Goal: Check status: Check status

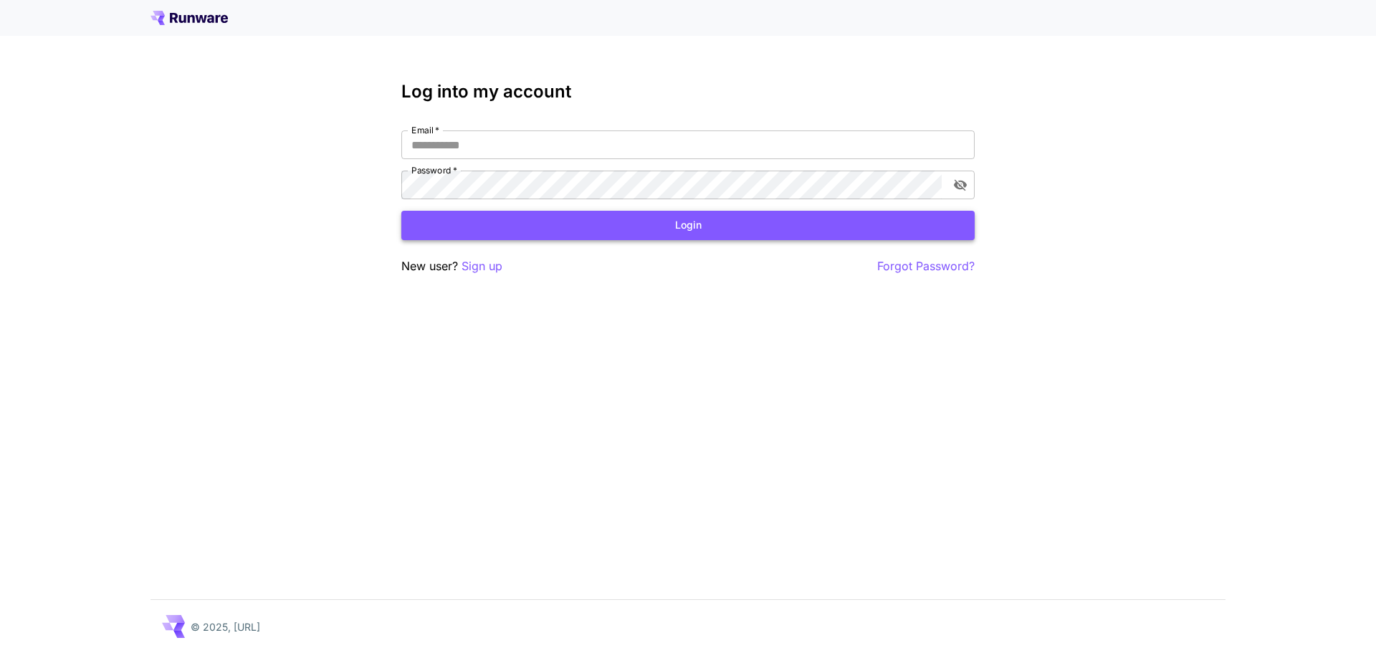
type input "**********"
click at [611, 231] on button "Login" at bounding box center [687, 225] width 573 height 29
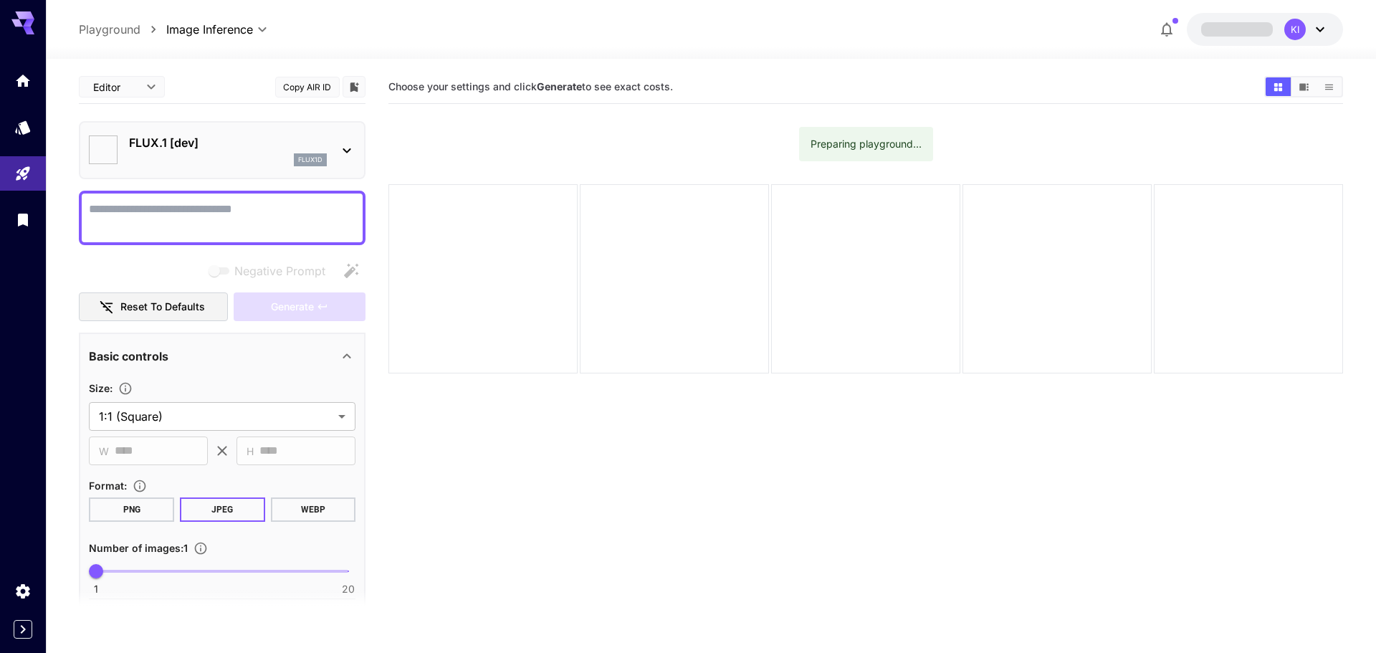
type input "**********"
click at [15, 361] on icon "Usage" at bounding box center [22, 359] width 17 height 17
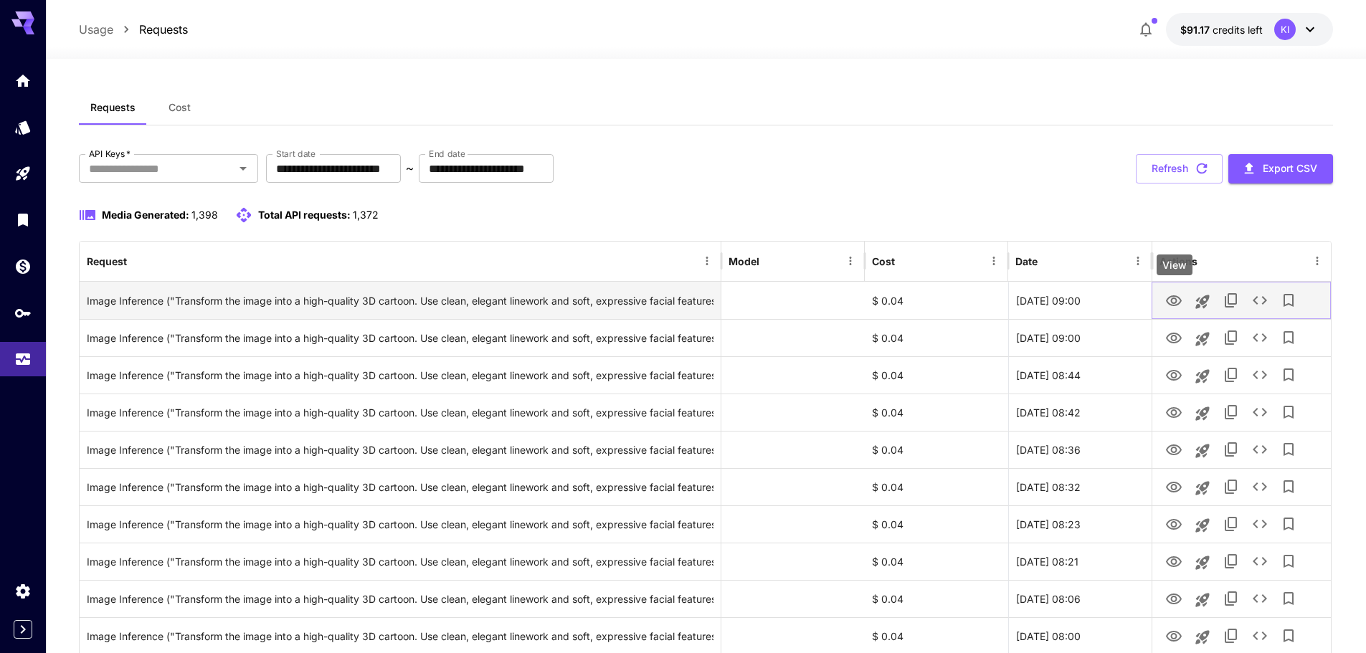
click at [1171, 305] on icon "View" at bounding box center [1174, 300] width 16 height 11
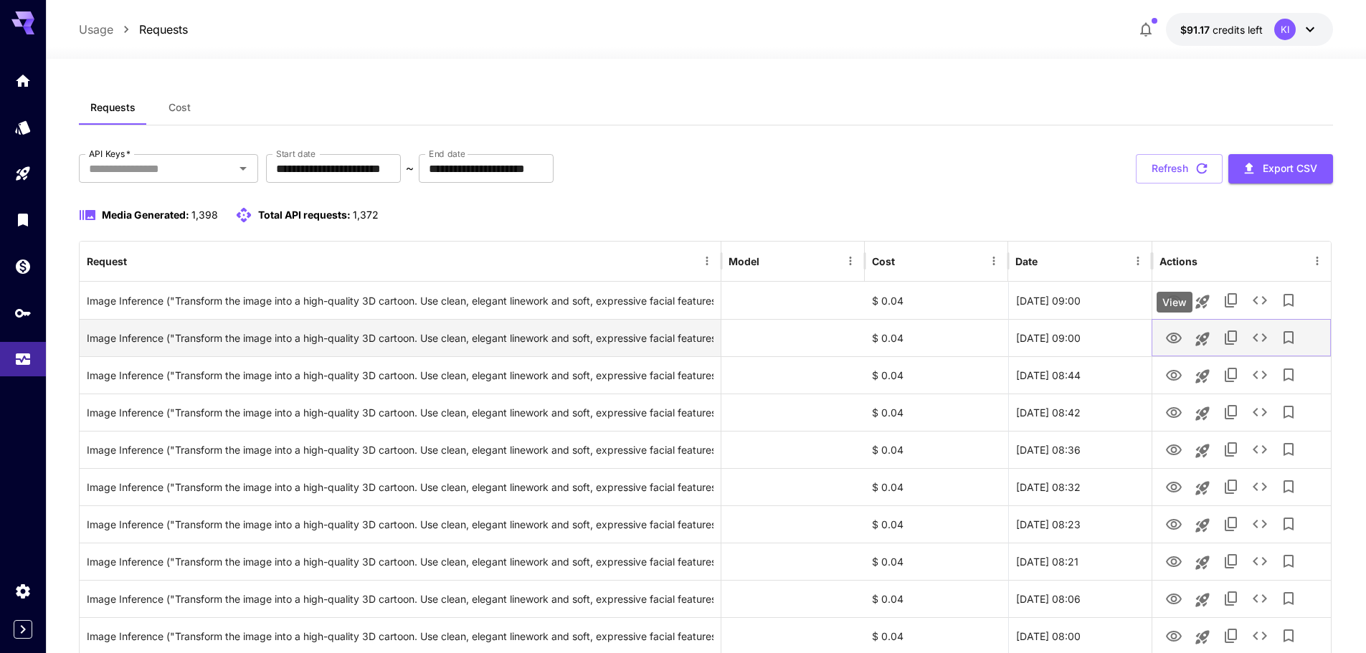
click at [1174, 335] on icon "View" at bounding box center [1174, 338] width 16 height 11
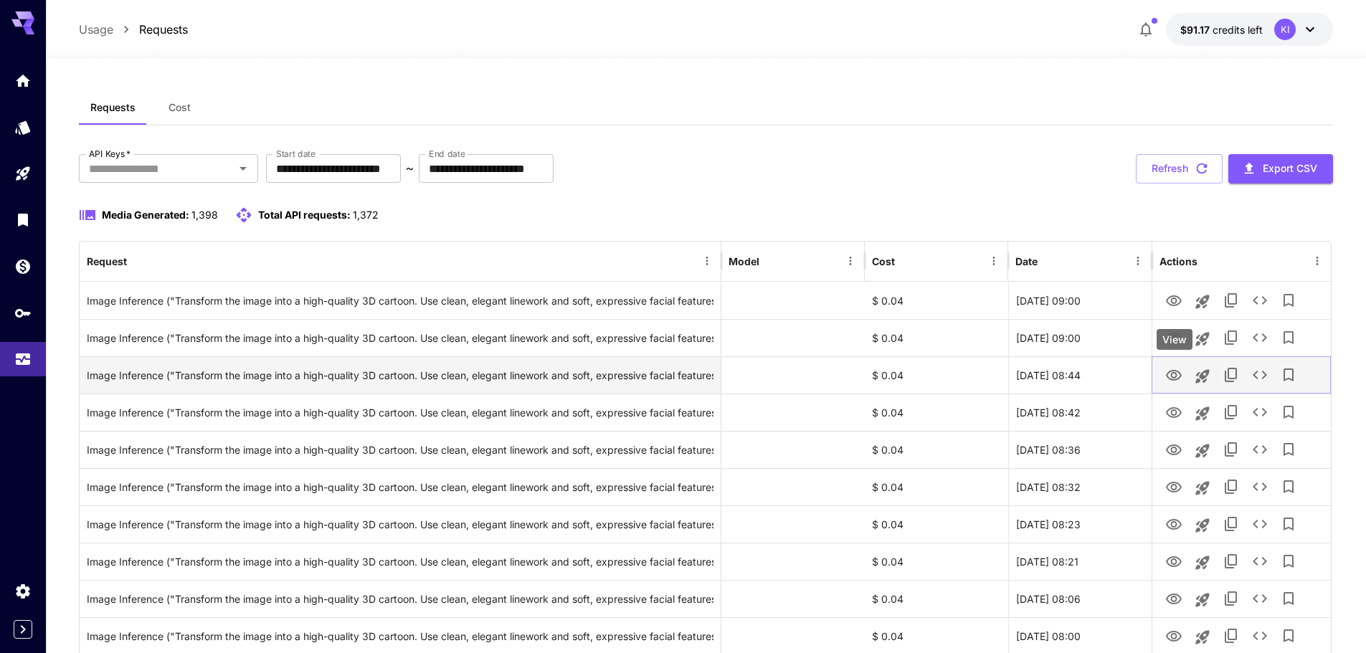
click at [1179, 372] on icon "View" at bounding box center [1174, 375] width 16 height 11
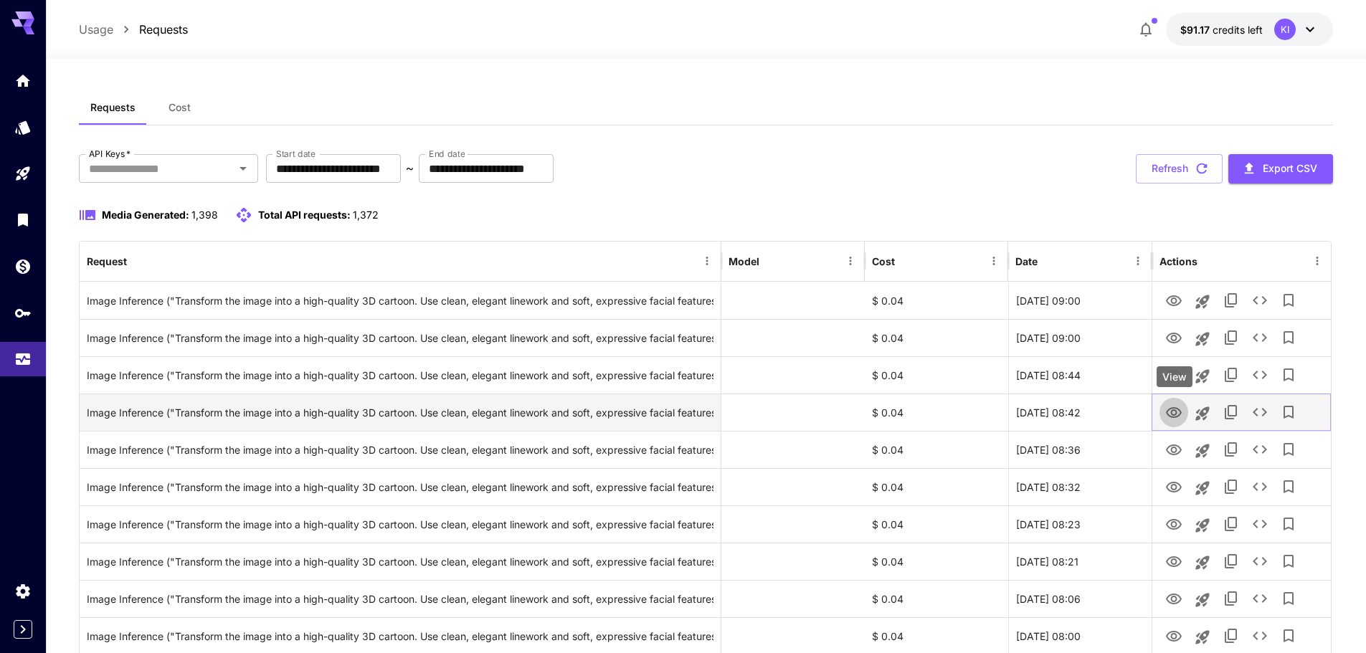
click at [1167, 410] on icon "View" at bounding box center [1173, 412] width 17 height 17
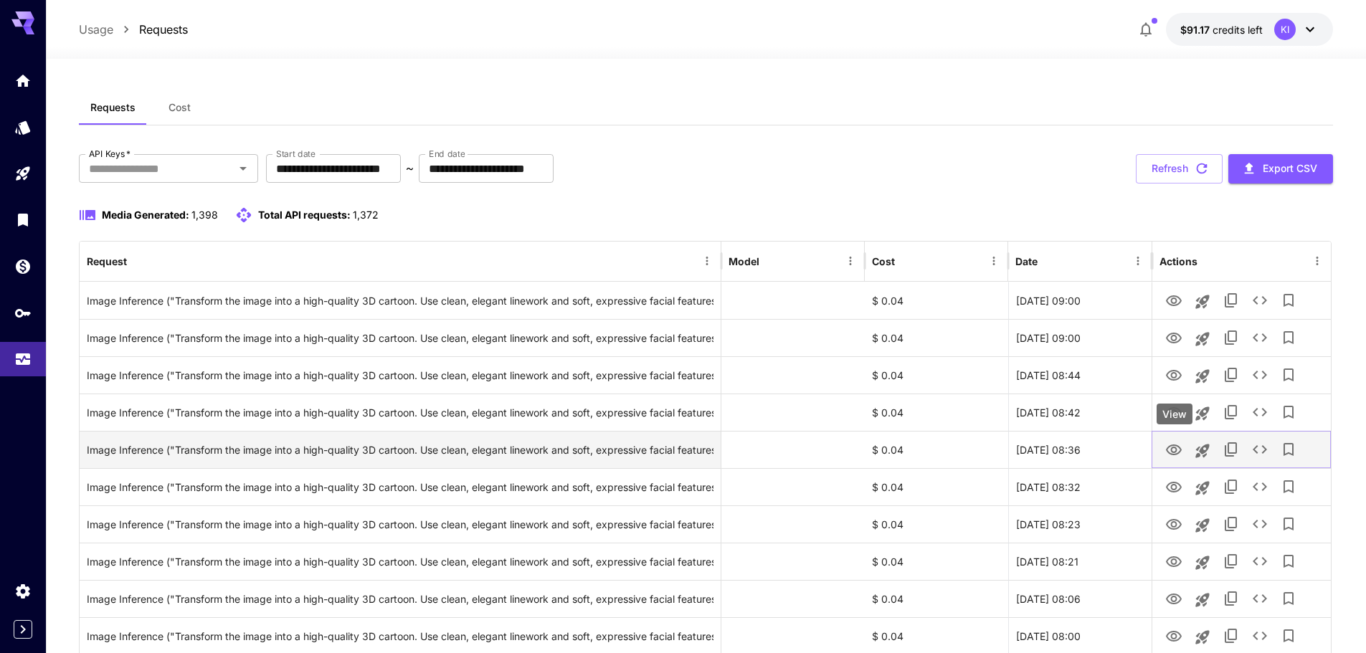
click at [1171, 464] on button "View" at bounding box center [1173, 448] width 29 height 29
click at [1176, 449] on icon "View" at bounding box center [1173, 450] width 17 height 17
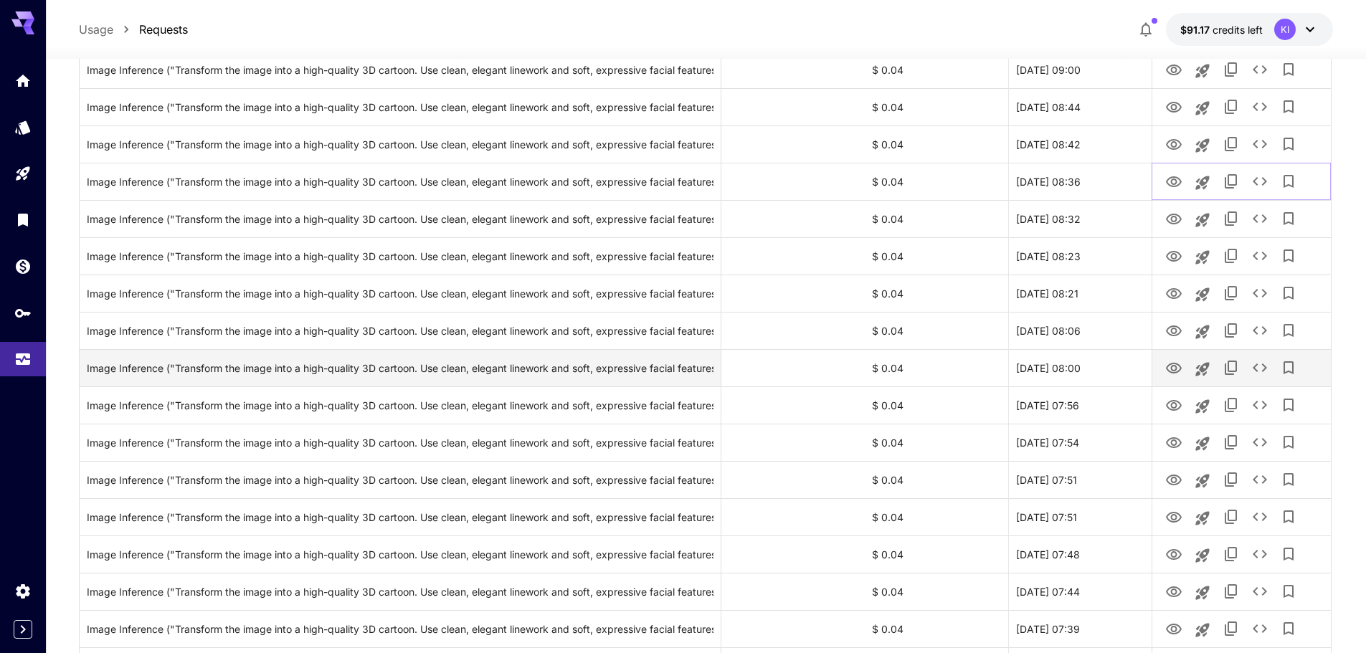
scroll to position [287, 0]
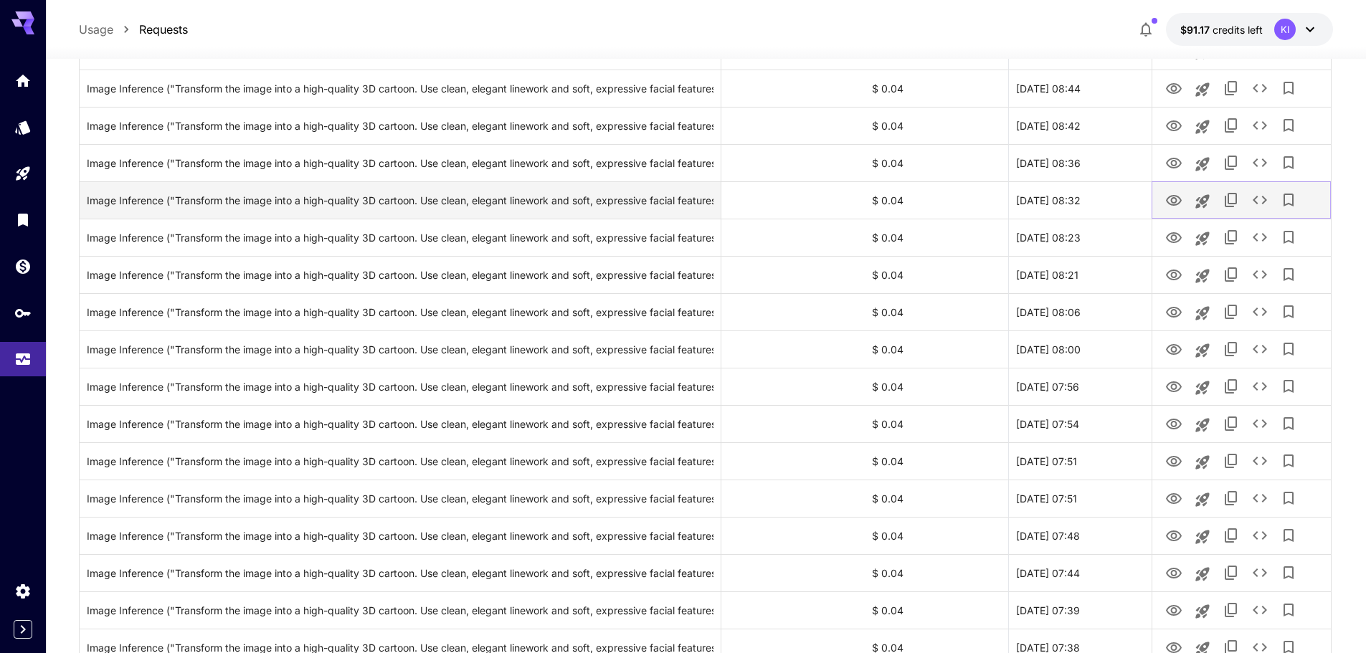
click at [1172, 201] on icon "View" at bounding box center [1173, 200] width 17 height 17
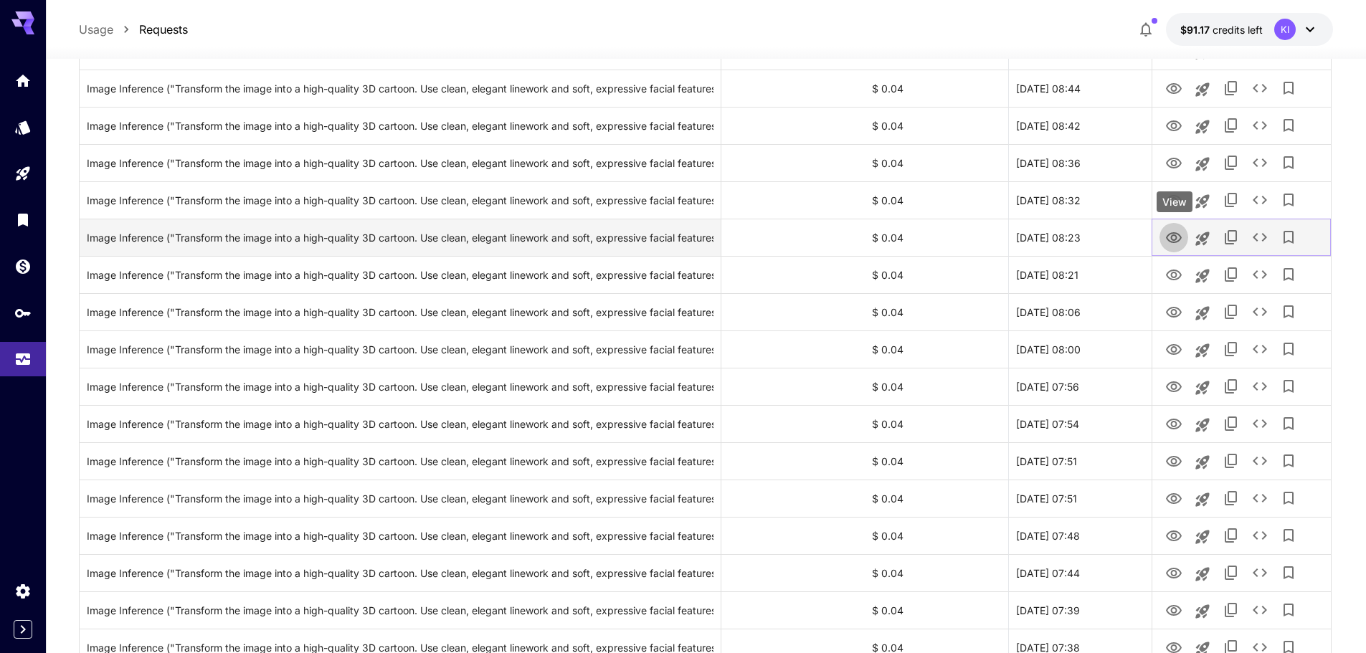
click at [1176, 241] on icon "View" at bounding box center [1174, 237] width 16 height 11
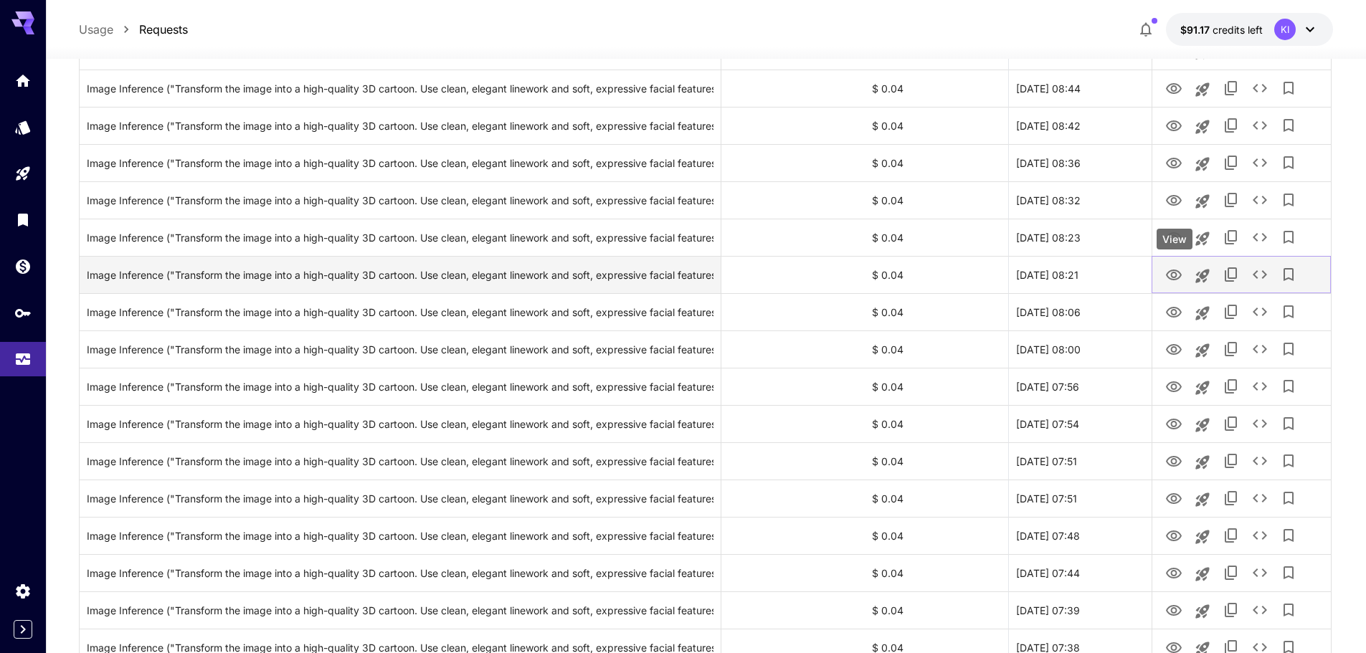
click at [1175, 271] on icon "View" at bounding box center [1173, 275] width 17 height 17
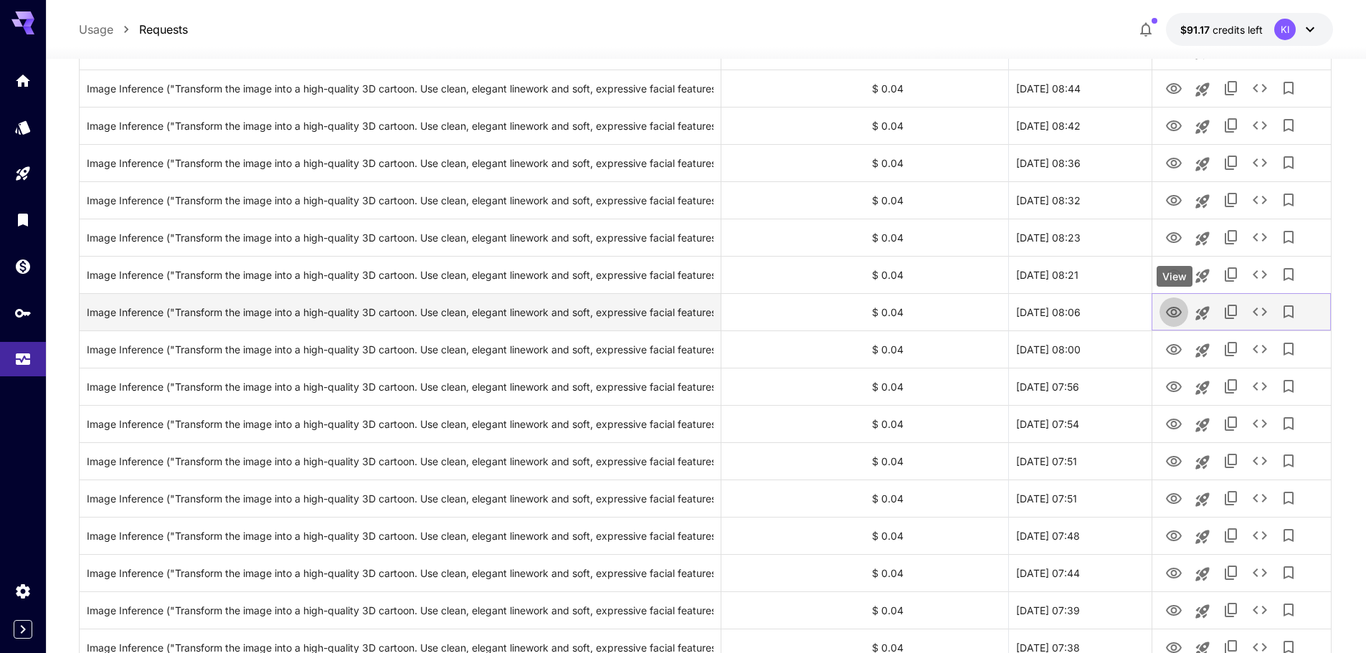
click at [1175, 314] on icon "View" at bounding box center [1174, 312] width 16 height 11
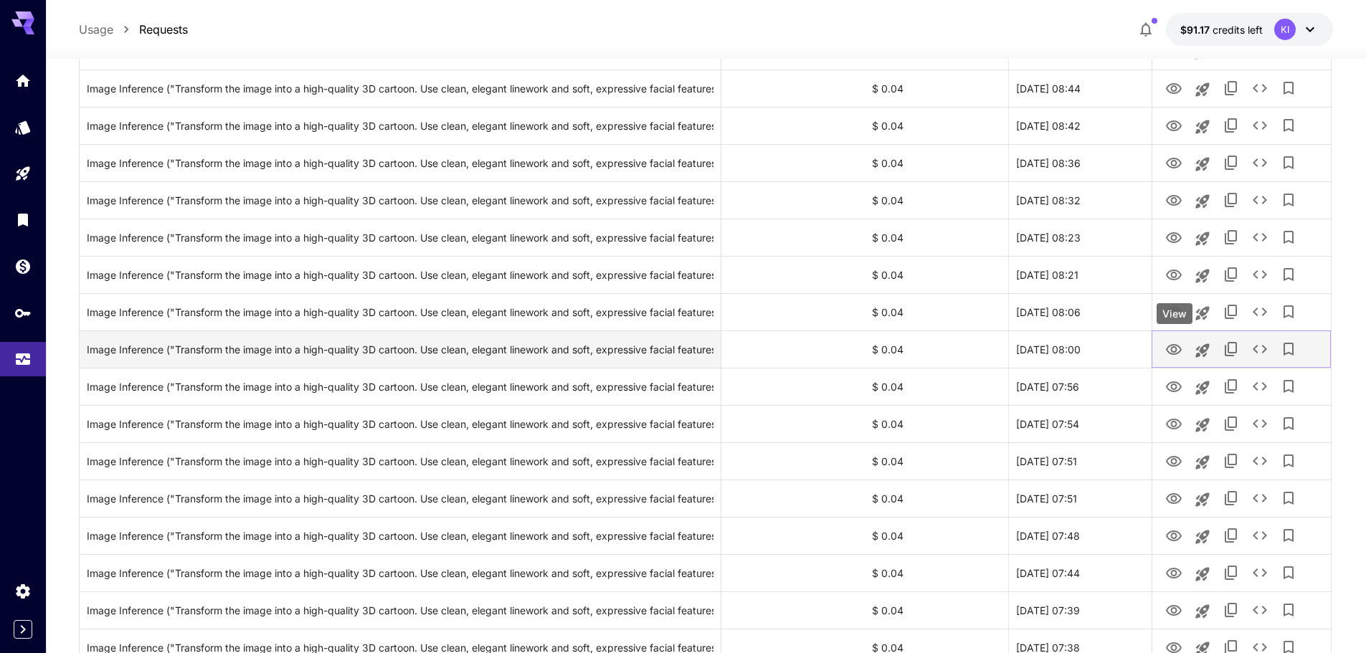
click at [1176, 352] on icon "View" at bounding box center [1173, 349] width 17 height 17
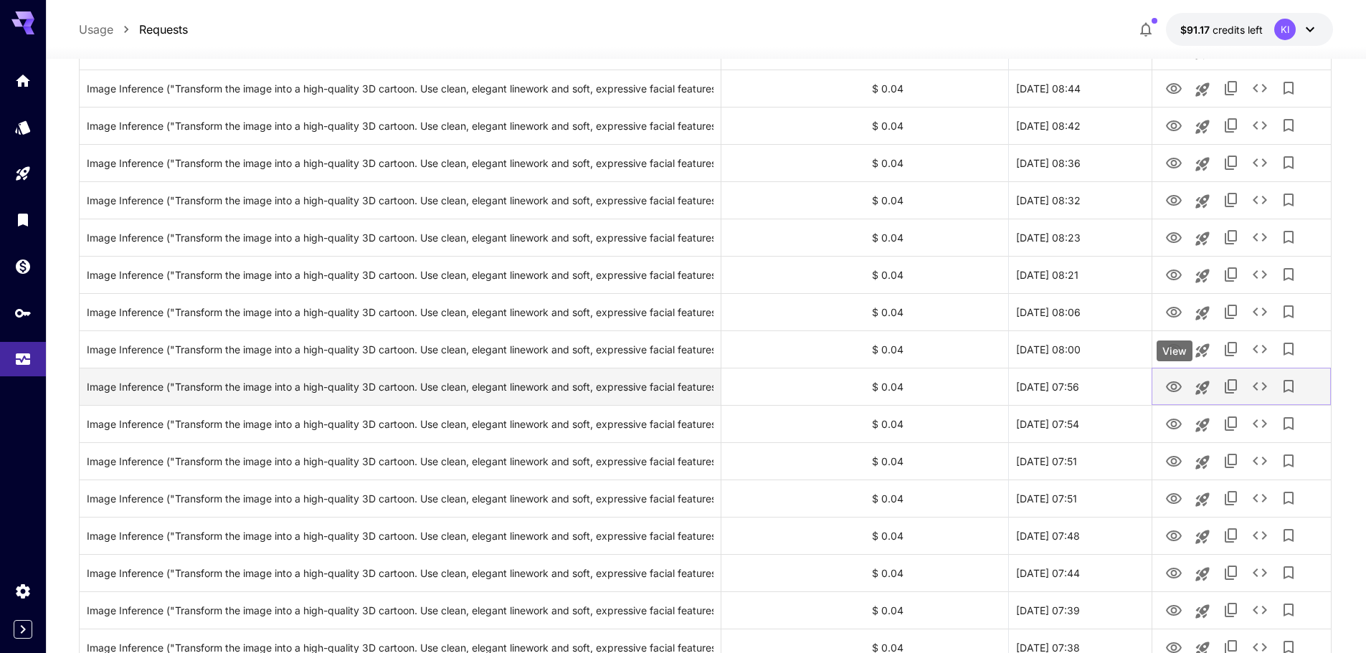
click at [1170, 384] on icon "View" at bounding box center [1174, 386] width 16 height 11
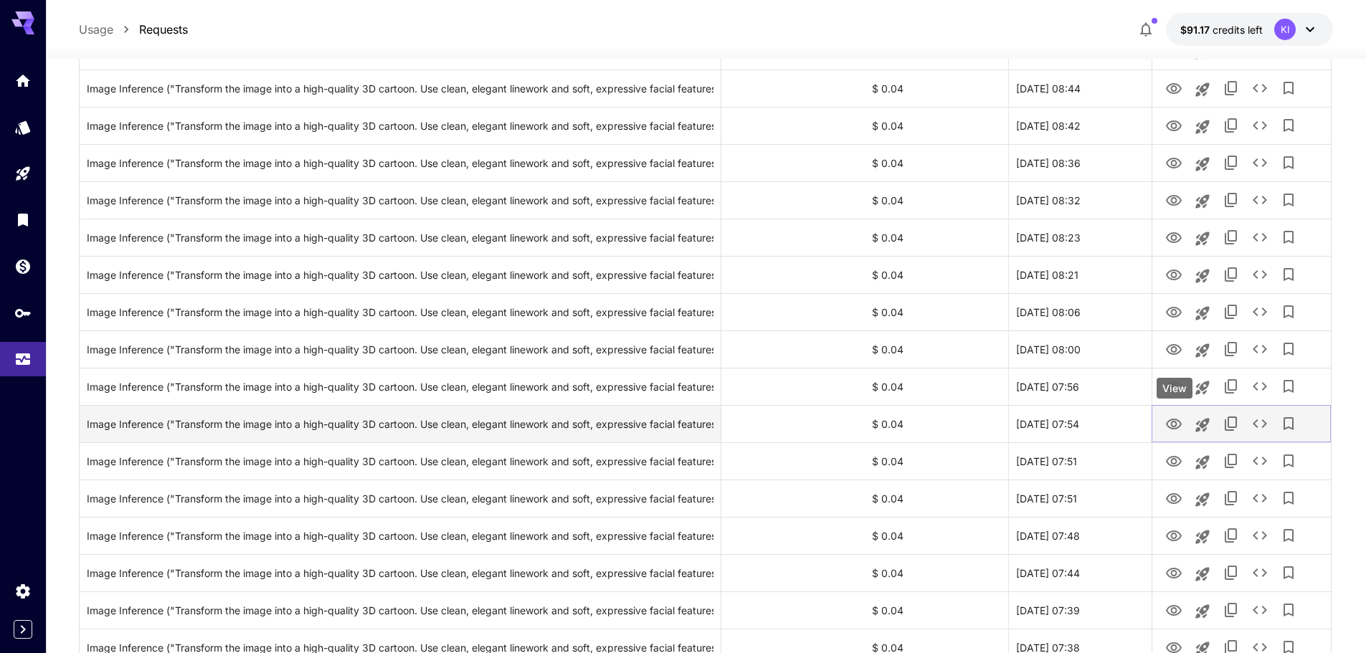
click at [1172, 418] on icon "View" at bounding box center [1173, 424] width 17 height 17
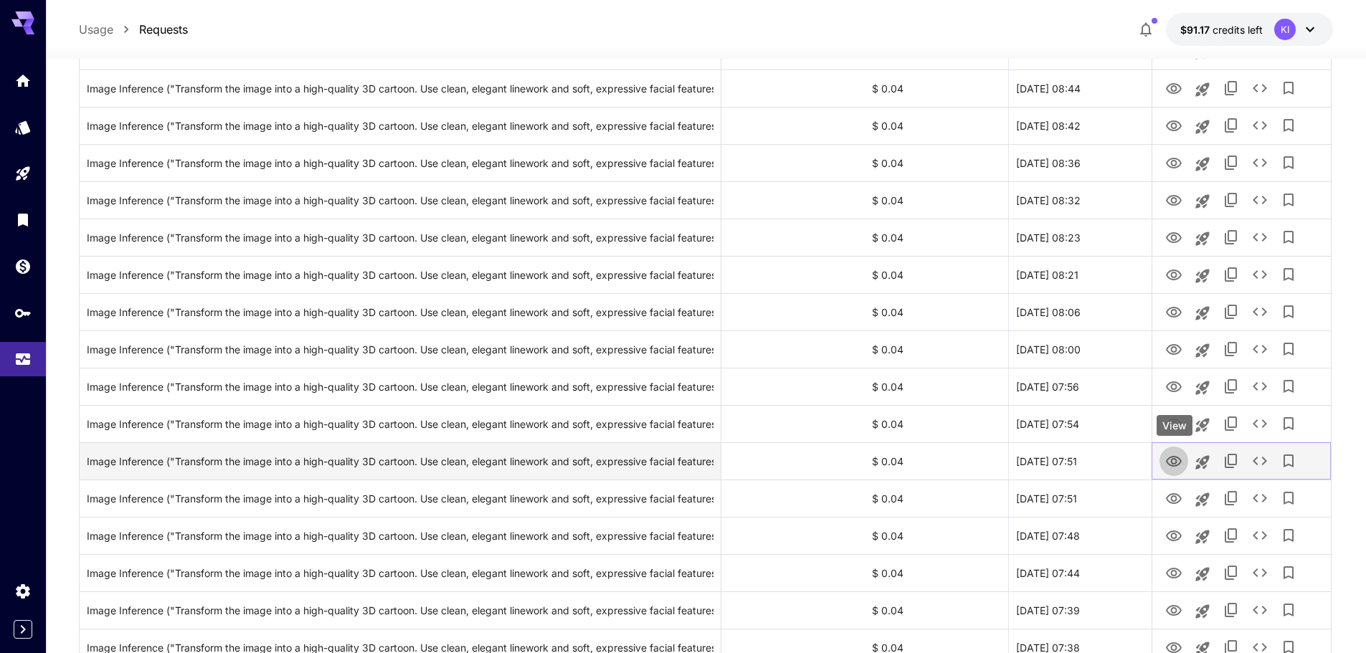
click at [1172, 457] on icon "View" at bounding box center [1173, 461] width 17 height 17
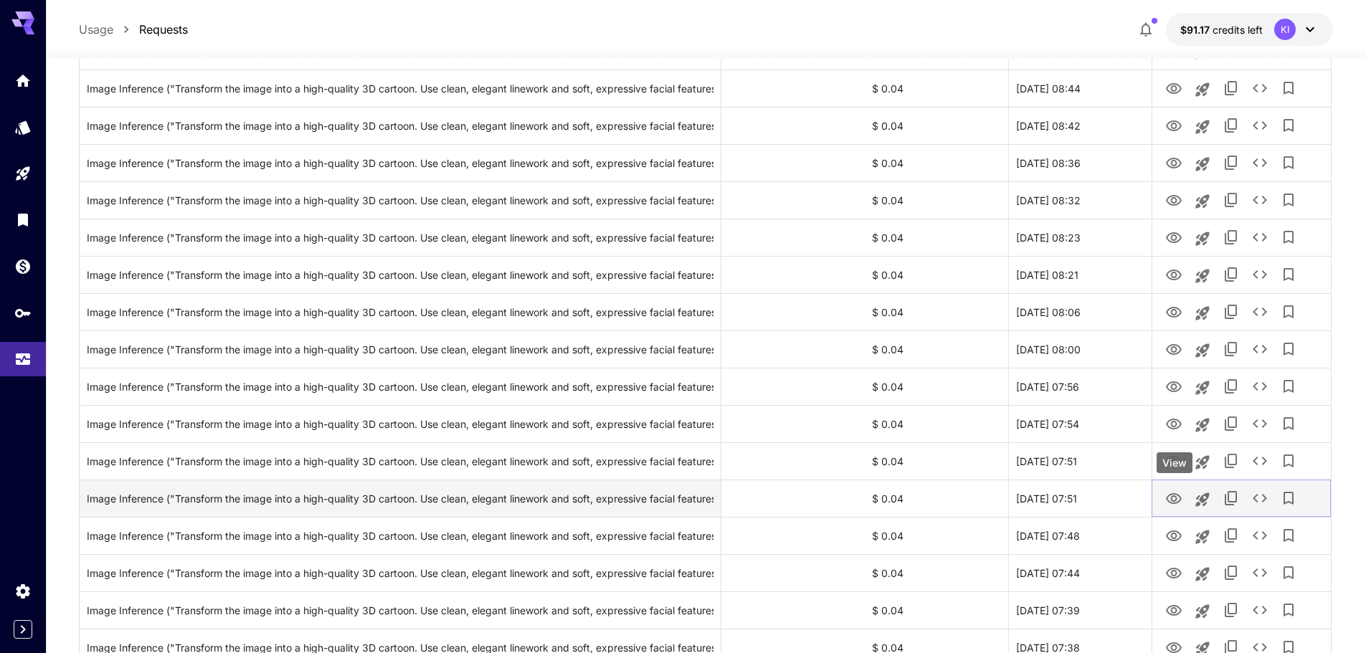
click at [1173, 497] on icon "View" at bounding box center [1173, 498] width 17 height 17
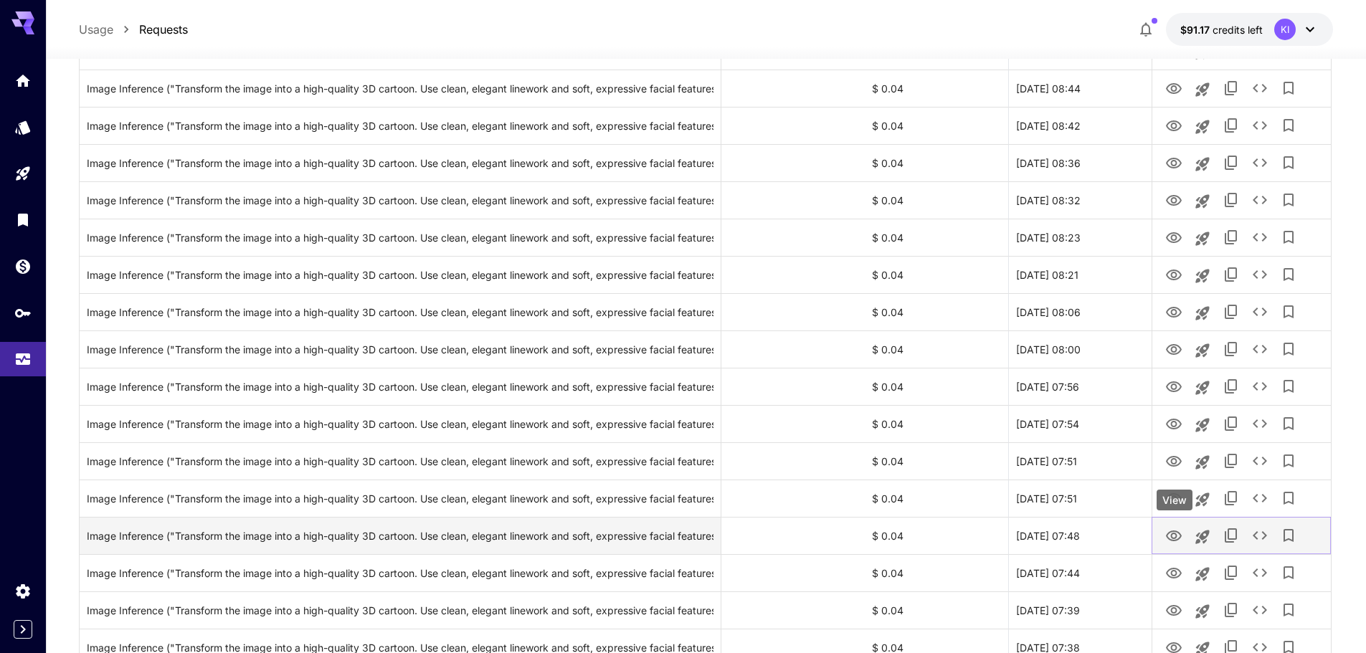
click at [1169, 535] on icon "View" at bounding box center [1173, 536] width 17 height 17
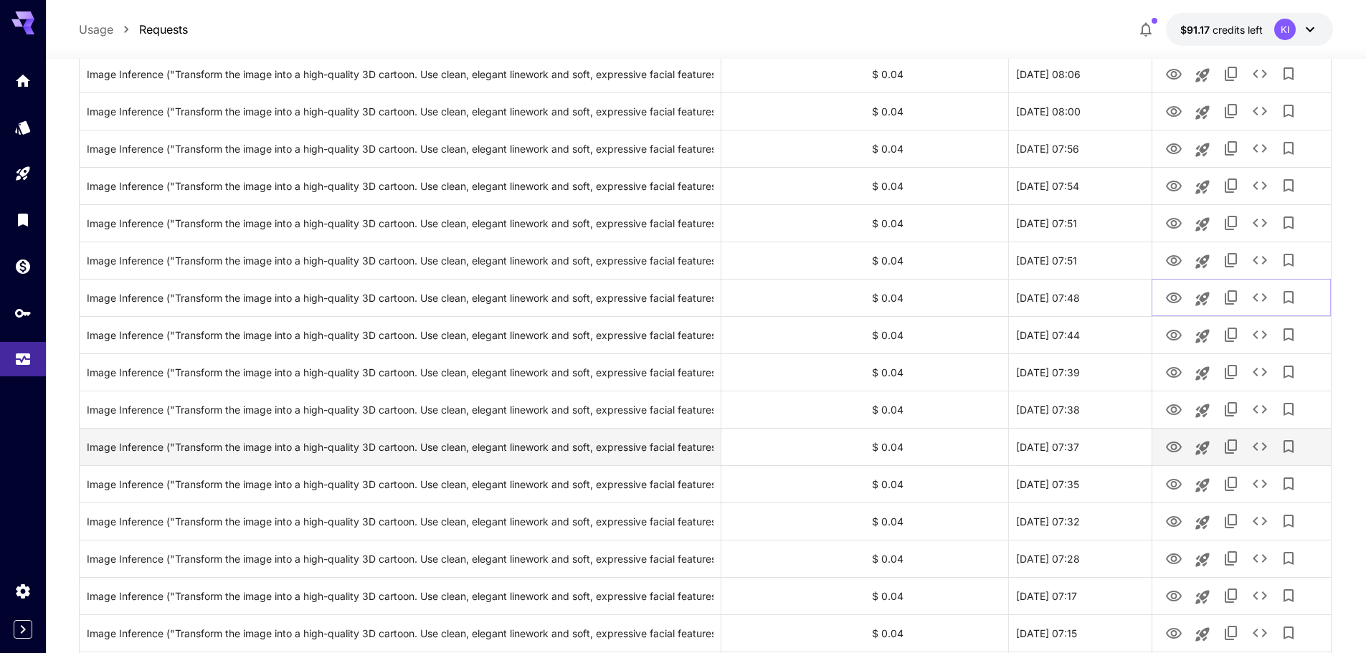
scroll to position [573, 0]
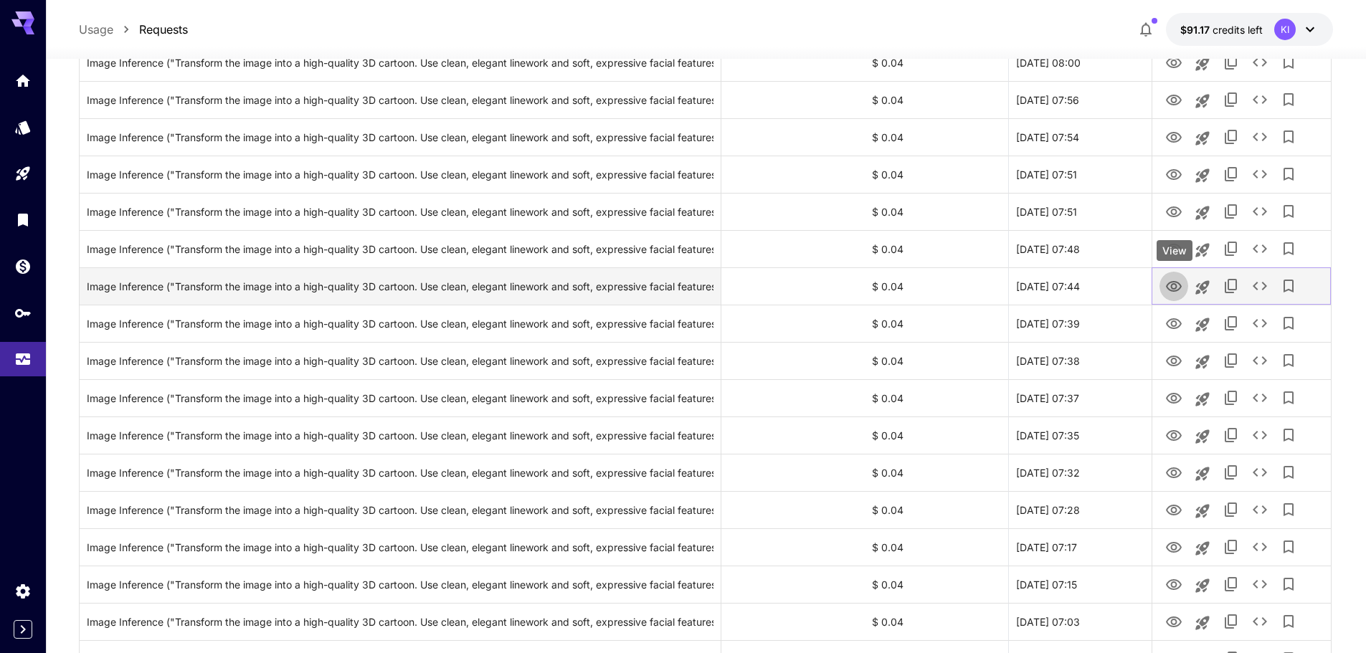
click at [1170, 285] on icon "View" at bounding box center [1173, 286] width 17 height 17
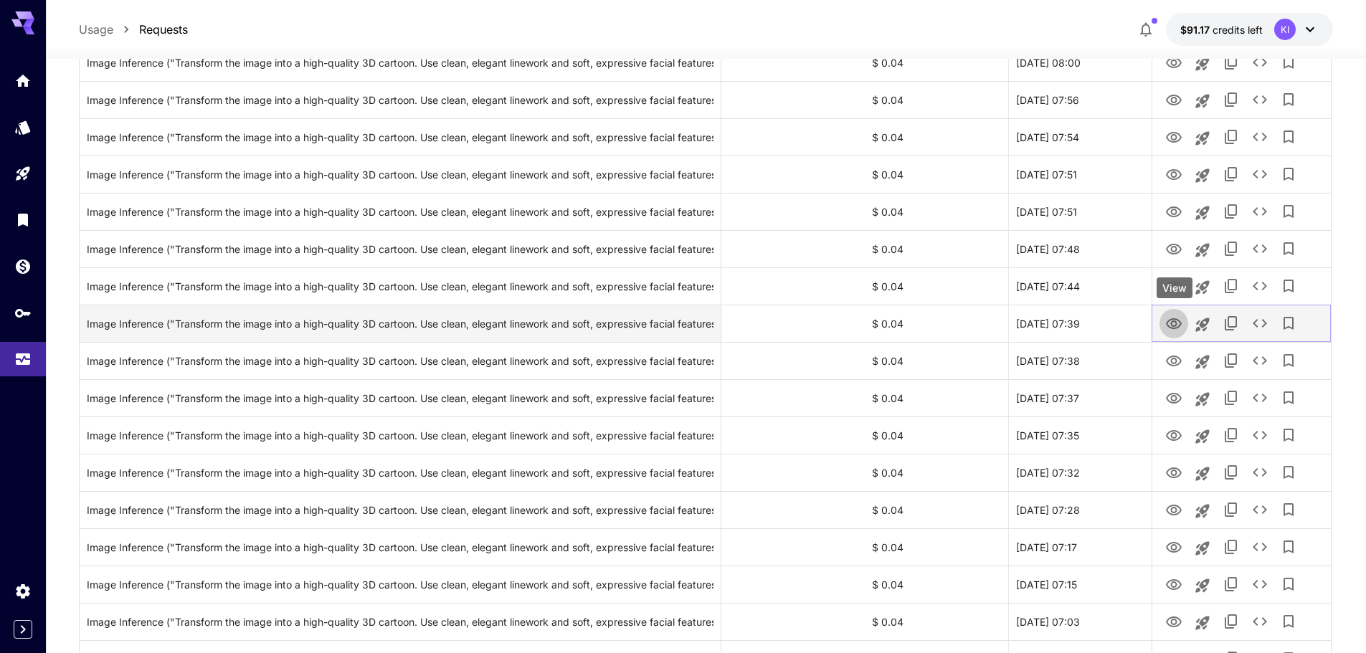
click at [1171, 325] on icon "View" at bounding box center [1173, 323] width 17 height 17
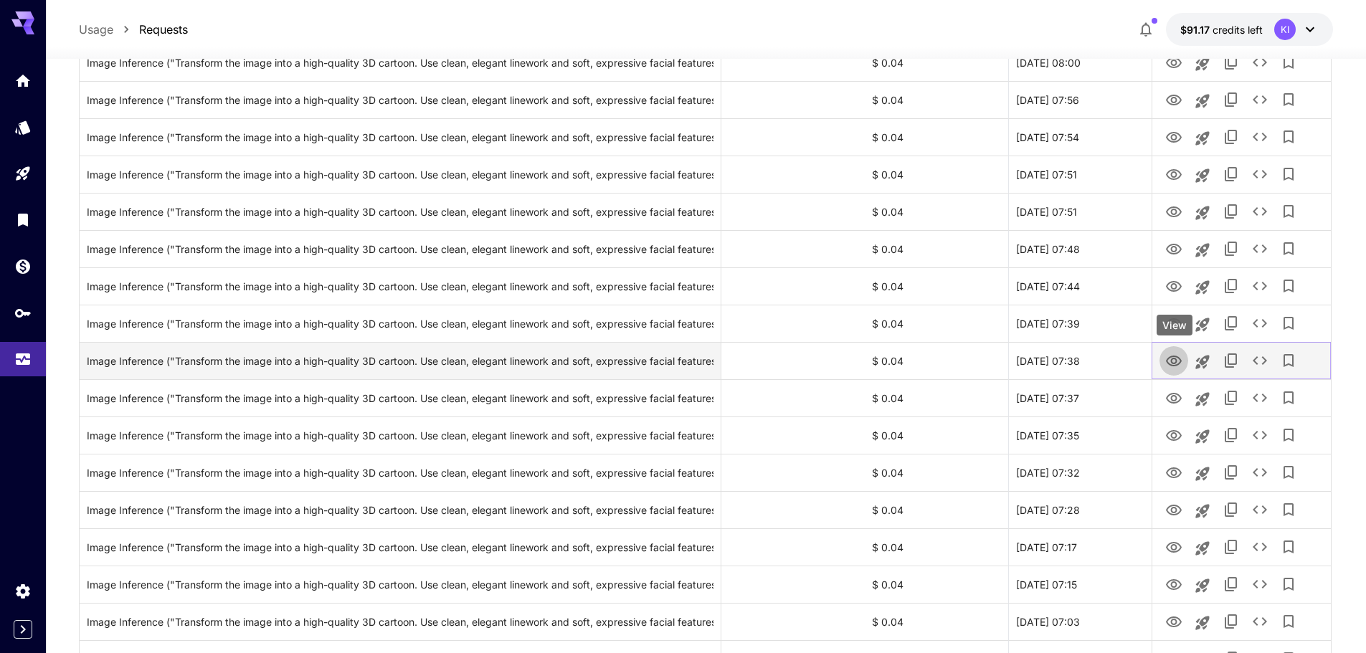
click at [1171, 362] on icon "View" at bounding box center [1173, 361] width 17 height 17
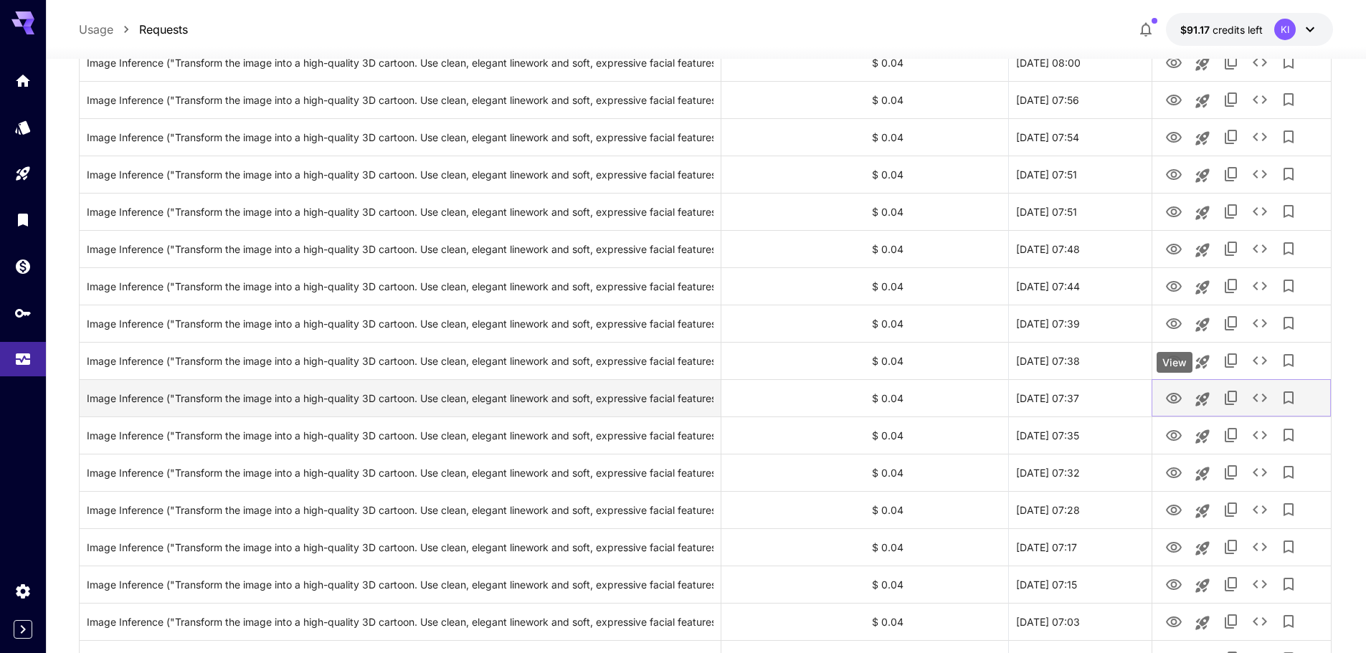
click at [1171, 394] on icon "View" at bounding box center [1174, 398] width 16 height 11
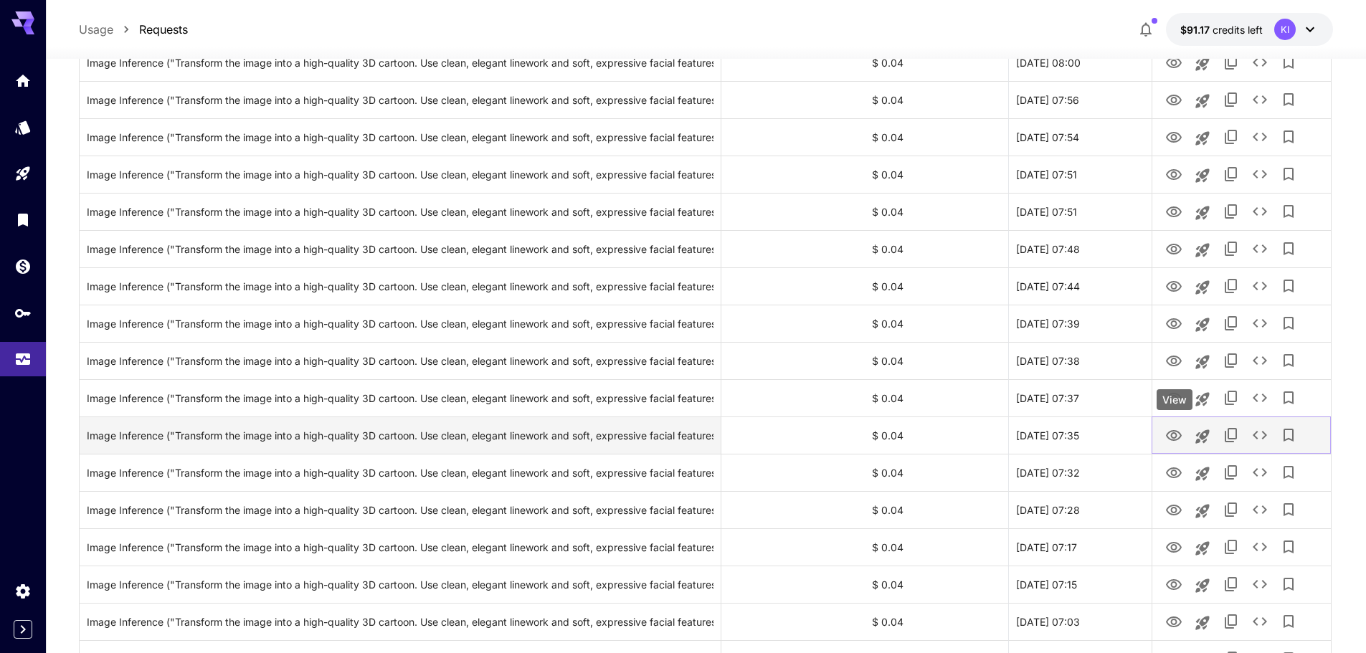
click at [1173, 435] on icon "View" at bounding box center [1173, 435] width 17 height 17
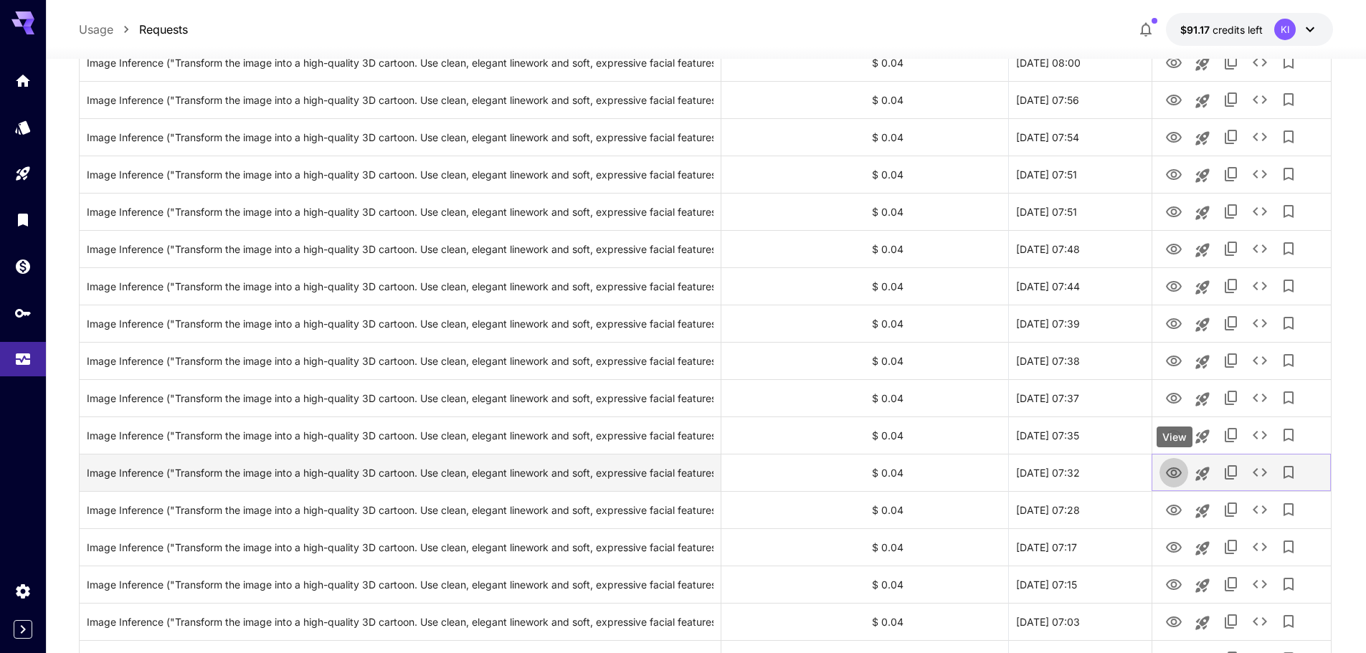
click at [1173, 467] on icon "View" at bounding box center [1173, 473] width 17 height 17
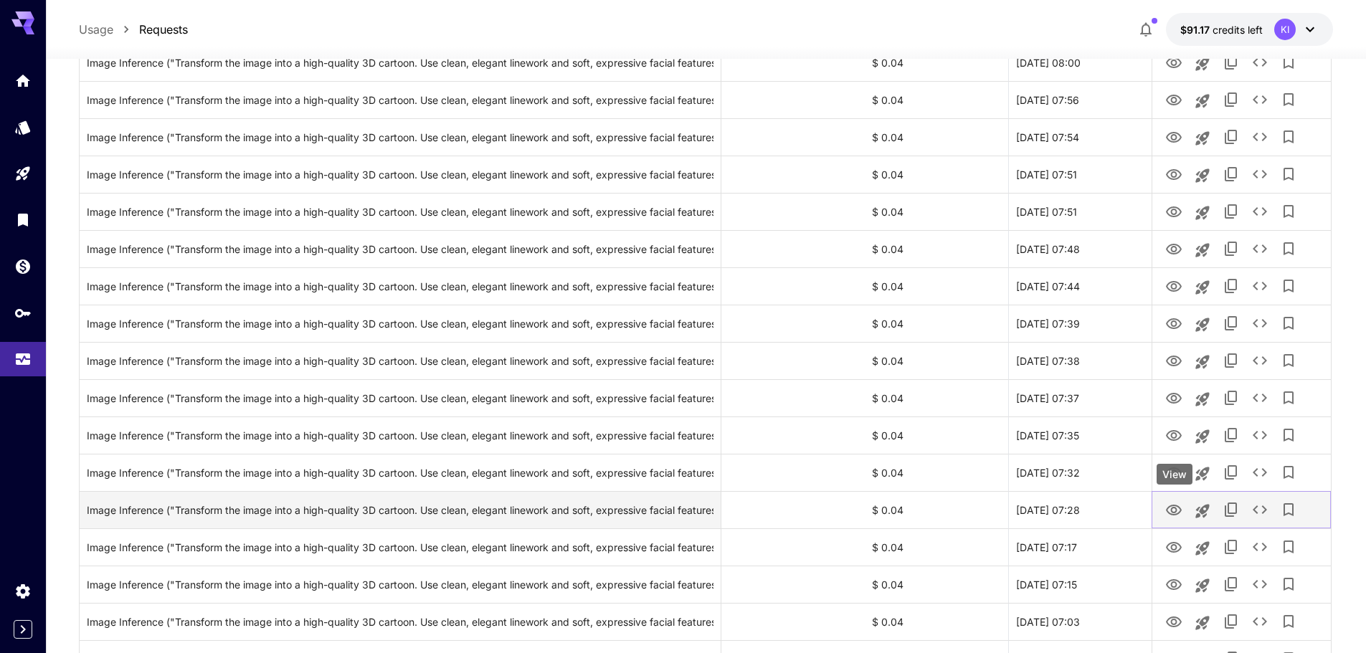
click at [1173, 507] on icon "View" at bounding box center [1174, 510] width 16 height 11
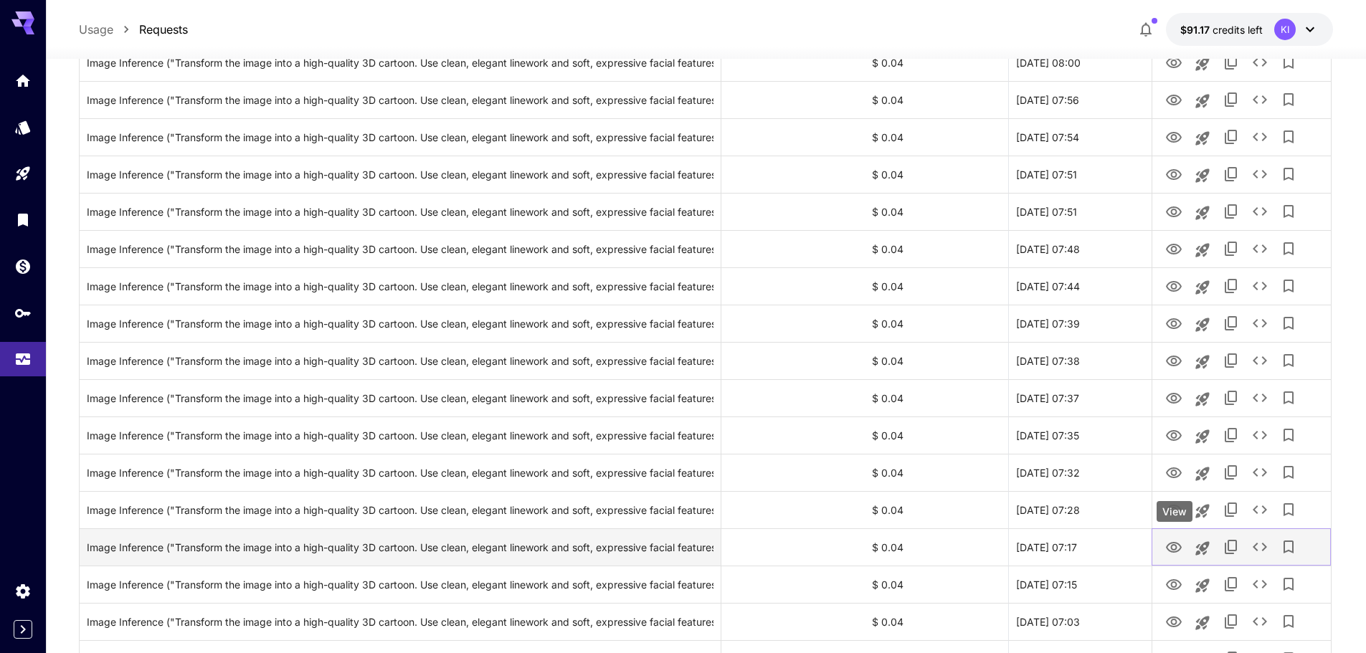
click at [1171, 549] on icon "View" at bounding box center [1173, 547] width 17 height 17
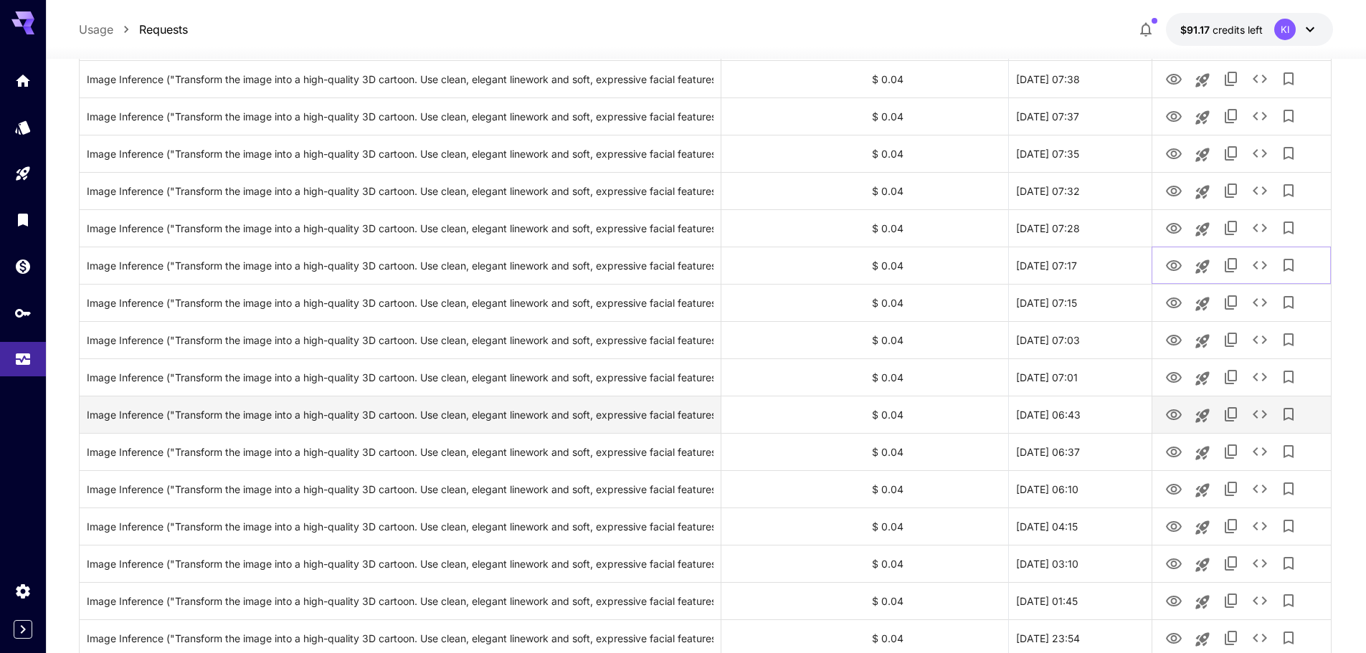
scroll to position [860, 0]
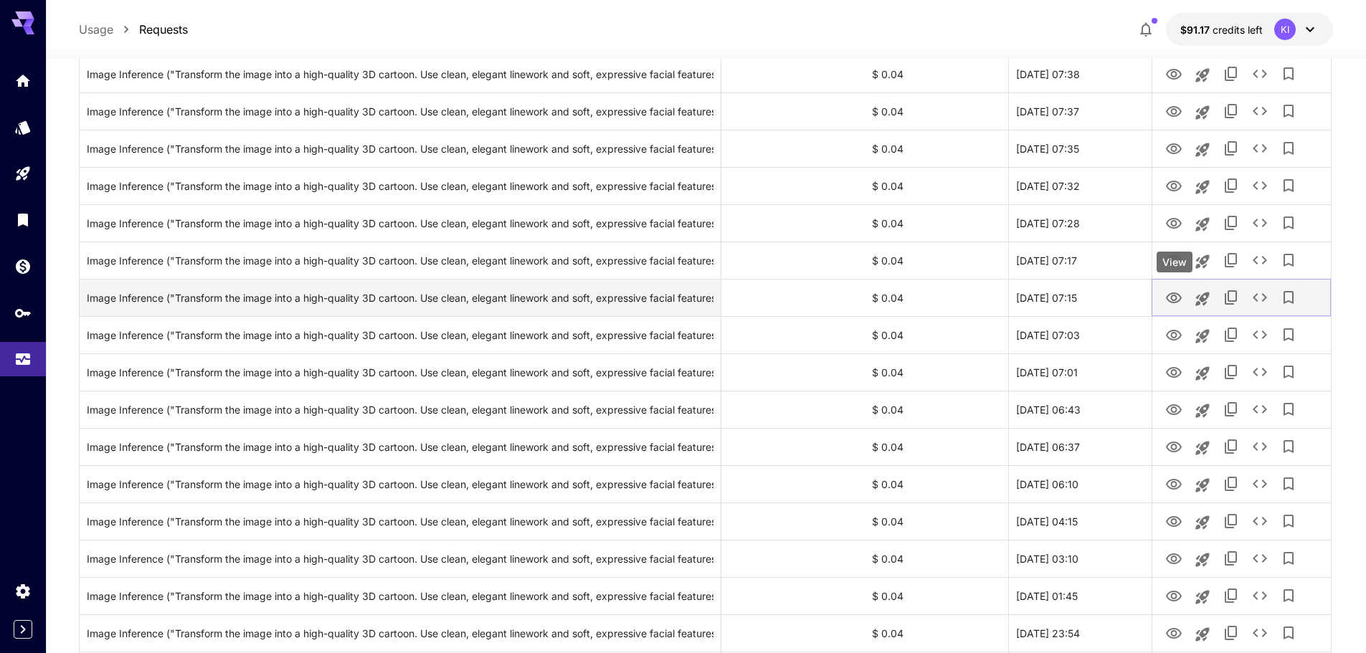
click at [1175, 300] on icon "View" at bounding box center [1174, 297] width 16 height 11
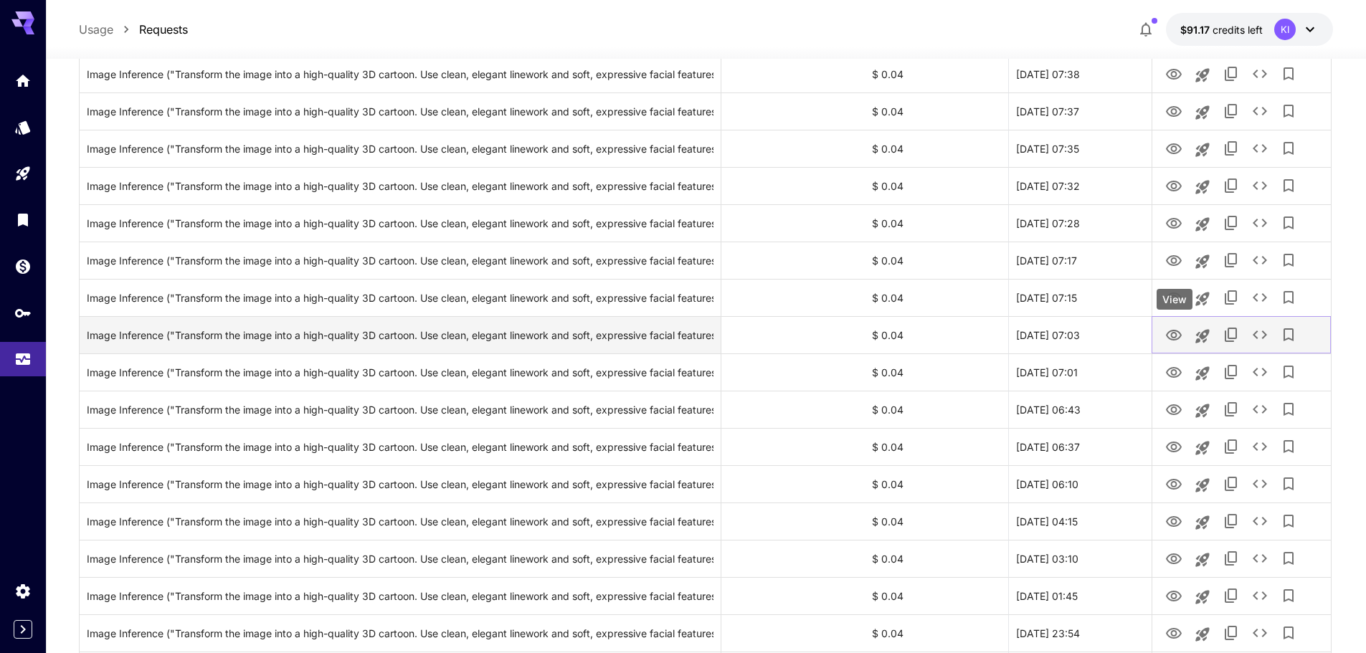
click at [1176, 338] on icon "View" at bounding box center [1173, 335] width 17 height 17
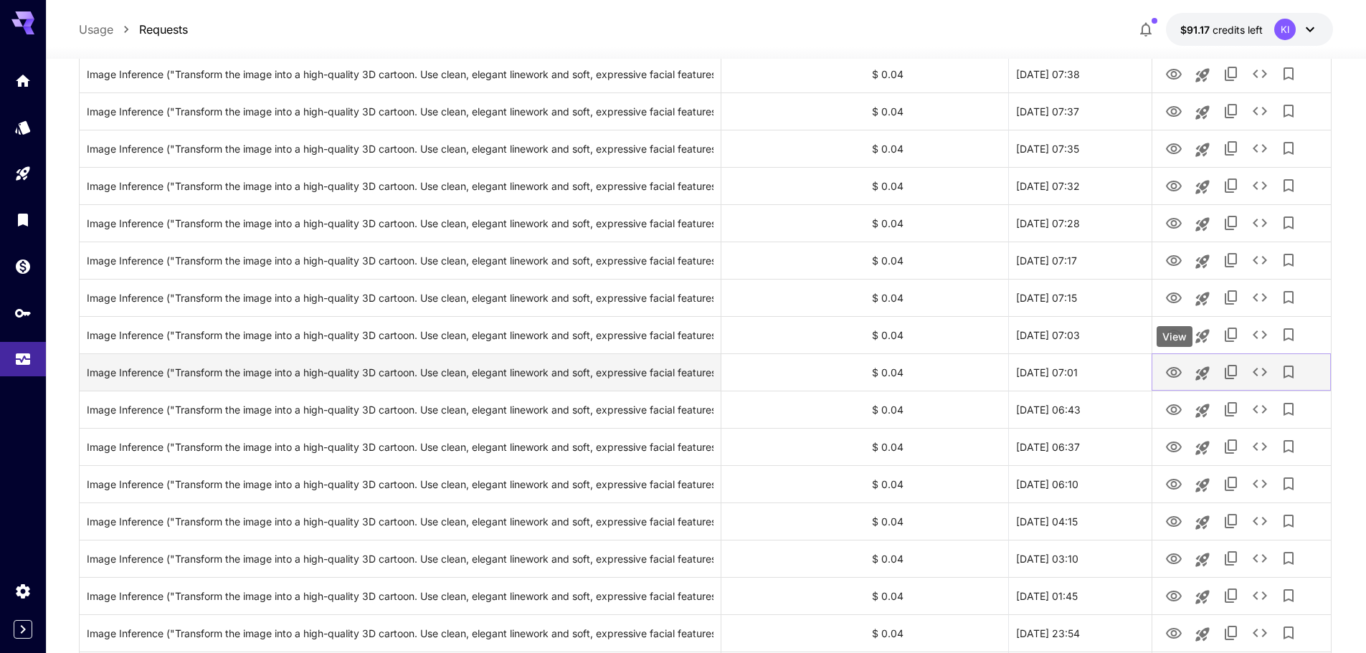
click at [1175, 372] on icon "View" at bounding box center [1173, 372] width 17 height 17
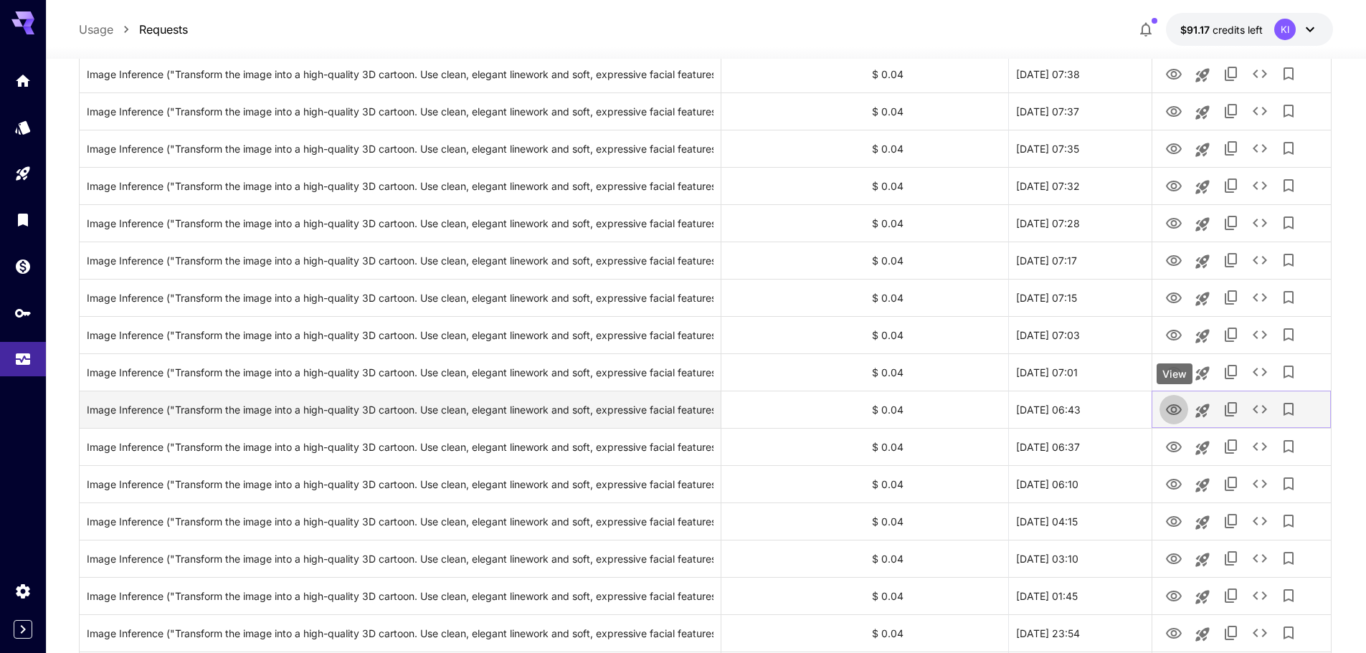
click at [1169, 414] on icon "View" at bounding box center [1173, 409] width 17 height 17
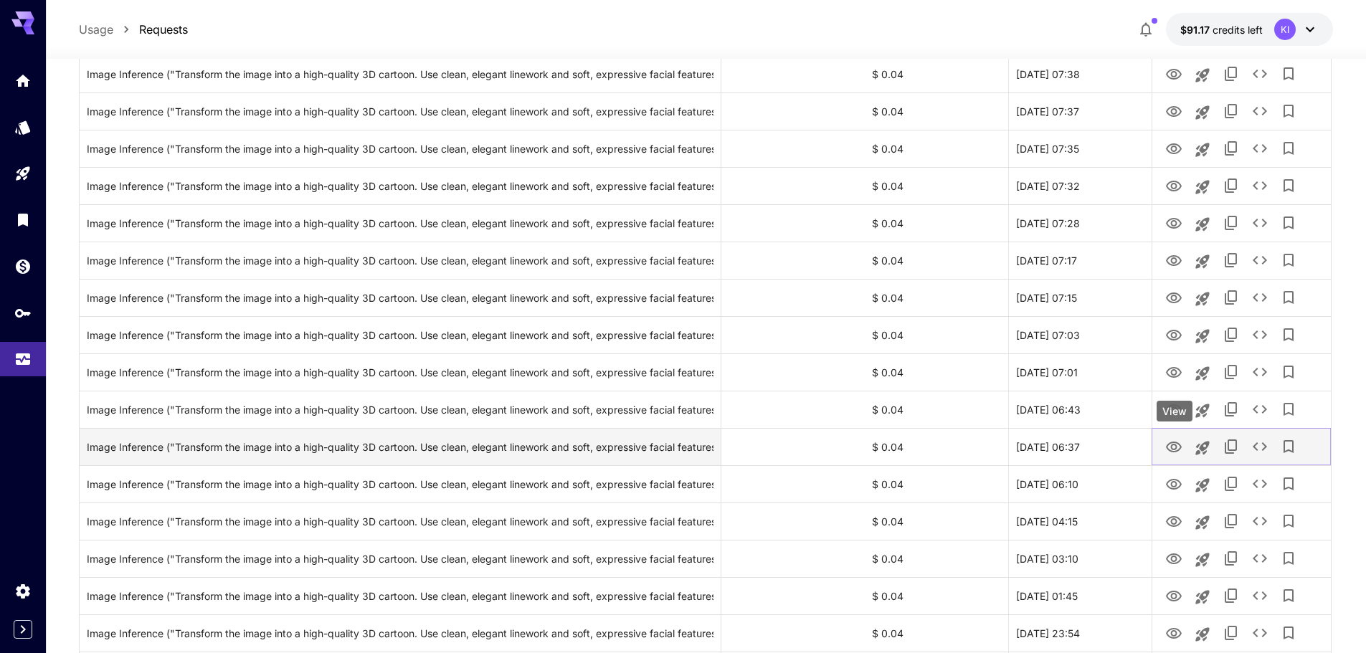
click at [1171, 446] on icon "View" at bounding box center [1174, 447] width 16 height 11
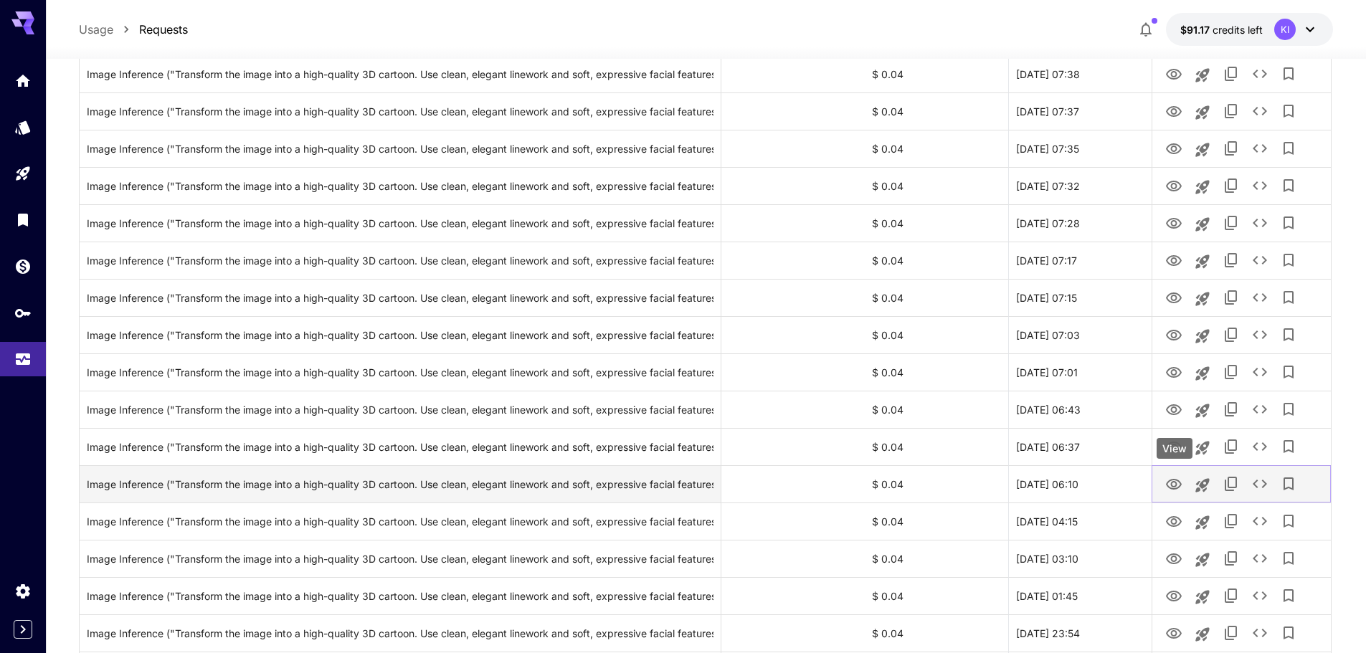
click at [1171, 486] on icon "View" at bounding box center [1173, 484] width 17 height 17
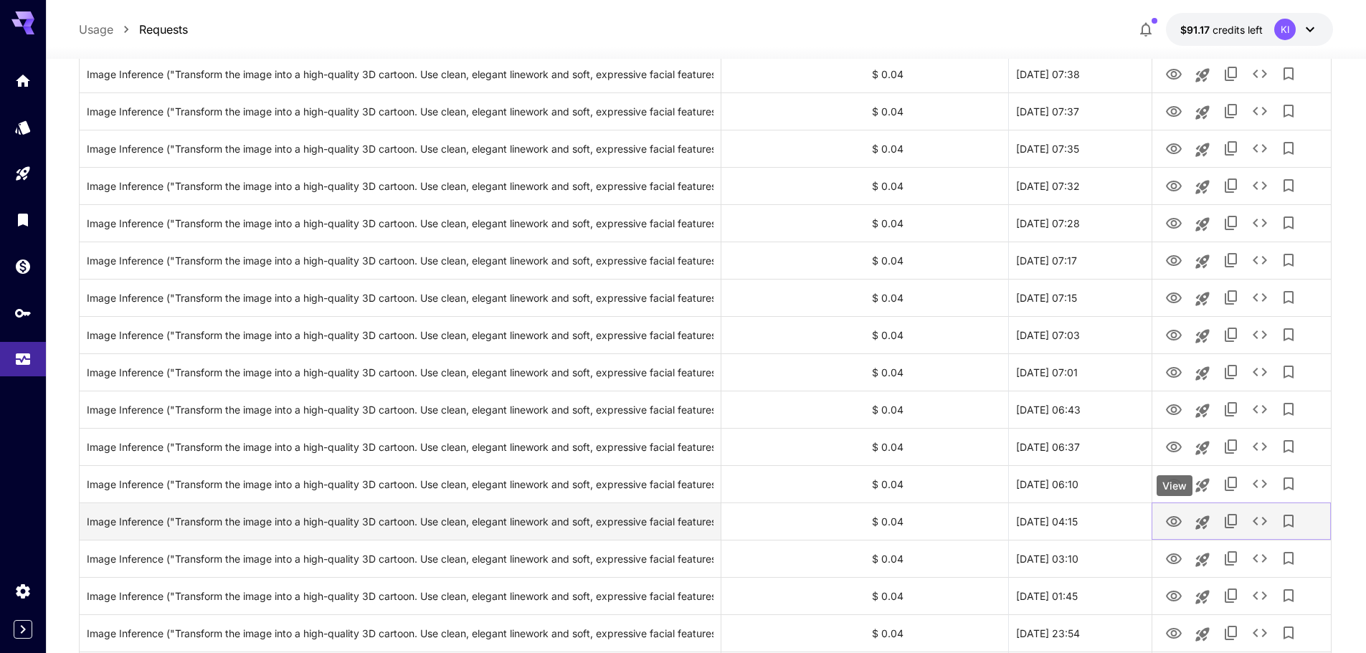
click at [1173, 525] on icon "View" at bounding box center [1173, 521] width 17 height 17
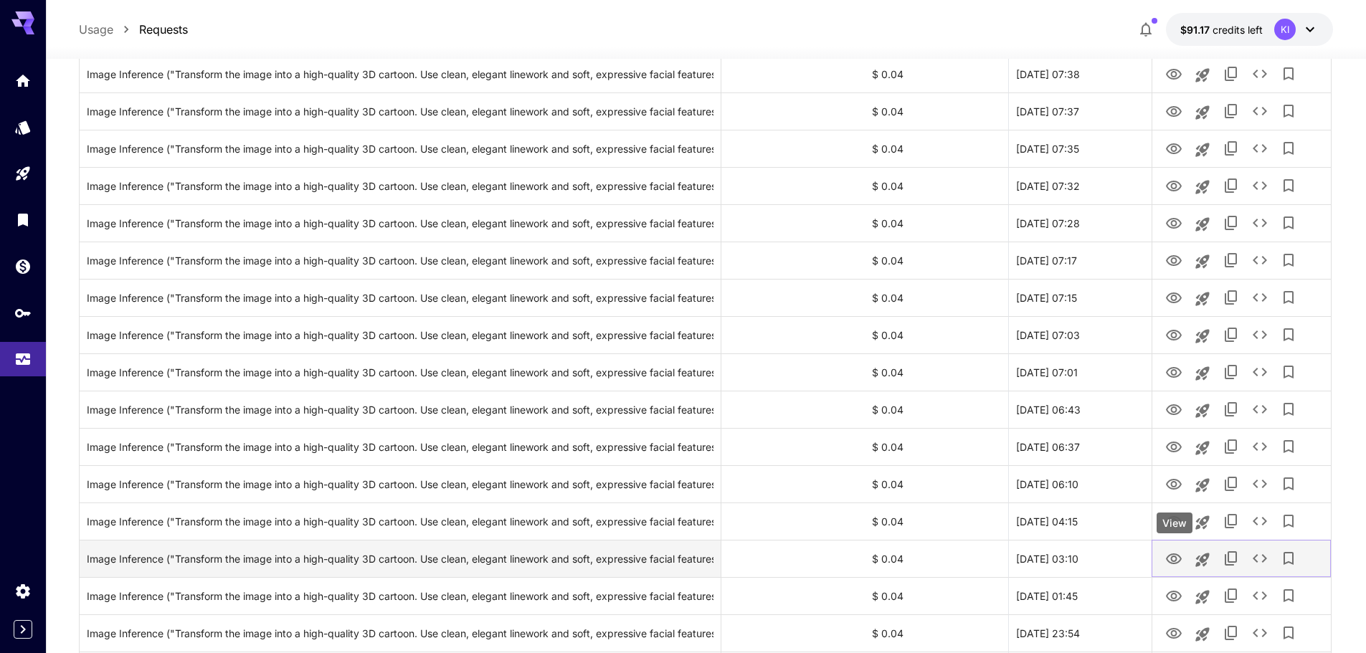
click at [1171, 556] on icon "View" at bounding box center [1173, 559] width 17 height 17
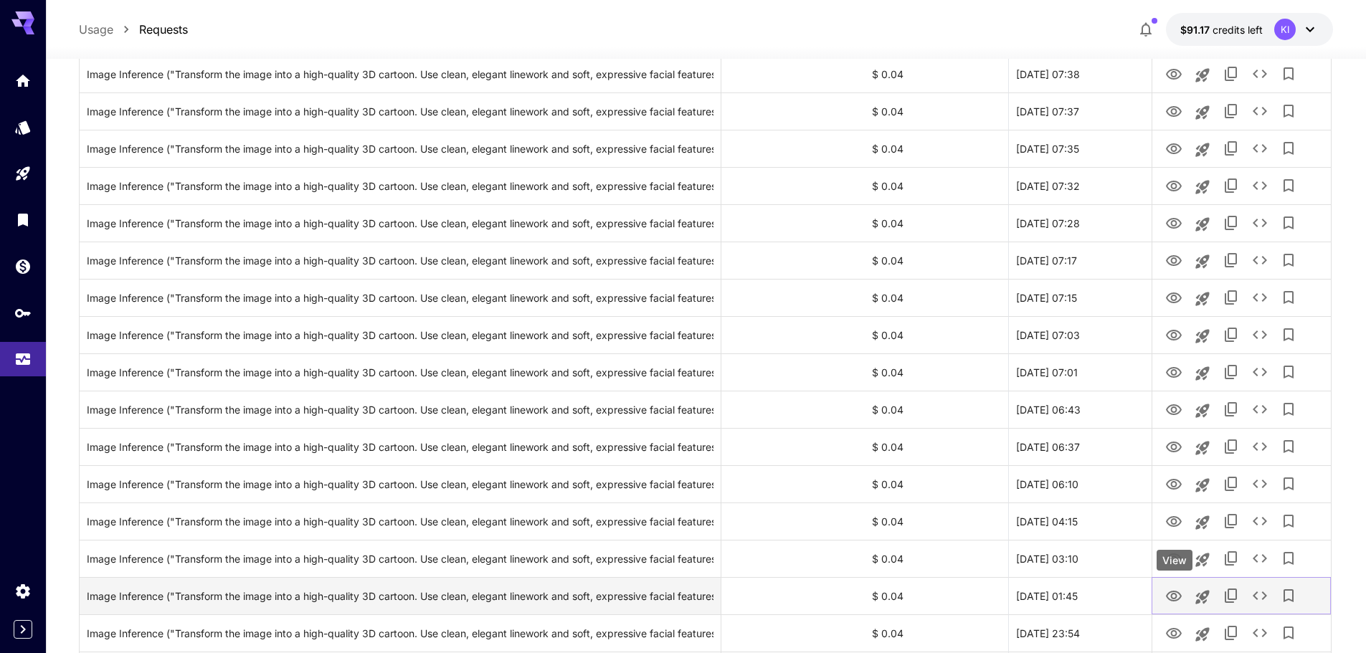
click at [1169, 603] on icon "View" at bounding box center [1173, 596] width 17 height 17
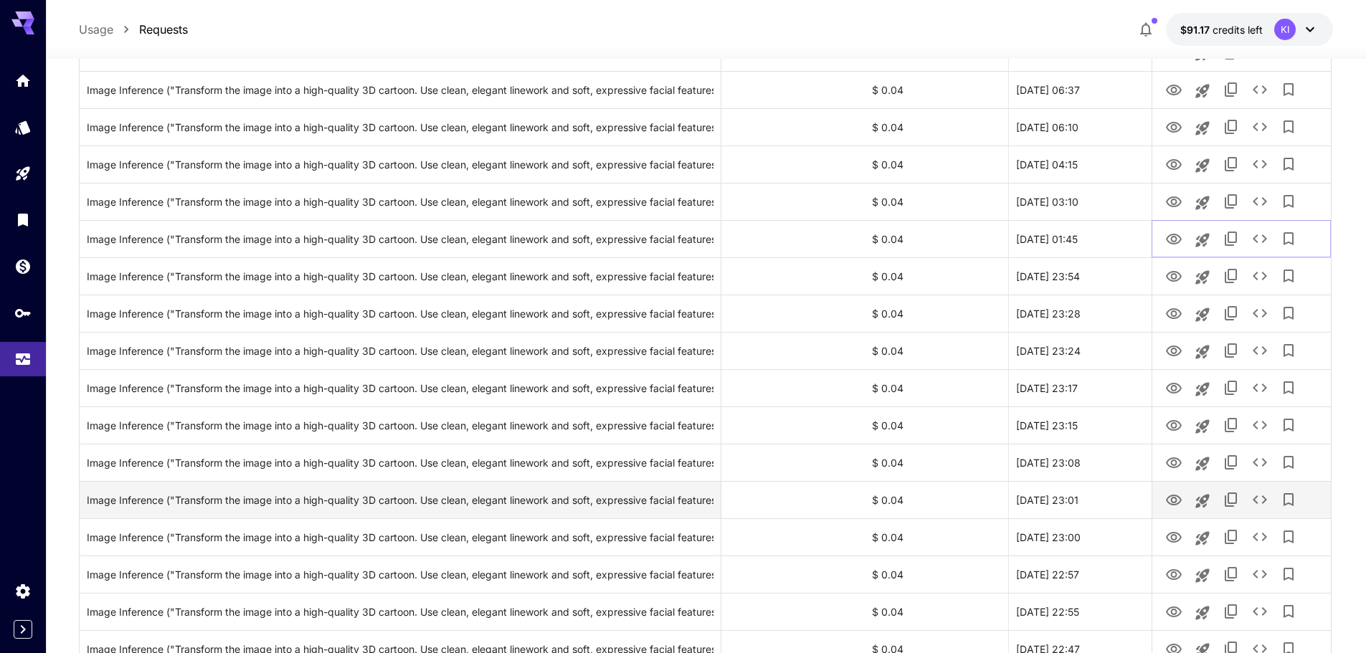
scroll to position [1219, 0]
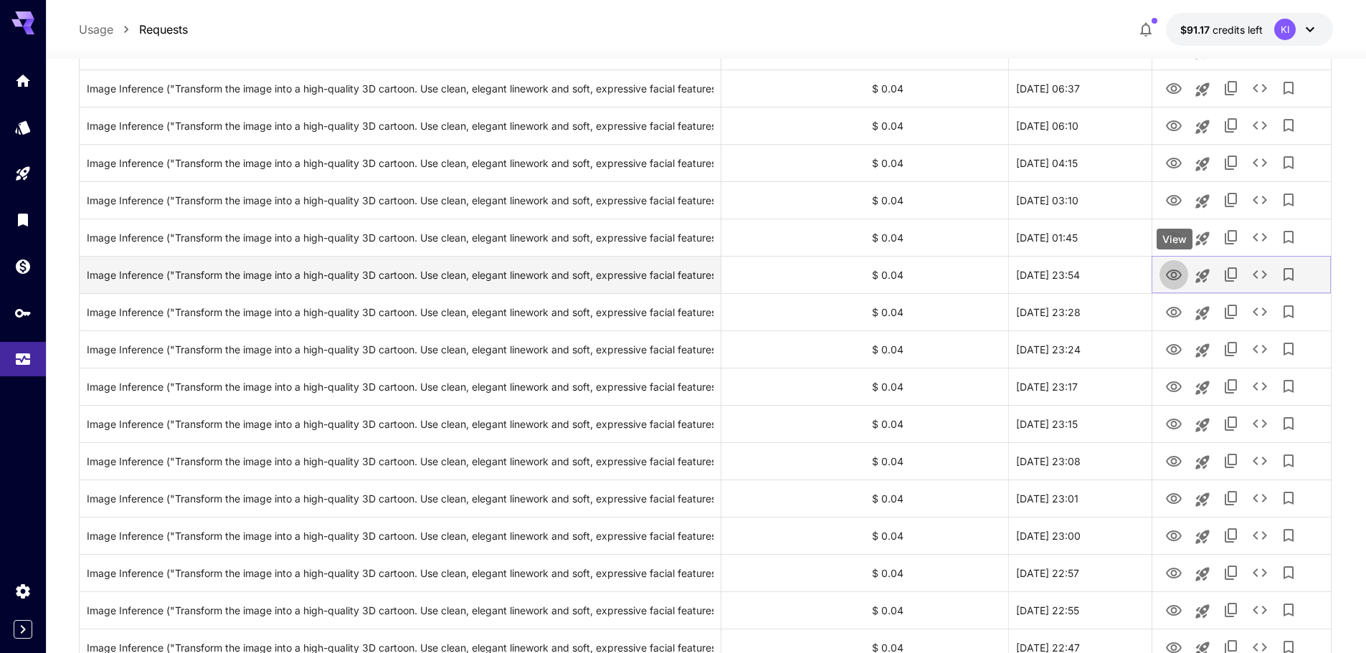
drag, startPoint x: 1176, startPoint y: 274, endPoint x: 1173, endPoint y: 284, distance: 10.4
click at [1176, 274] on icon "View" at bounding box center [1174, 275] width 16 height 11
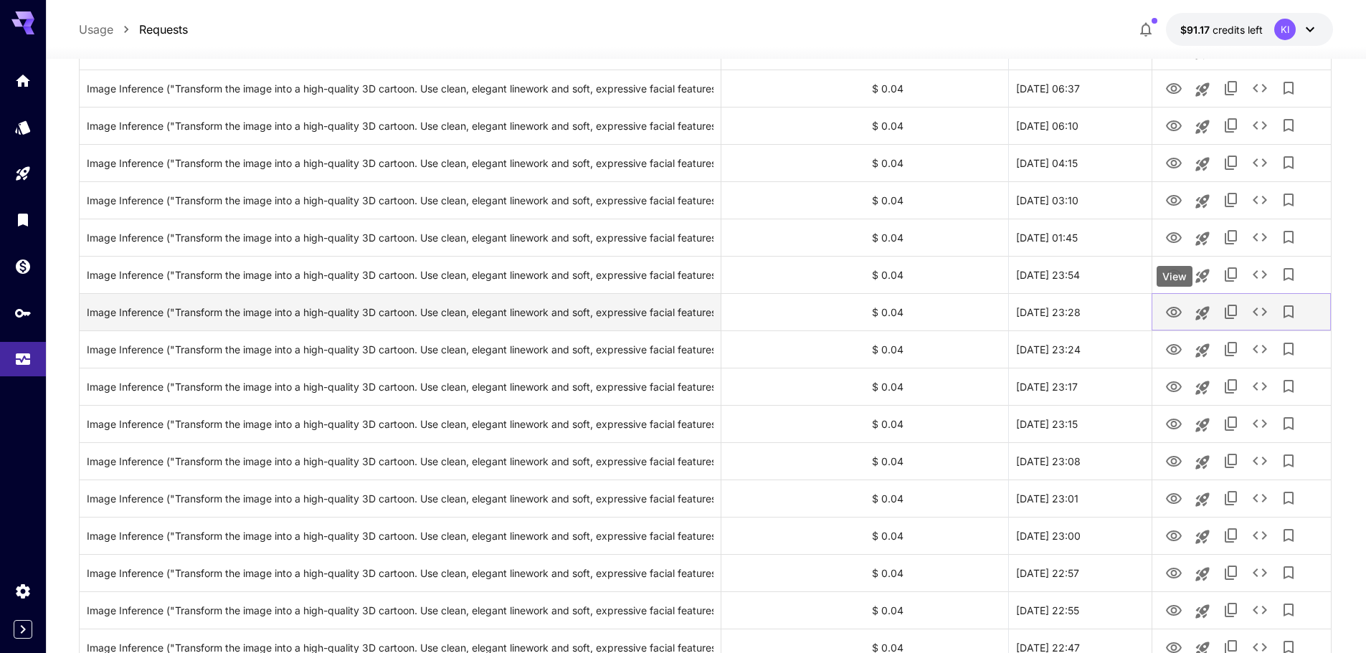
click at [1174, 310] on icon "View" at bounding box center [1173, 312] width 17 height 17
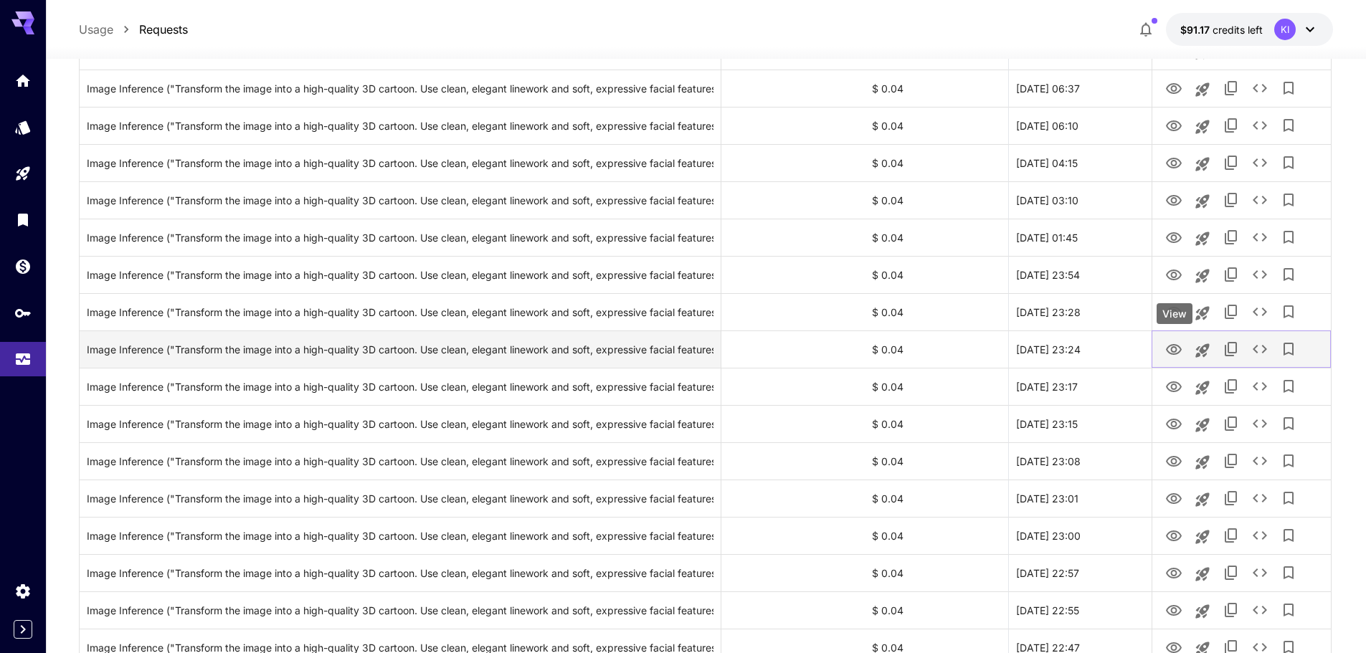
click at [1176, 348] on icon "View" at bounding box center [1174, 349] width 16 height 11
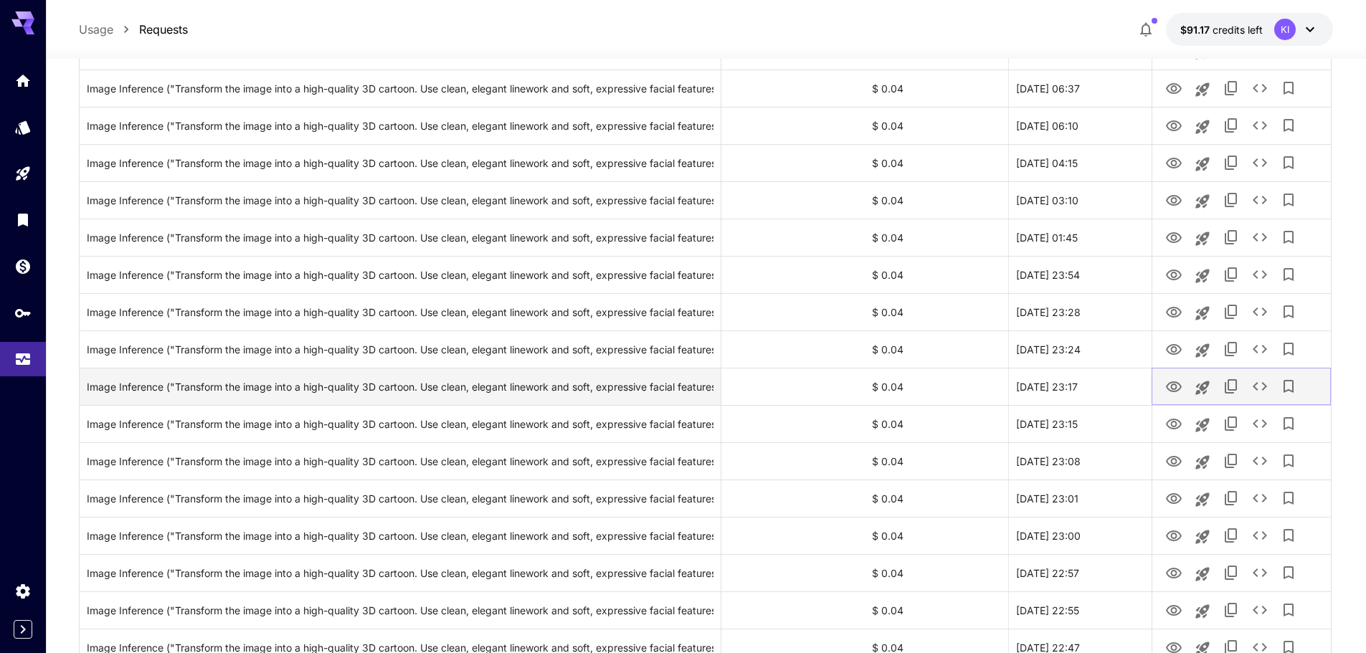
click at [1171, 381] on icon "View" at bounding box center [1173, 386] width 17 height 17
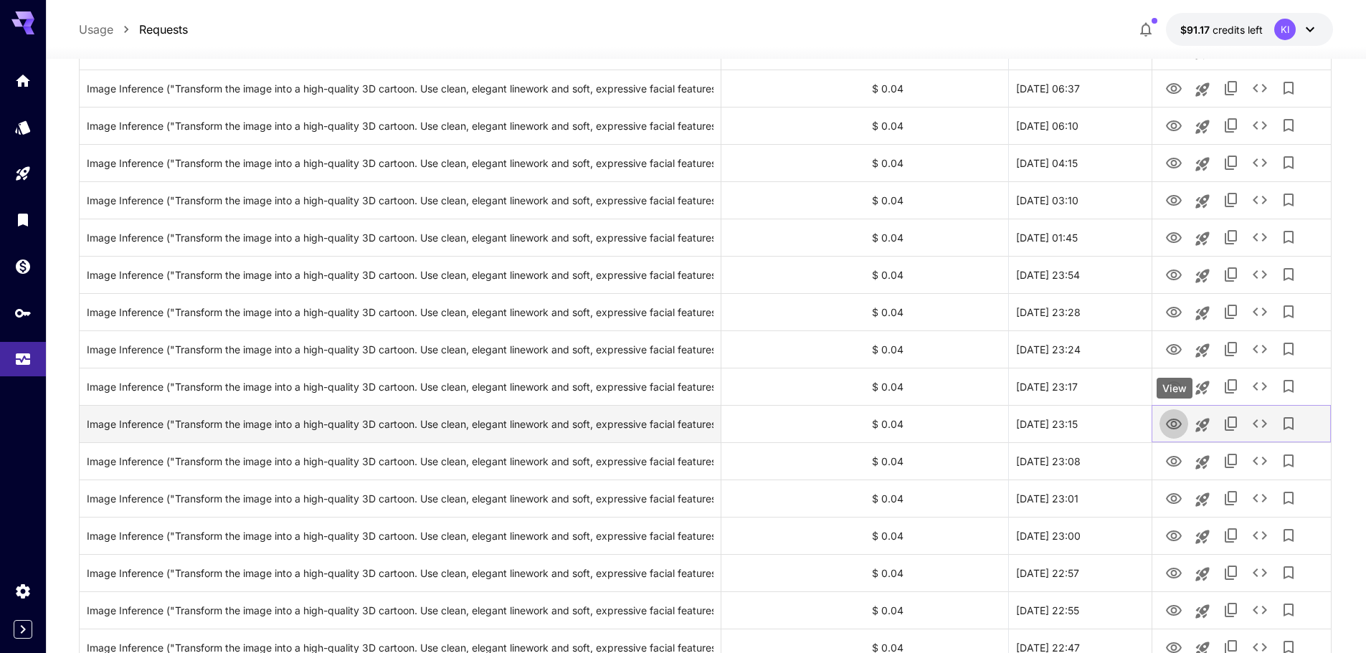
click at [1172, 425] on icon "View" at bounding box center [1174, 424] width 16 height 11
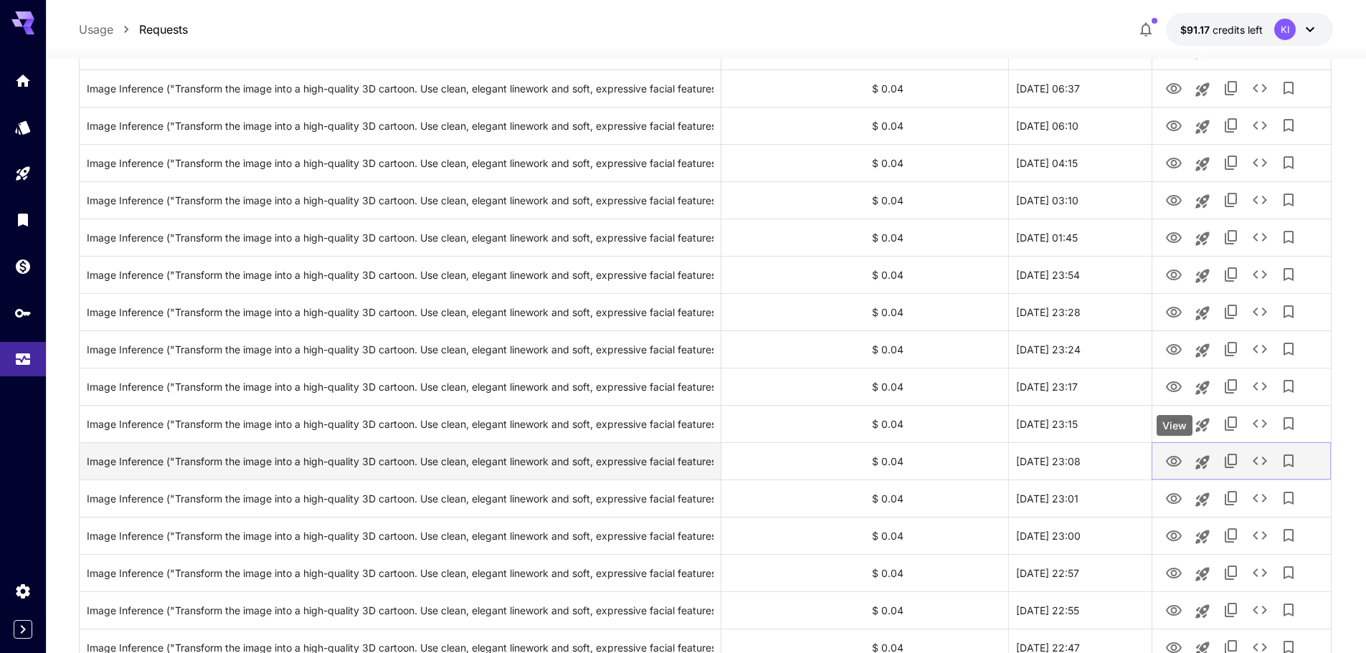
click at [1166, 459] on icon "View" at bounding box center [1173, 461] width 17 height 17
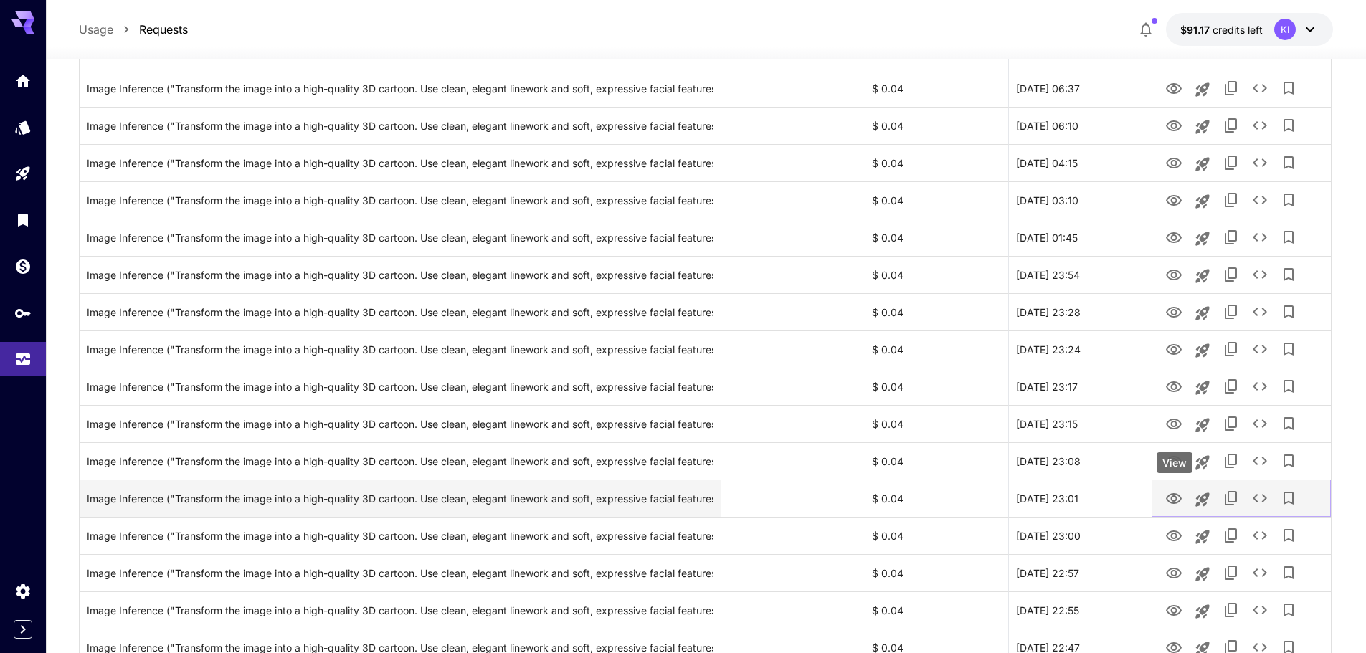
drag, startPoint x: 1172, startPoint y: 497, endPoint x: 1169, endPoint y: 513, distance: 16.0
click at [1172, 497] on icon "View" at bounding box center [1174, 498] width 16 height 11
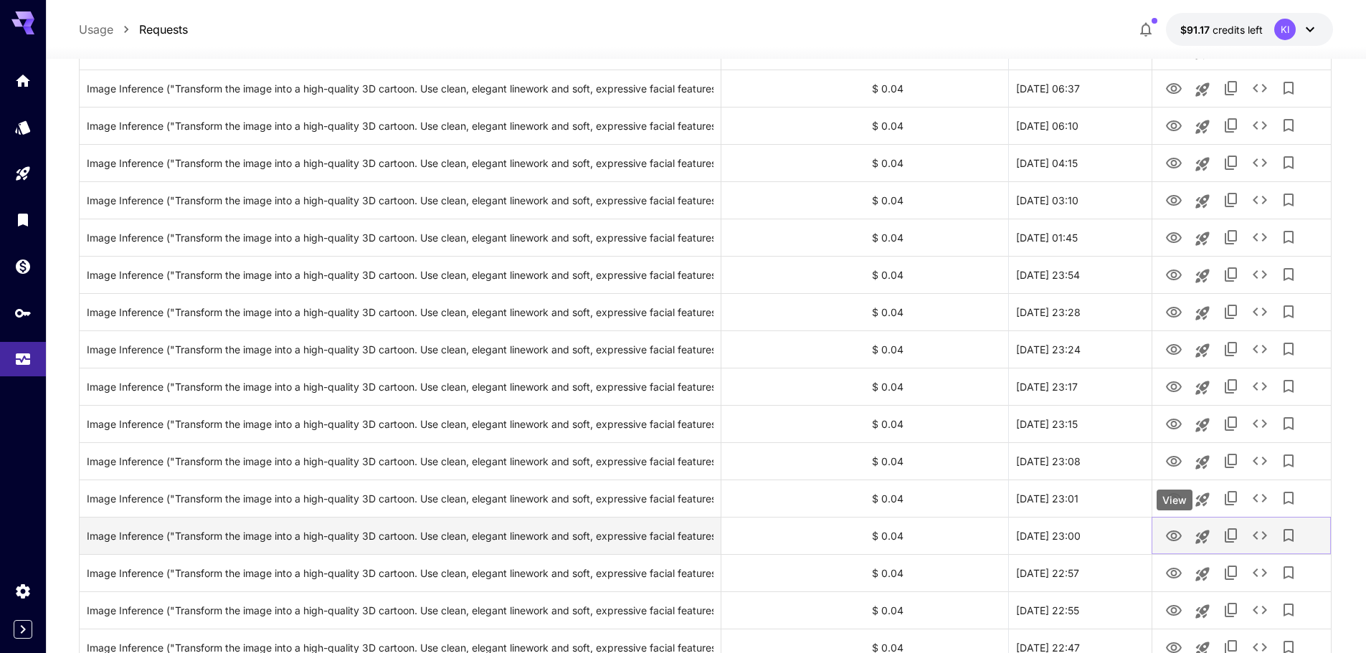
click at [1169, 534] on icon "View" at bounding box center [1173, 536] width 17 height 17
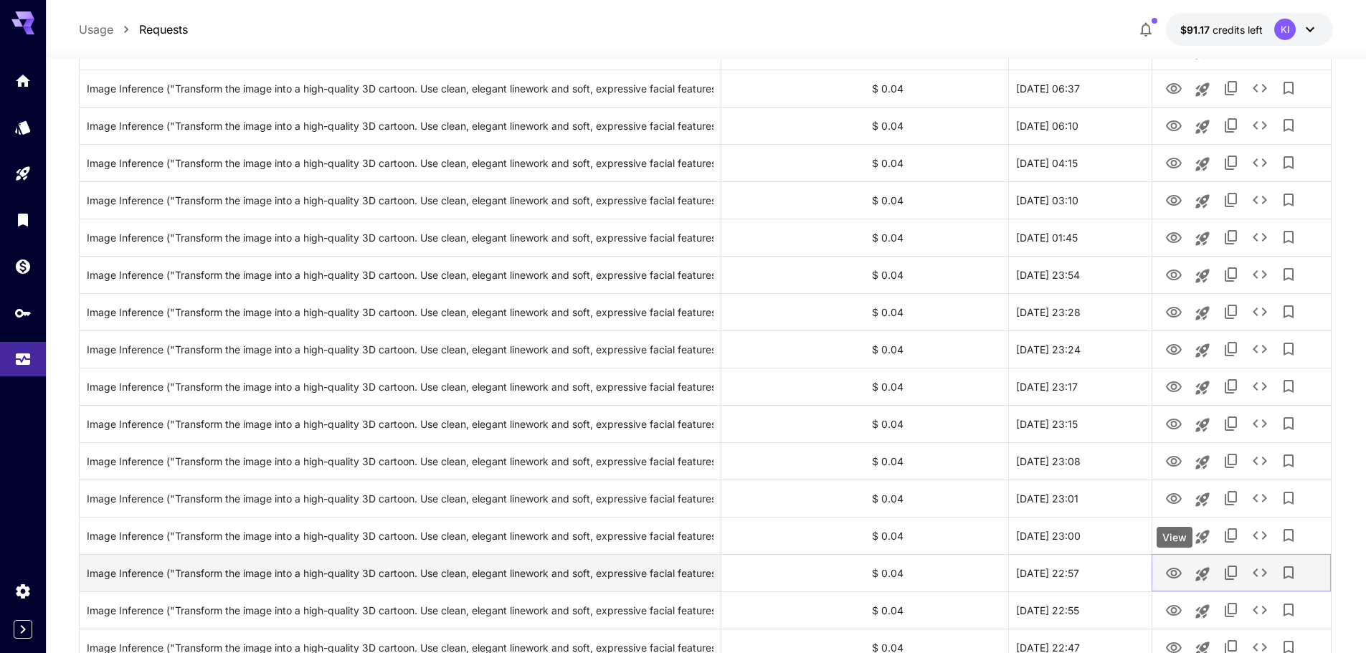
click at [1178, 569] on icon "View" at bounding box center [1174, 573] width 16 height 11
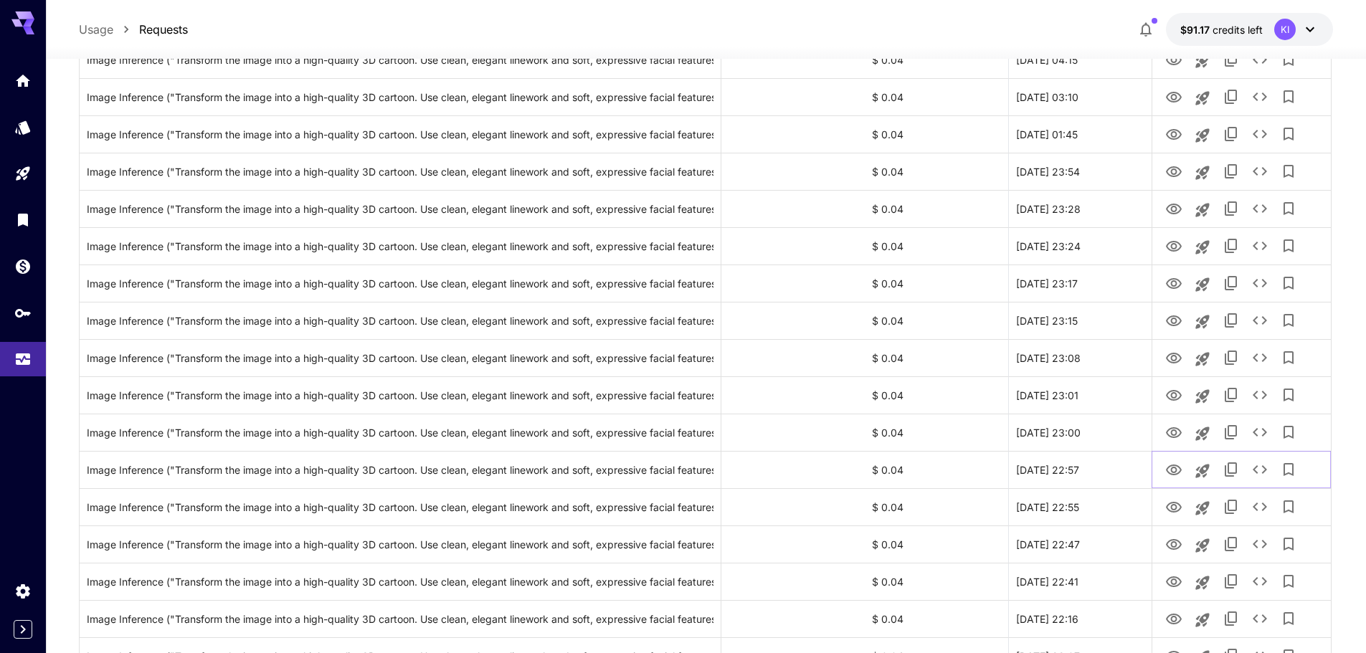
scroll to position [1574, 0]
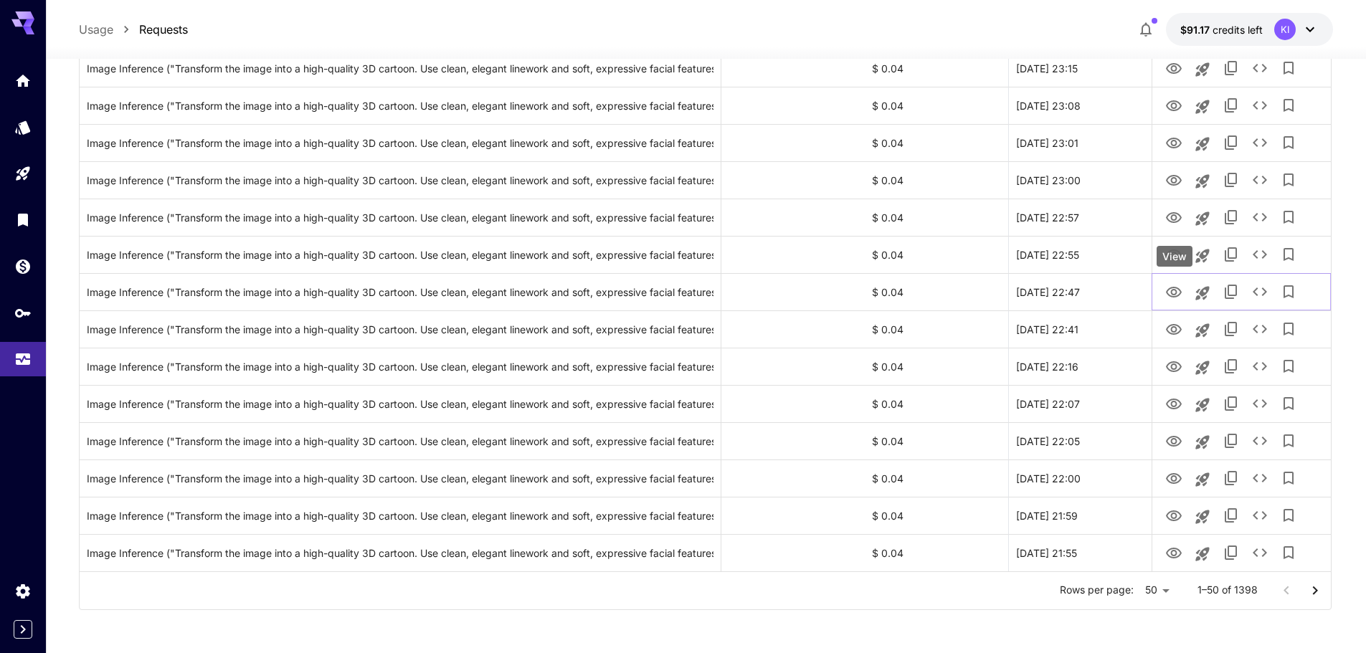
click at [1172, 257] on div "View" at bounding box center [1174, 256] width 36 height 21
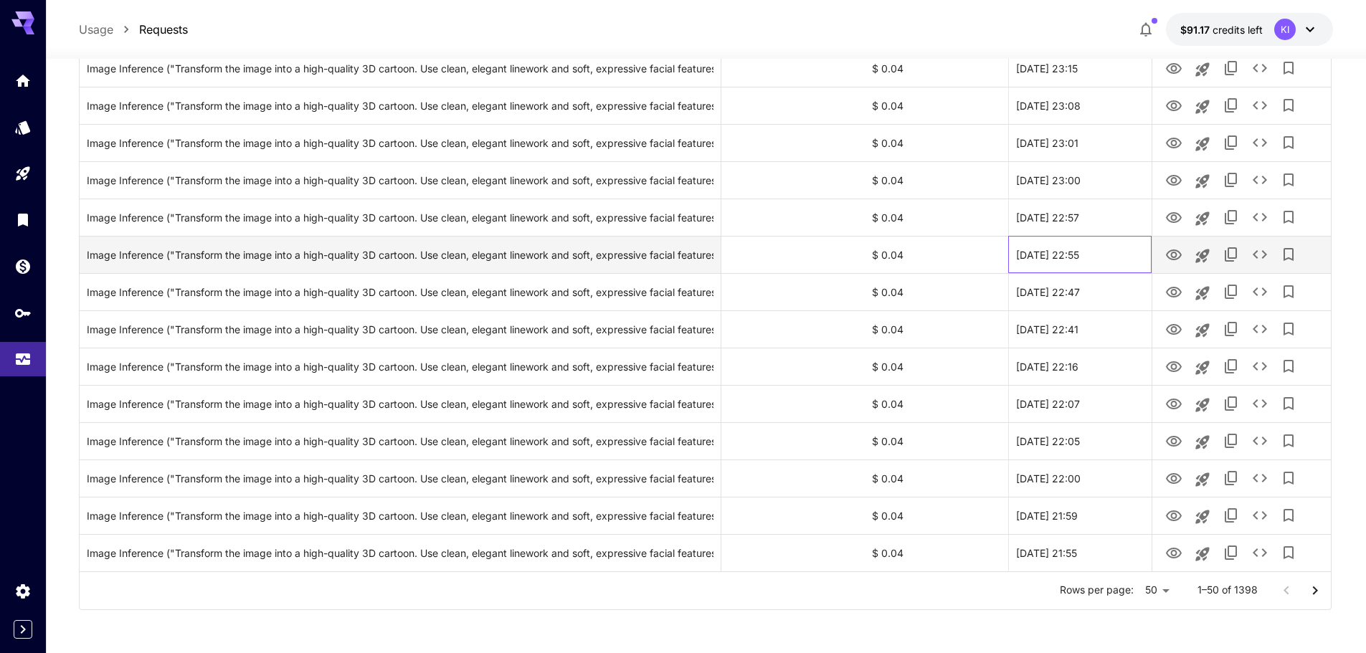
click at [1108, 256] on div "[DATE] 22:55" at bounding box center [1079, 254] width 143 height 37
click at [1174, 254] on icon "View" at bounding box center [1173, 255] width 17 height 17
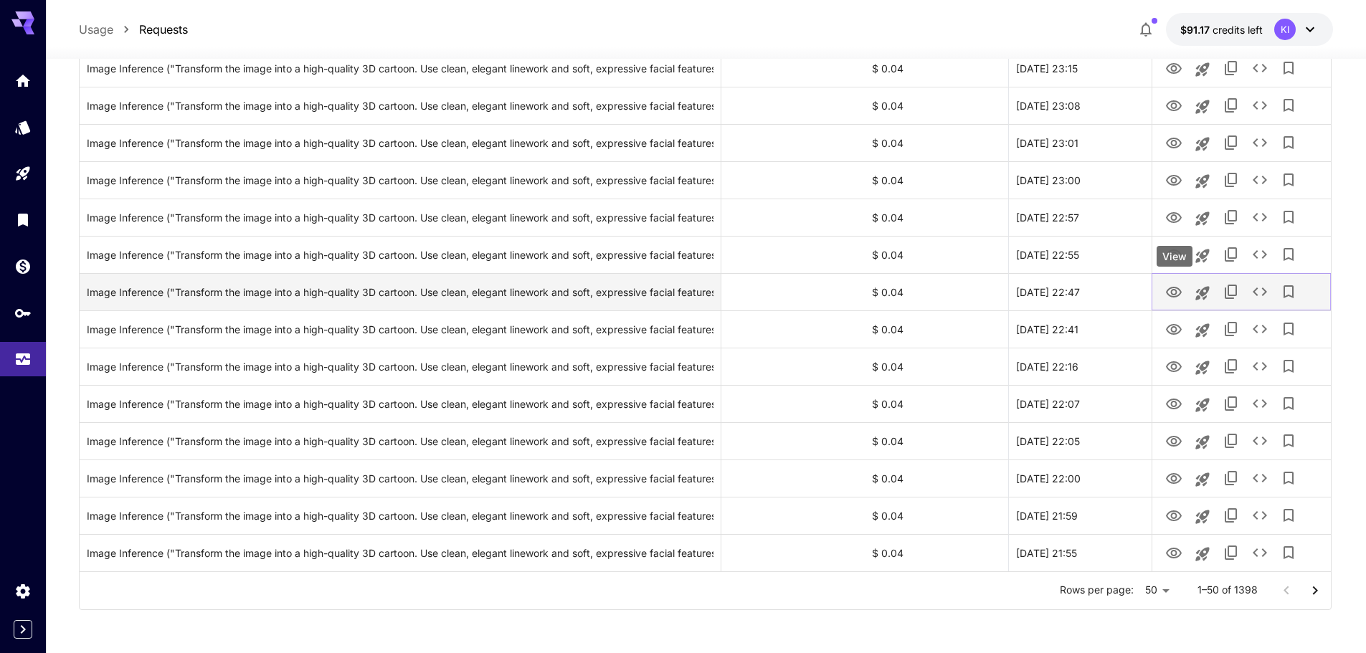
click at [1173, 291] on icon "View" at bounding box center [1173, 292] width 17 height 17
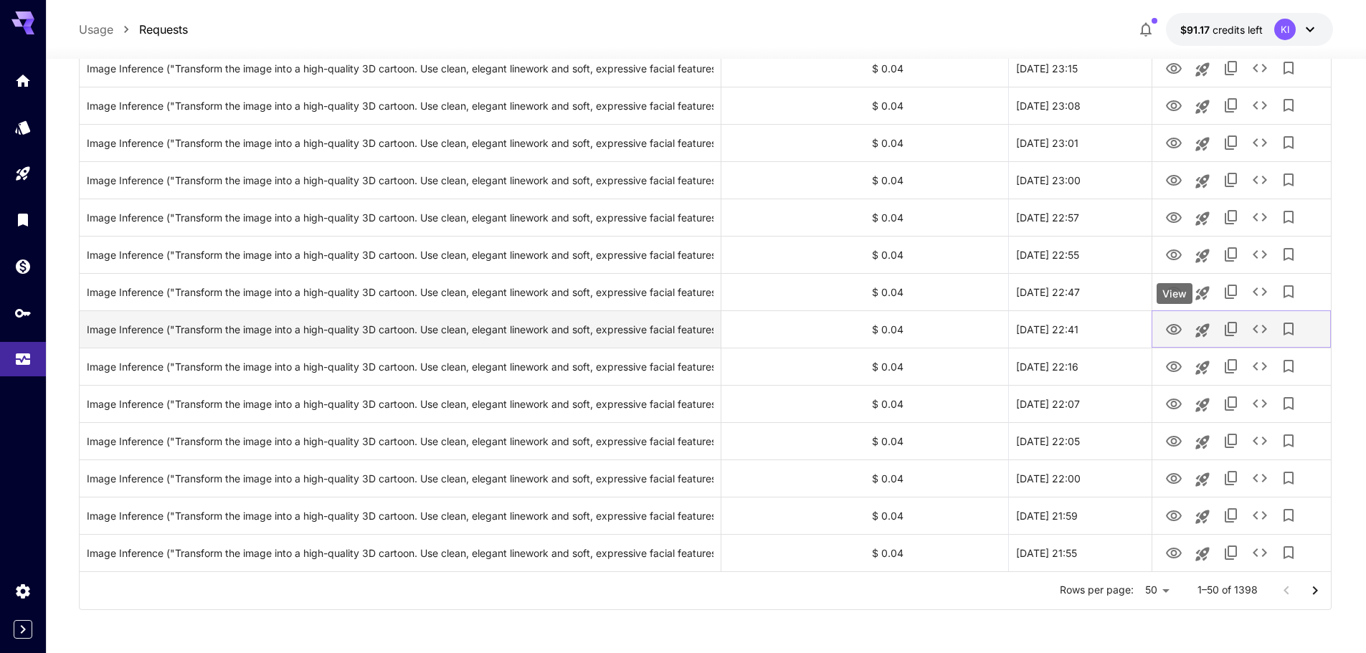
click at [1176, 328] on icon "View" at bounding box center [1174, 329] width 16 height 11
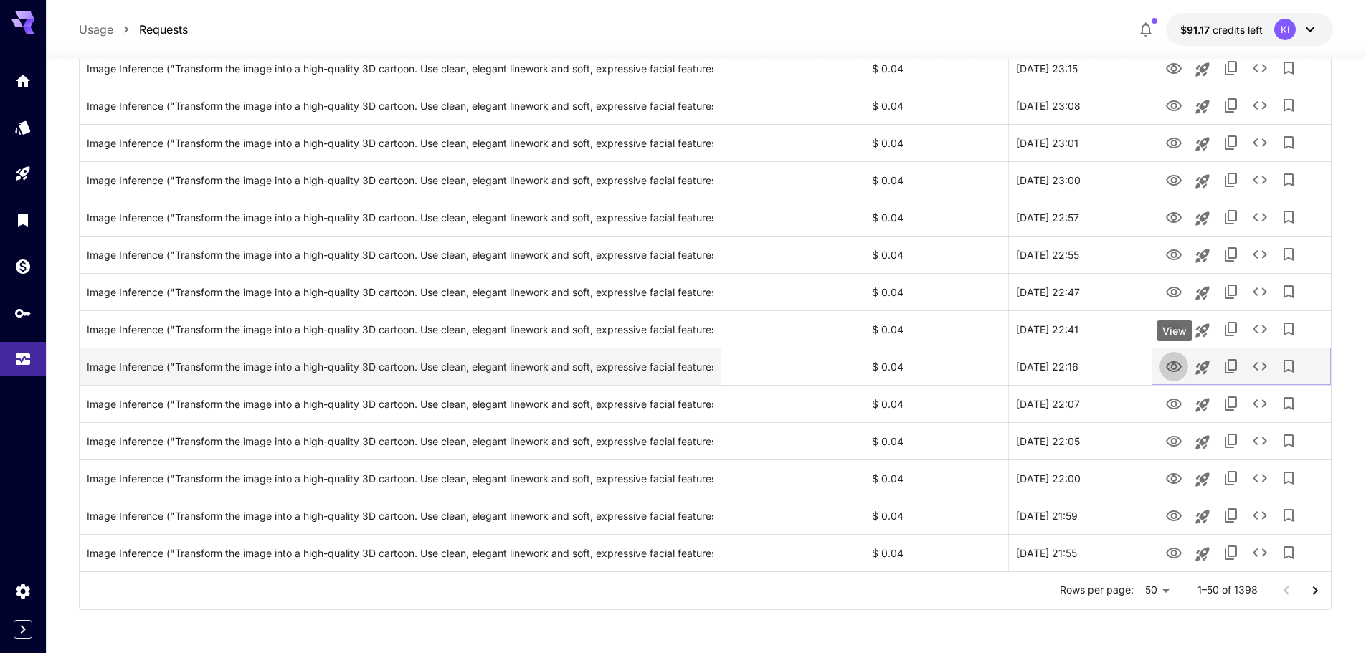
click at [1167, 366] on icon "View" at bounding box center [1174, 366] width 16 height 11
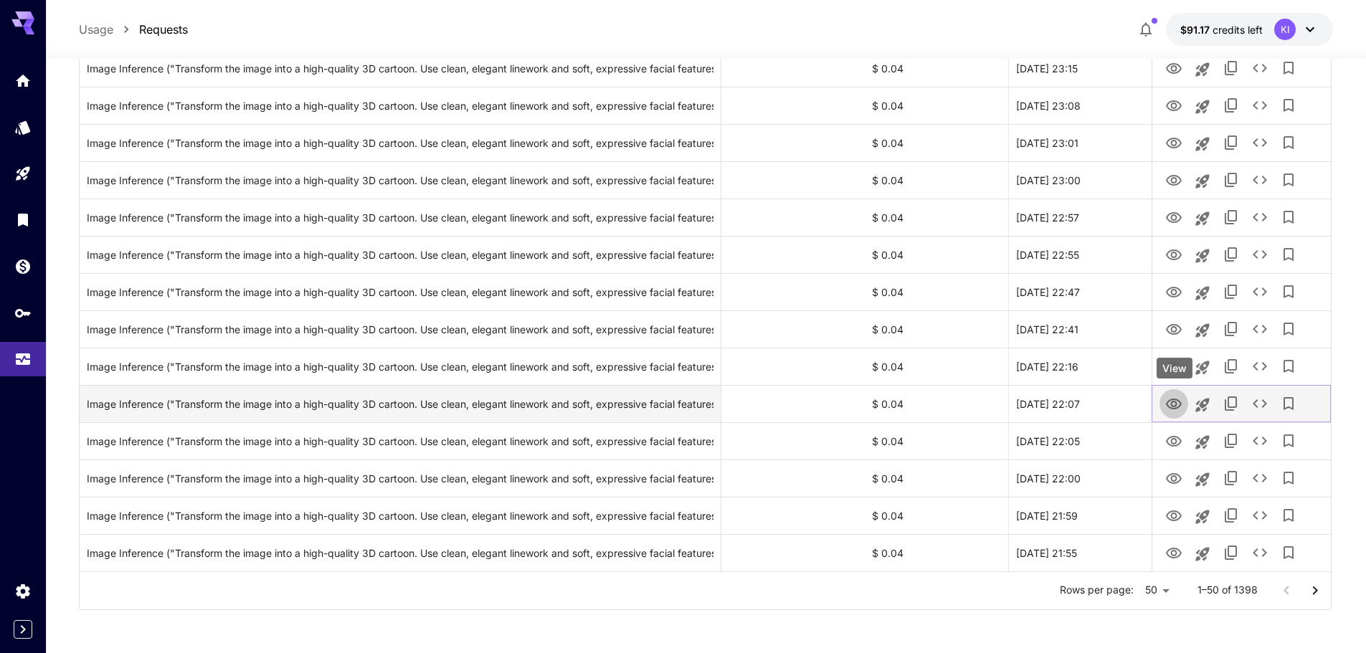
click at [1166, 405] on icon "View" at bounding box center [1173, 404] width 17 height 17
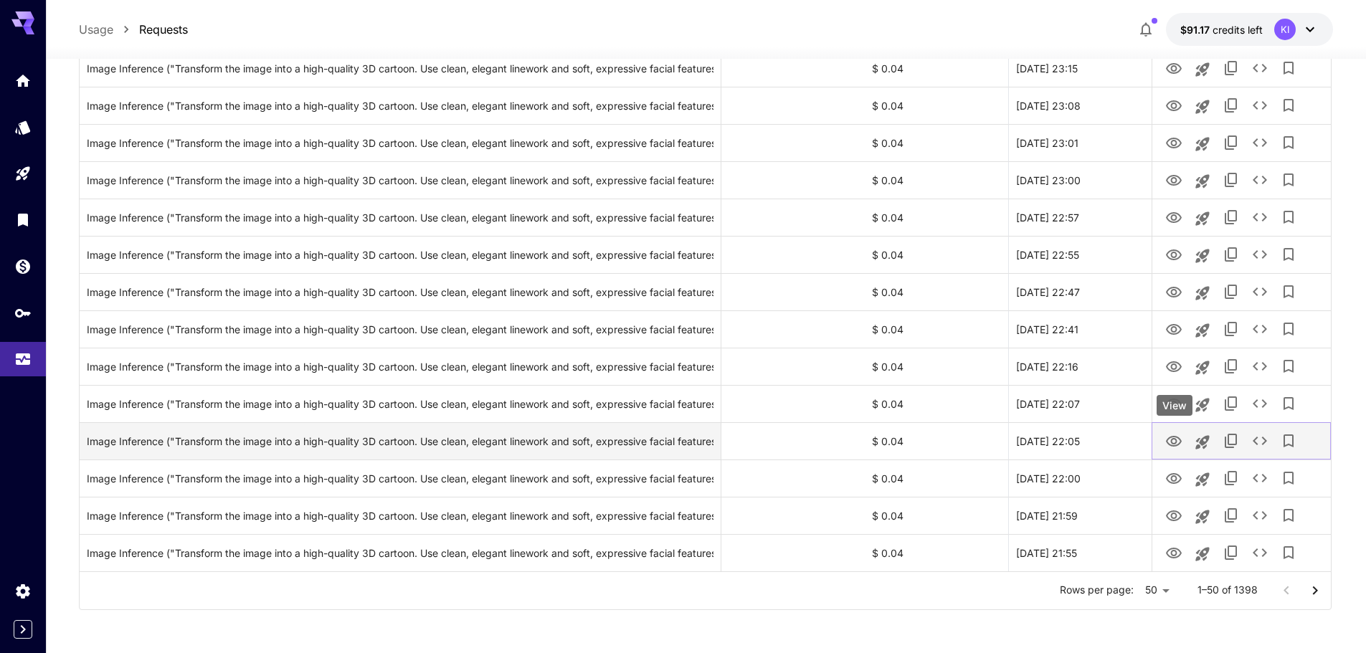
click at [1172, 439] on icon "View" at bounding box center [1174, 441] width 16 height 11
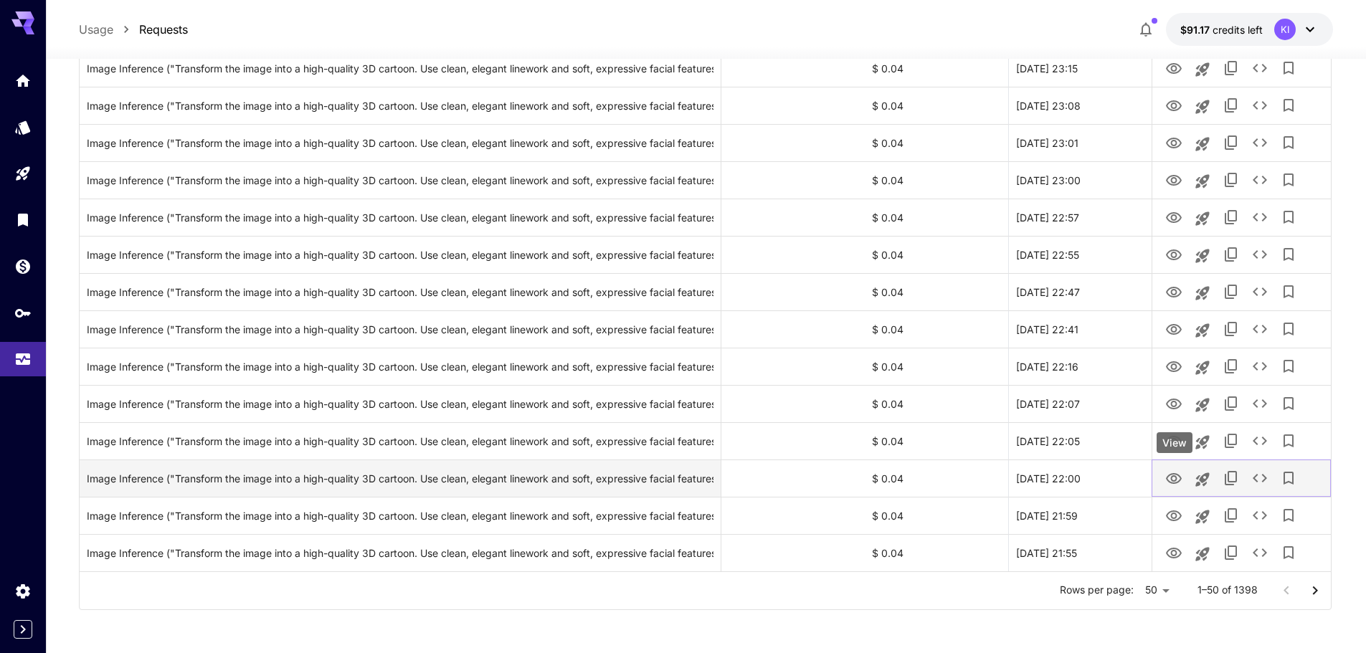
click at [1173, 475] on icon "View" at bounding box center [1174, 478] width 16 height 11
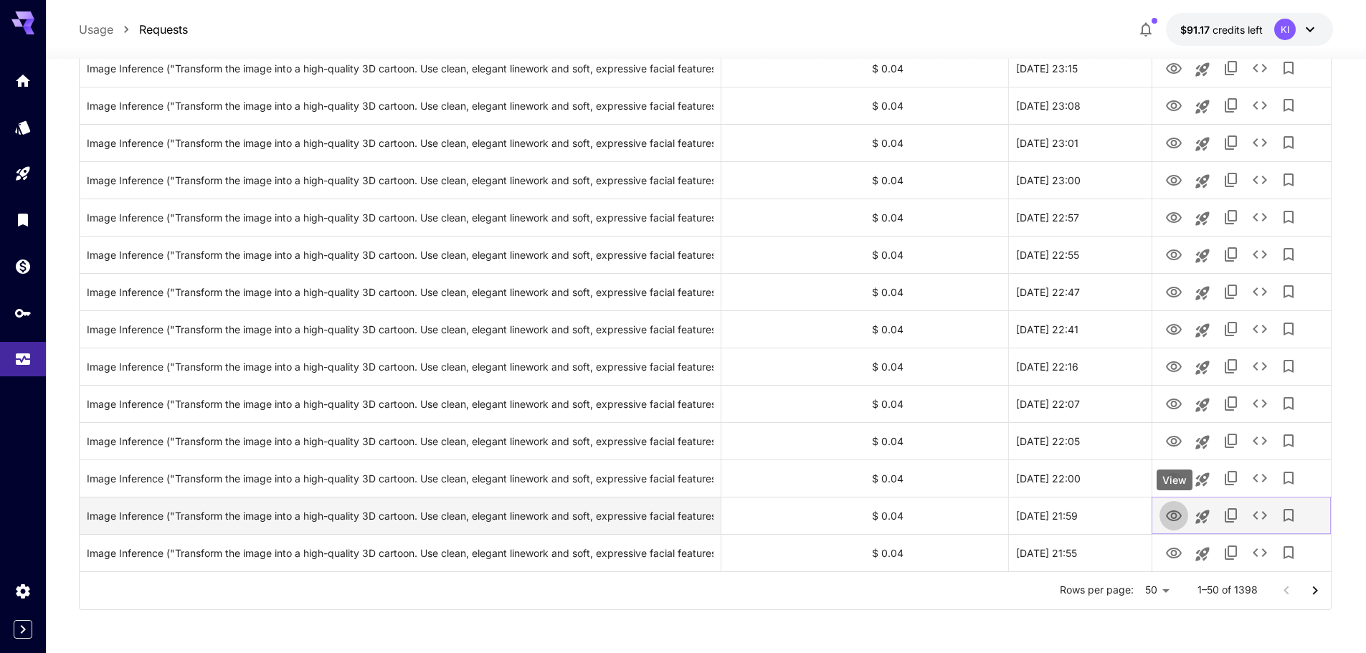
click at [1171, 514] on icon "View" at bounding box center [1173, 516] width 17 height 17
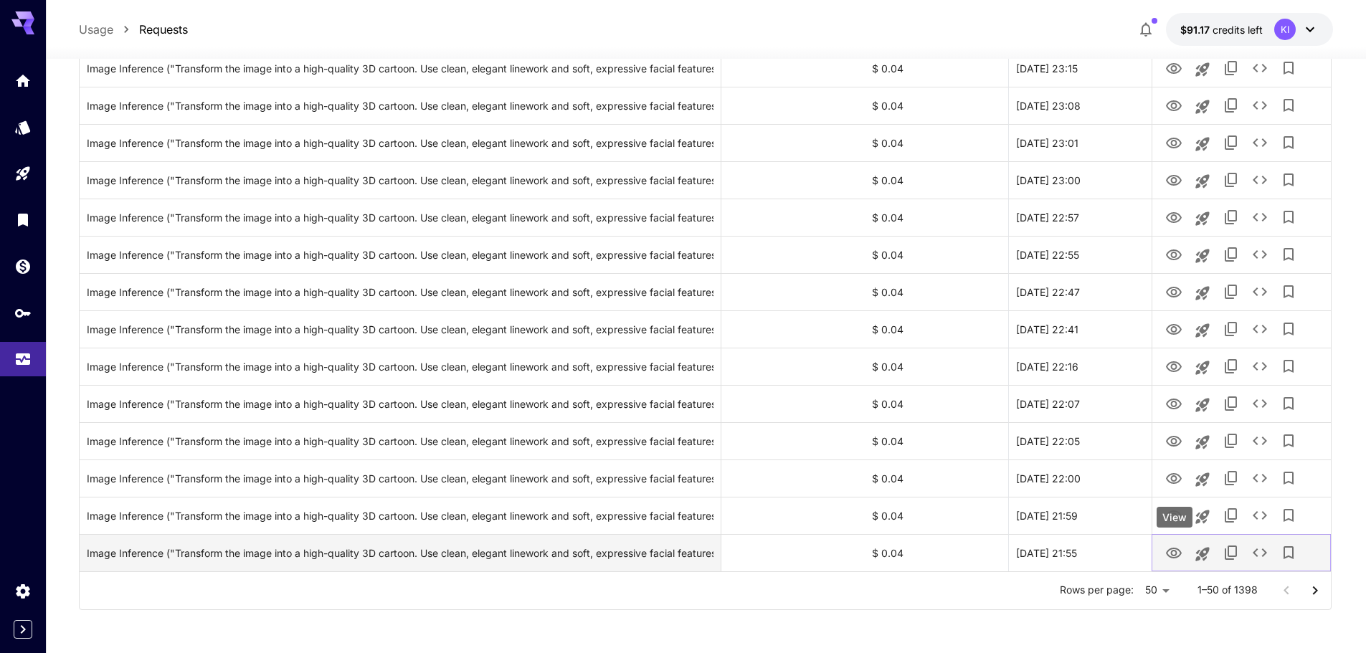
click at [1176, 546] on icon "View" at bounding box center [1173, 553] width 17 height 17
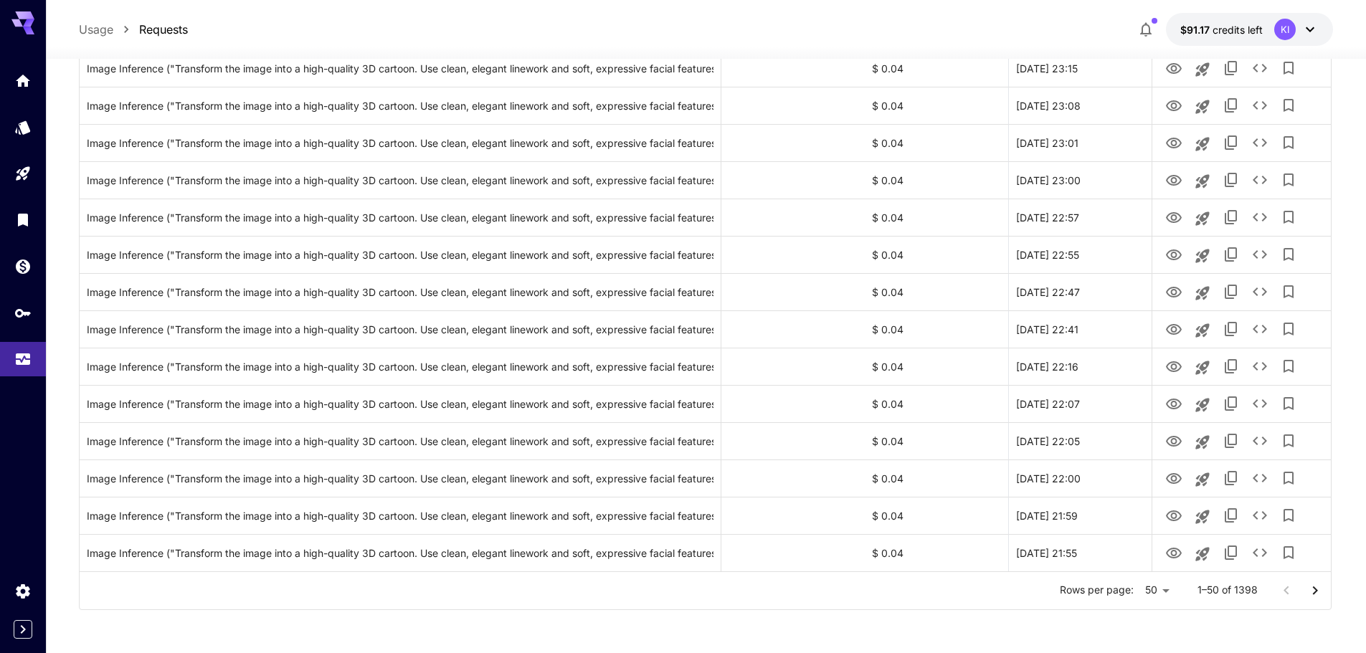
click at [1316, 586] on icon "Go to next page" at bounding box center [1314, 590] width 17 height 17
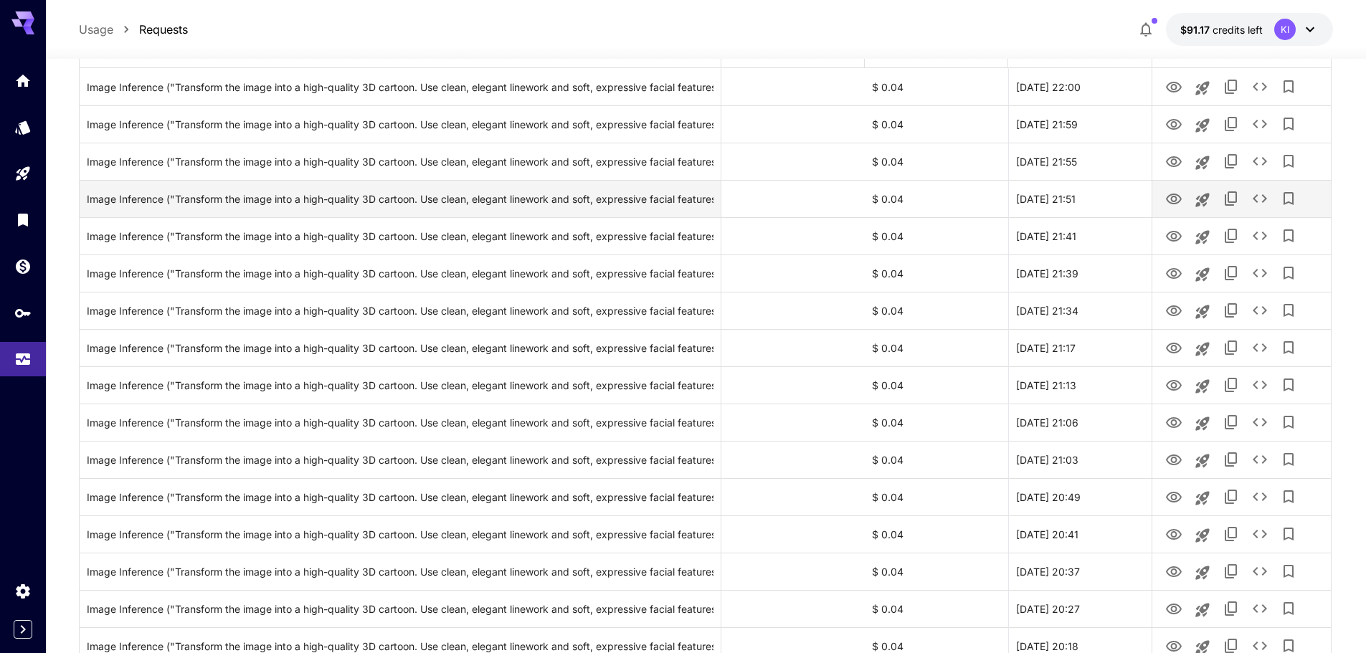
scroll to position [215, 0]
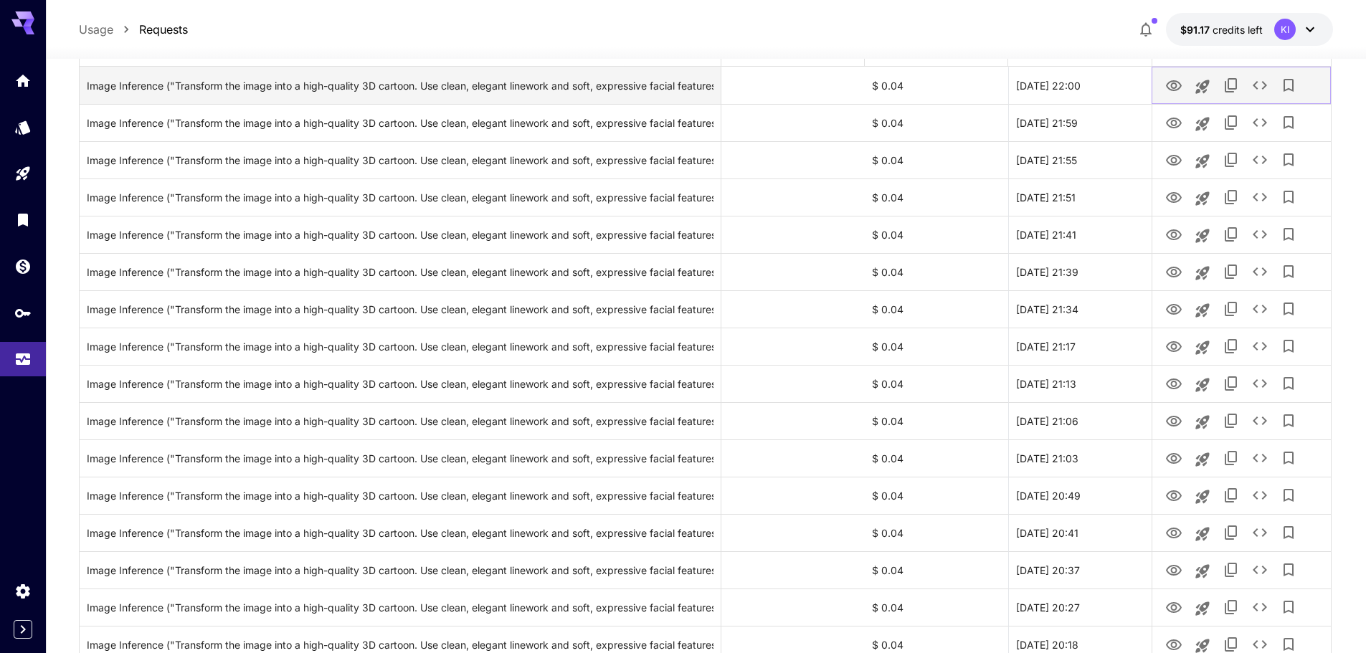
click at [1173, 85] on icon "View" at bounding box center [1173, 85] width 17 height 17
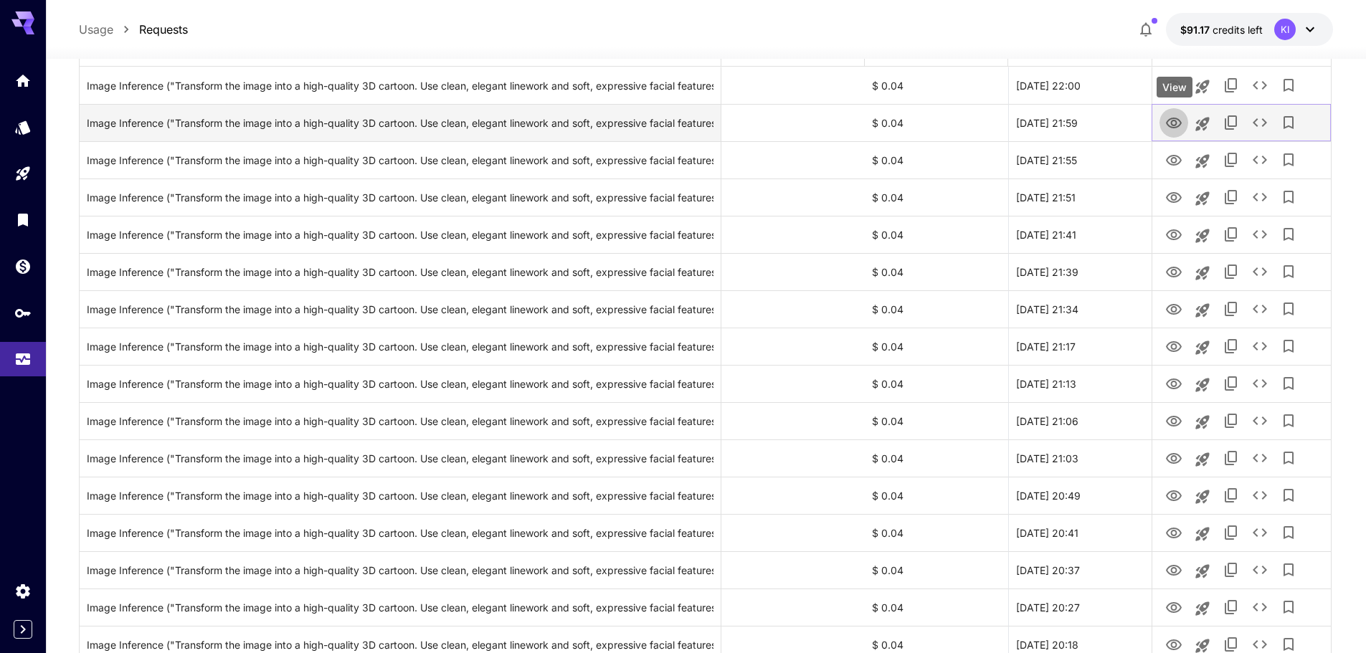
click at [1176, 123] on icon "View" at bounding box center [1174, 123] width 16 height 11
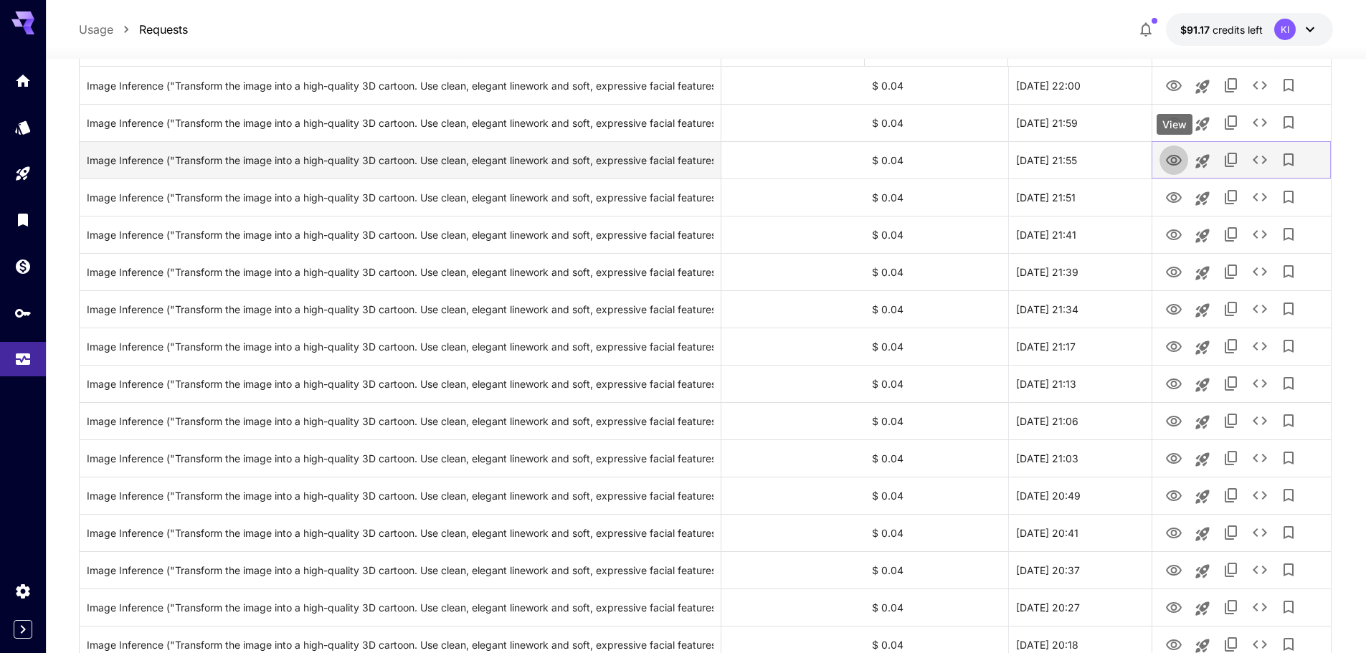
click at [1173, 157] on icon "View" at bounding box center [1174, 160] width 16 height 11
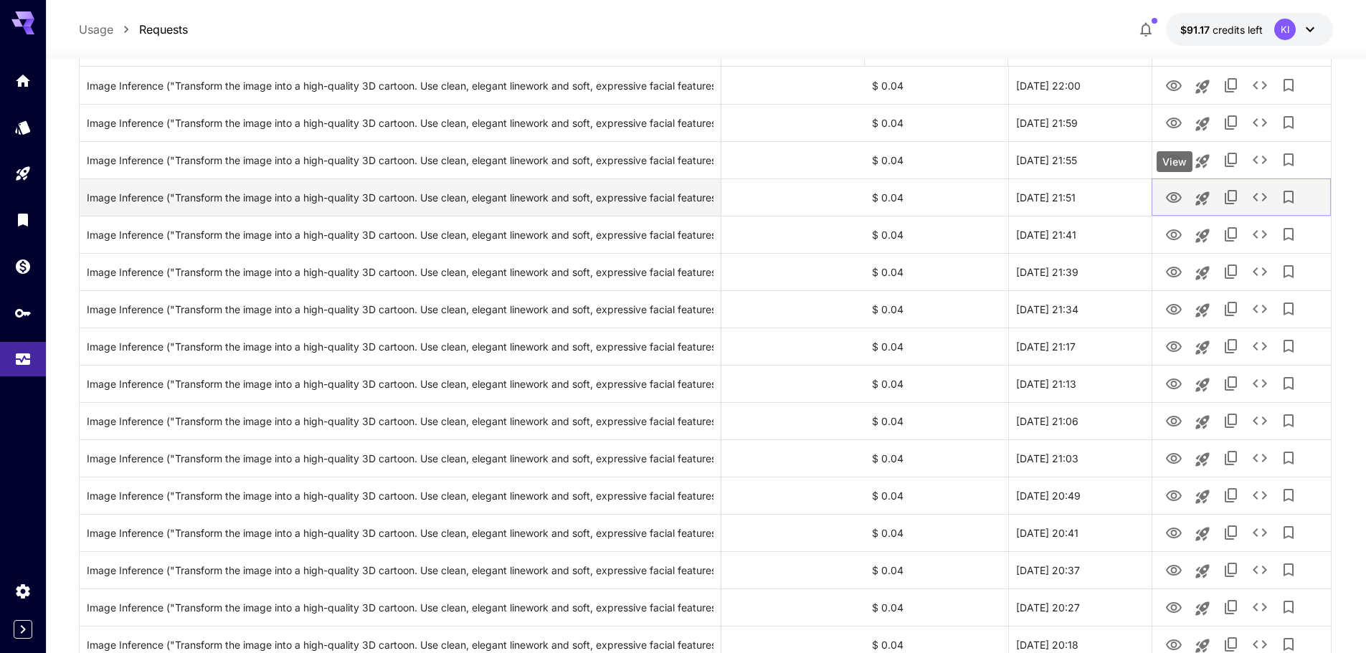
click at [1171, 196] on icon "View" at bounding box center [1173, 197] width 17 height 17
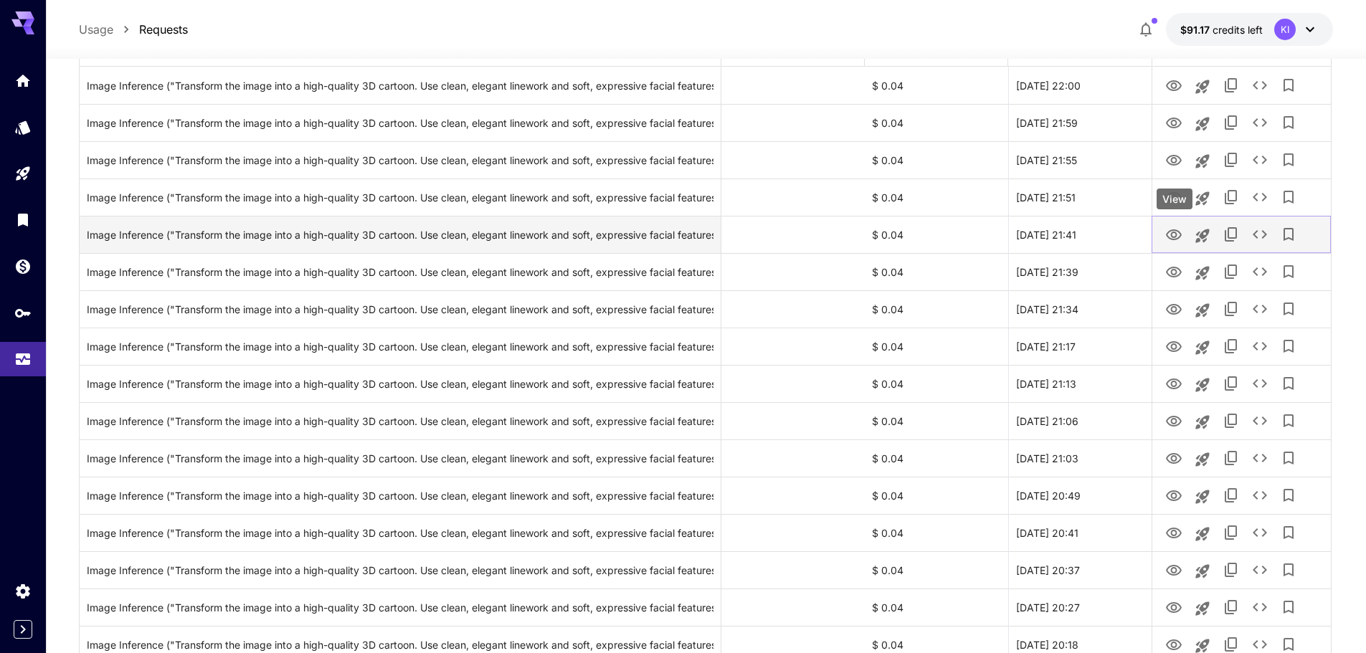
click at [1166, 238] on icon "View" at bounding box center [1173, 235] width 17 height 17
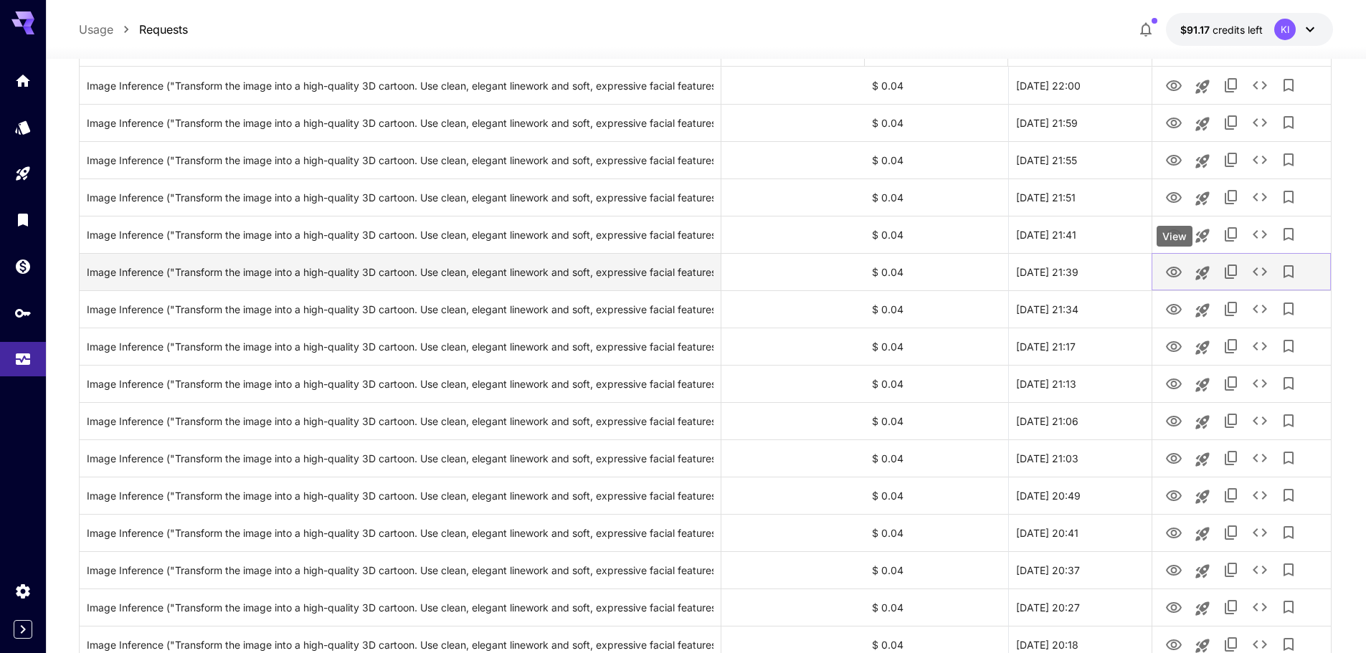
click at [1178, 272] on icon "View" at bounding box center [1173, 272] width 17 height 17
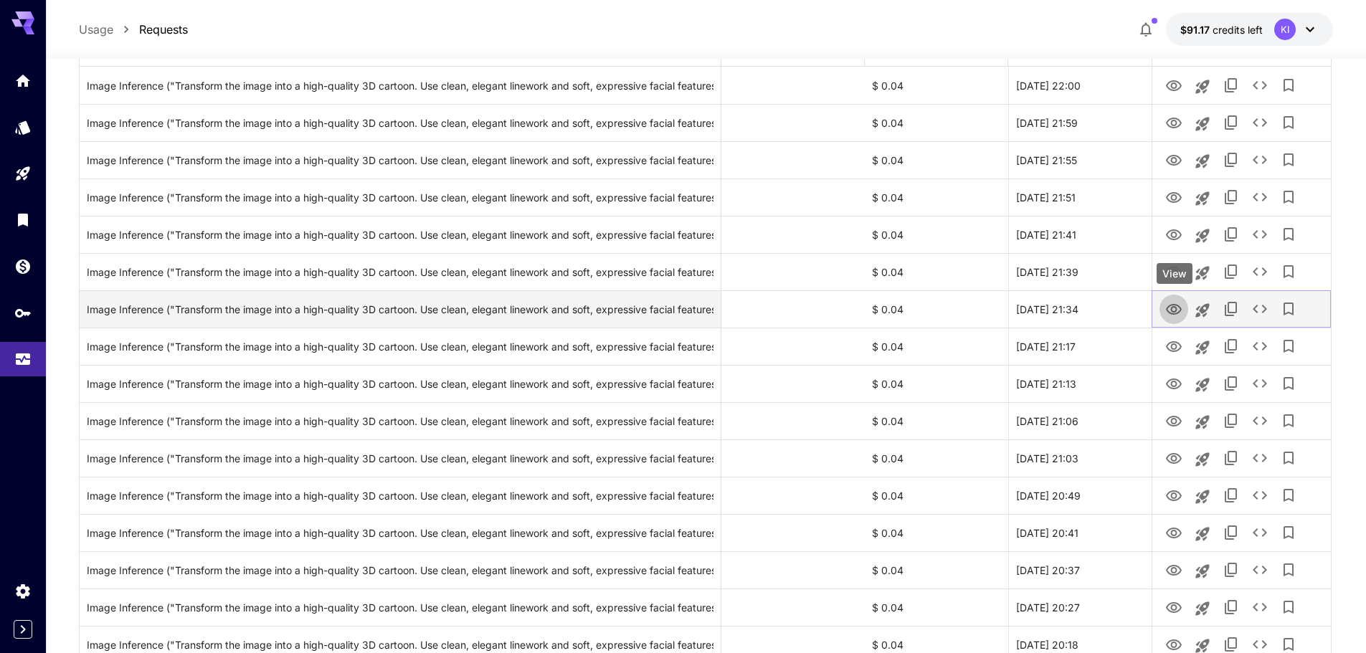
click at [1169, 308] on icon "View" at bounding box center [1173, 309] width 17 height 17
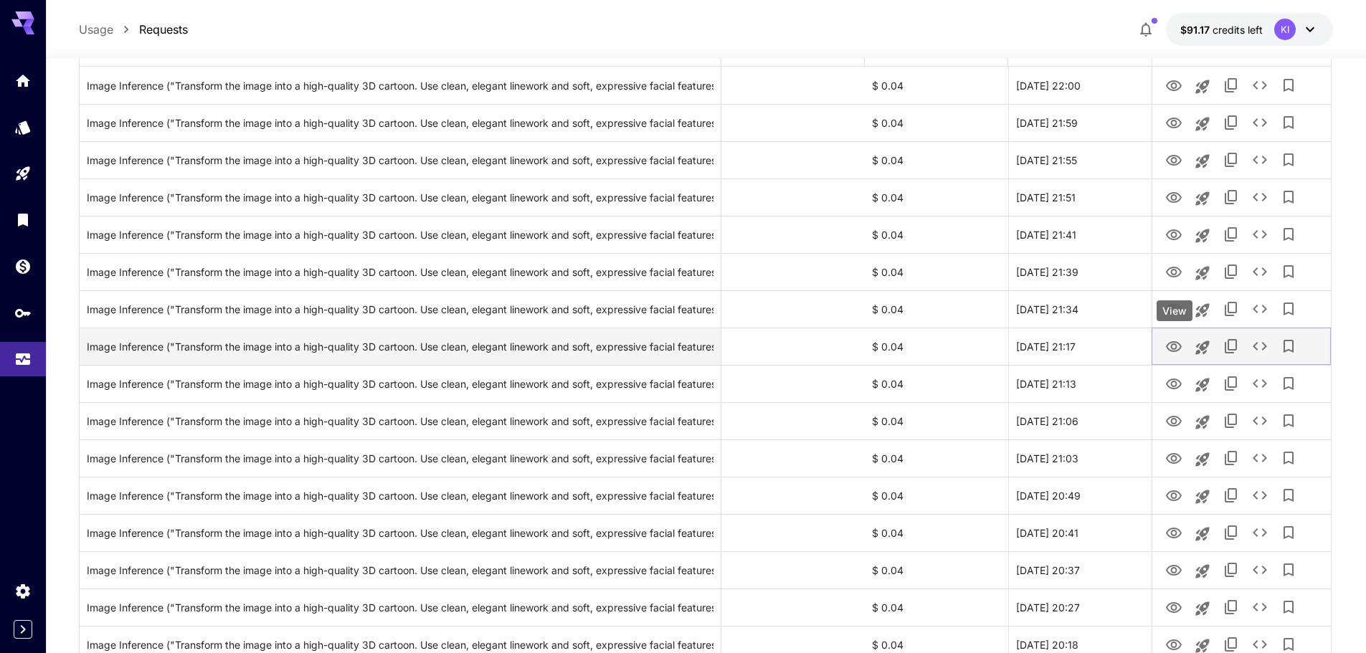
click at [1171, 348] on icon "View" at bounding box center [1173, 346] width 17 height 17
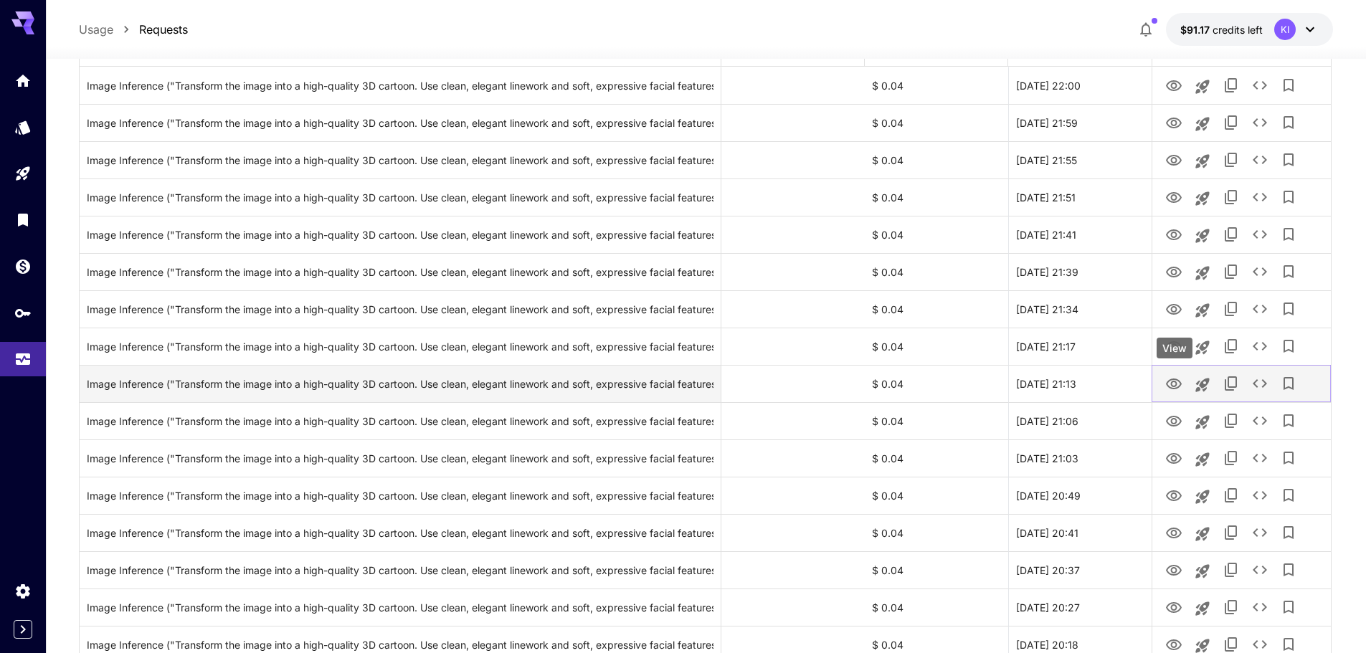
click at [1171, 384] on icon "View" at bounding box center [1174, 383] width 16 height 11
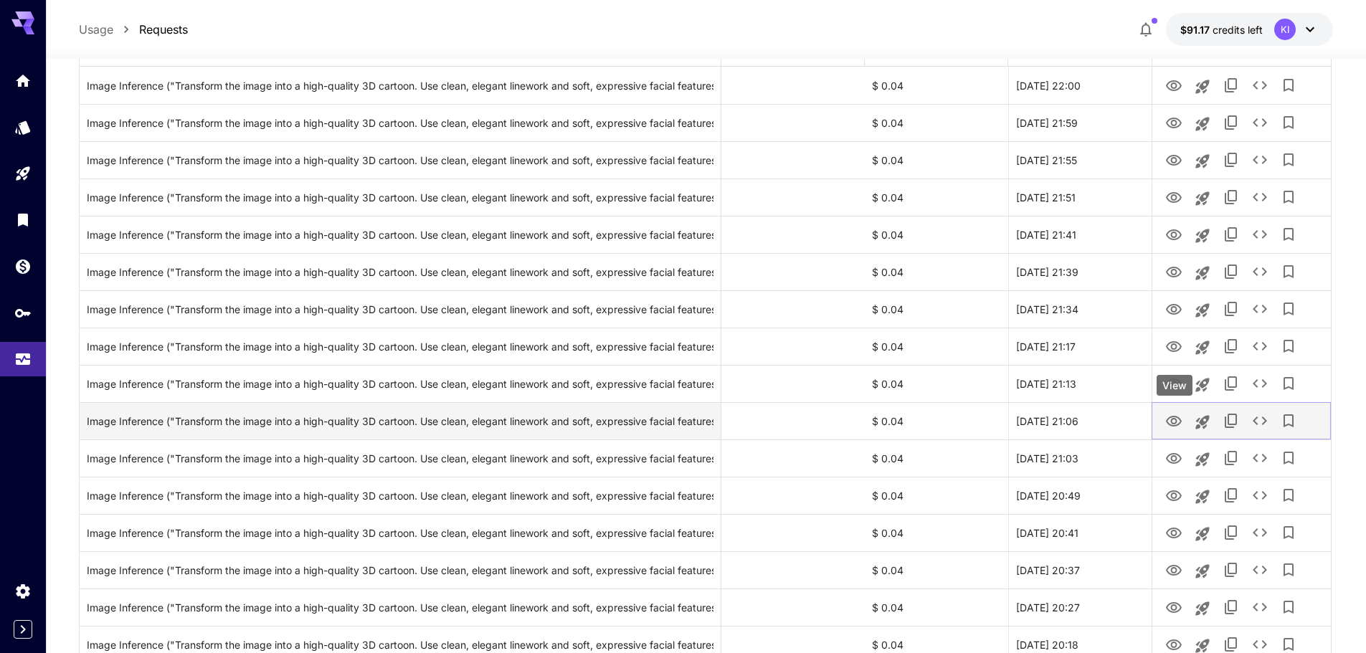
click at [1176, 417] on icon "View" at bounding box center [1174, 421] width 16 height 11
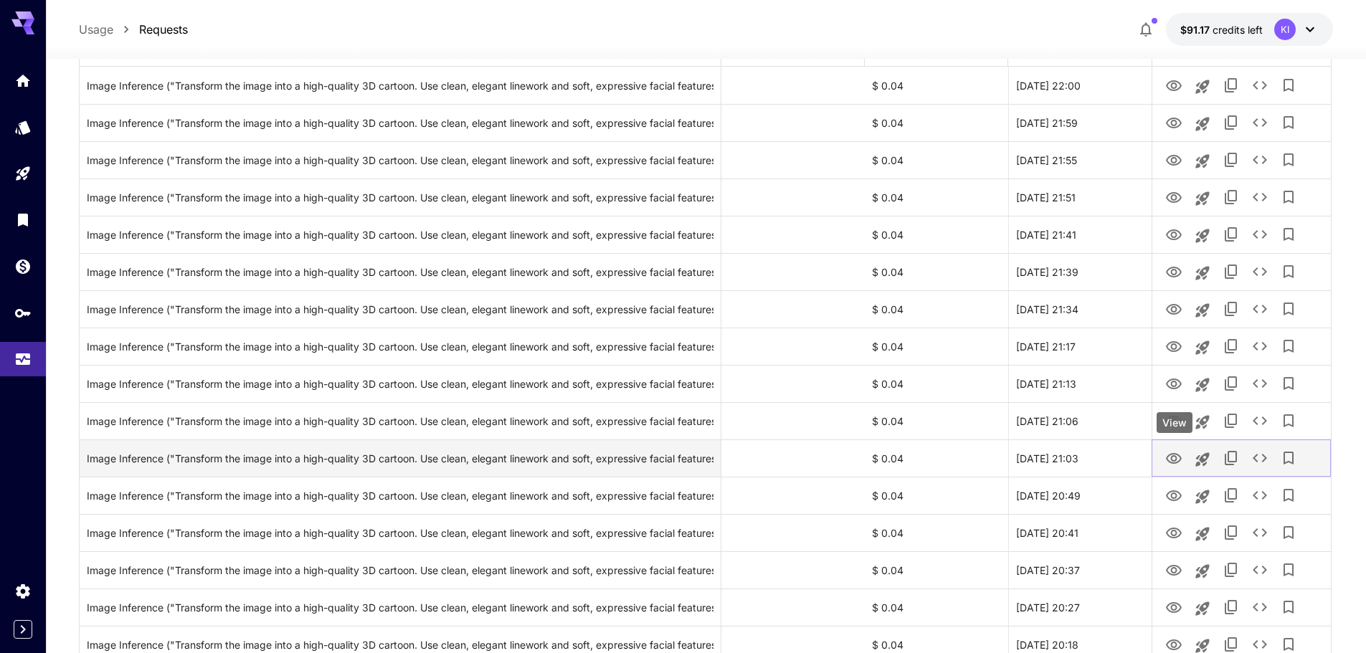
click at [1171, 459] on icon "View" at bounding box center [1174, 458] width 16 height 11
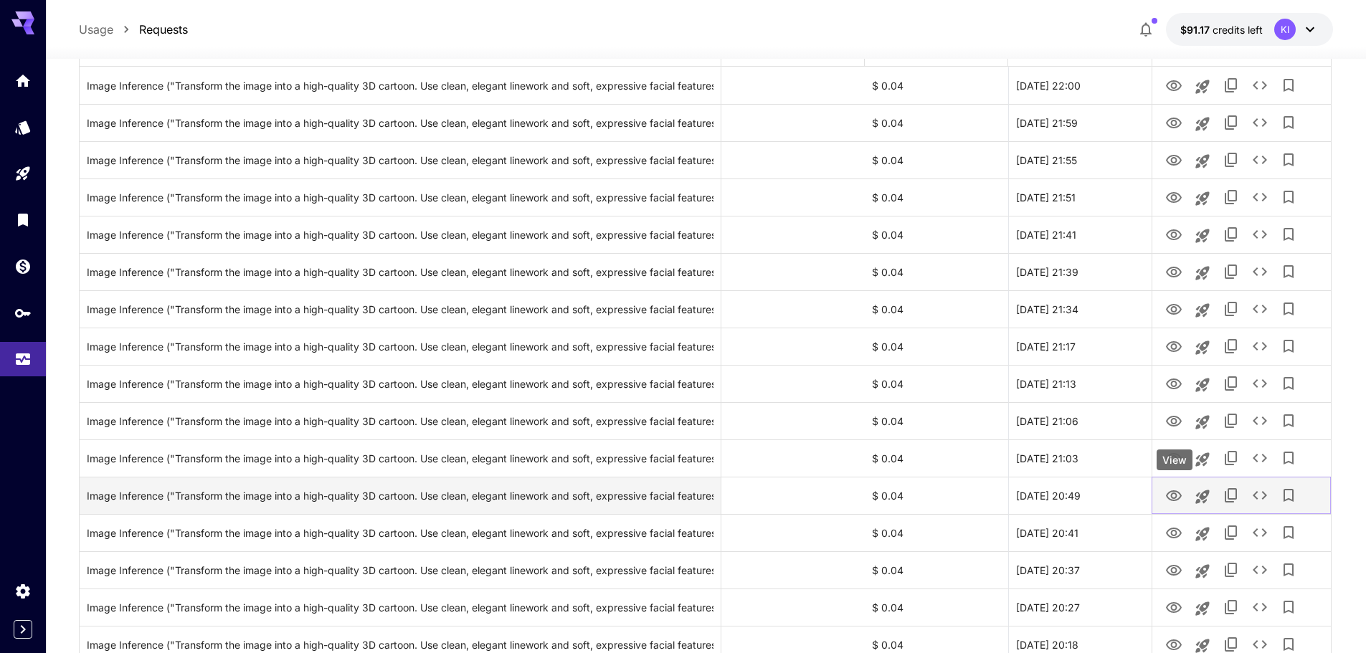
click at [1177, 496] on icon "View" at bounding box center [1173, 495] width 17 height 17
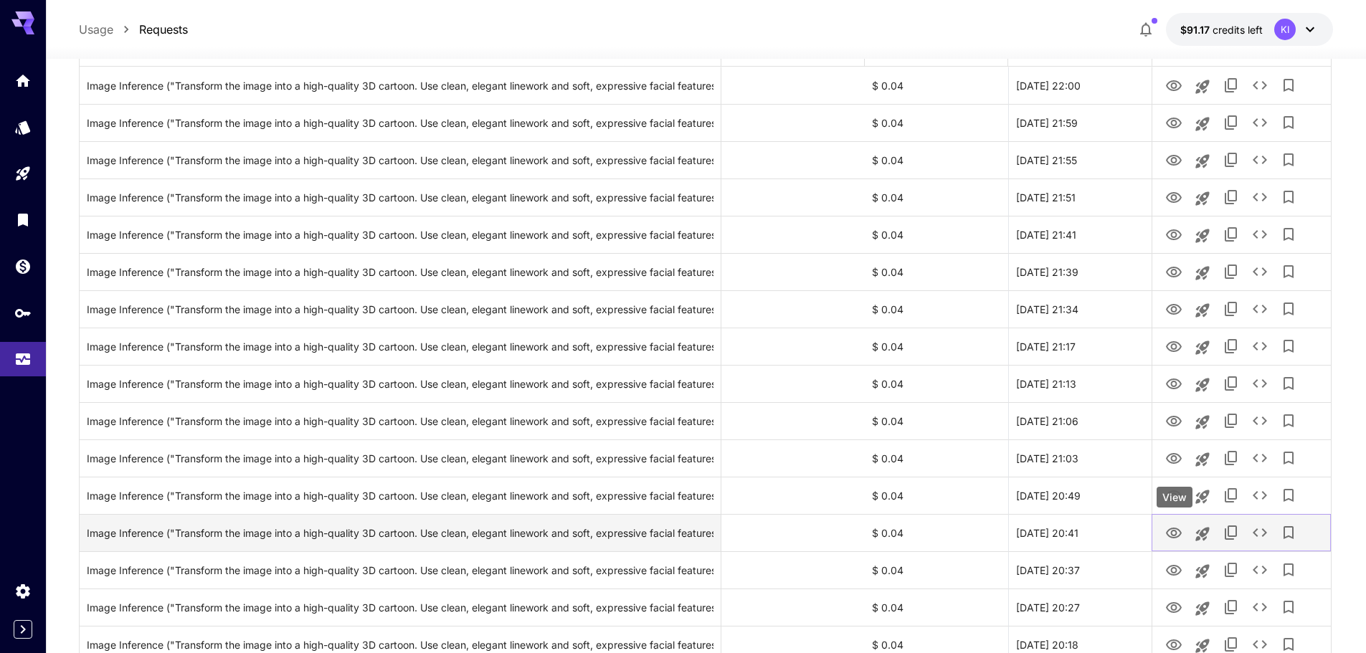
click at [1175, 528] on icon "View" at bounding box center [1174, 533] width 16 height 11
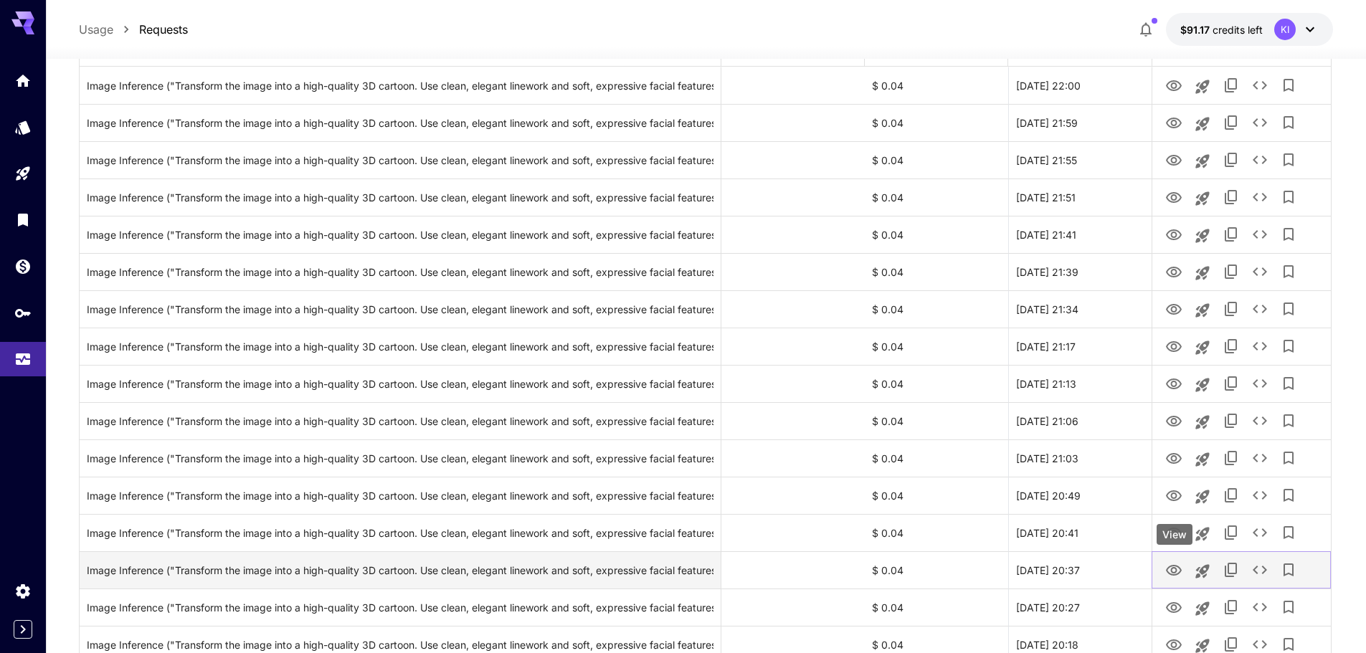
click at [1173, 573] on icon "View" at bounding box center [1174, 570] width 16 height 11
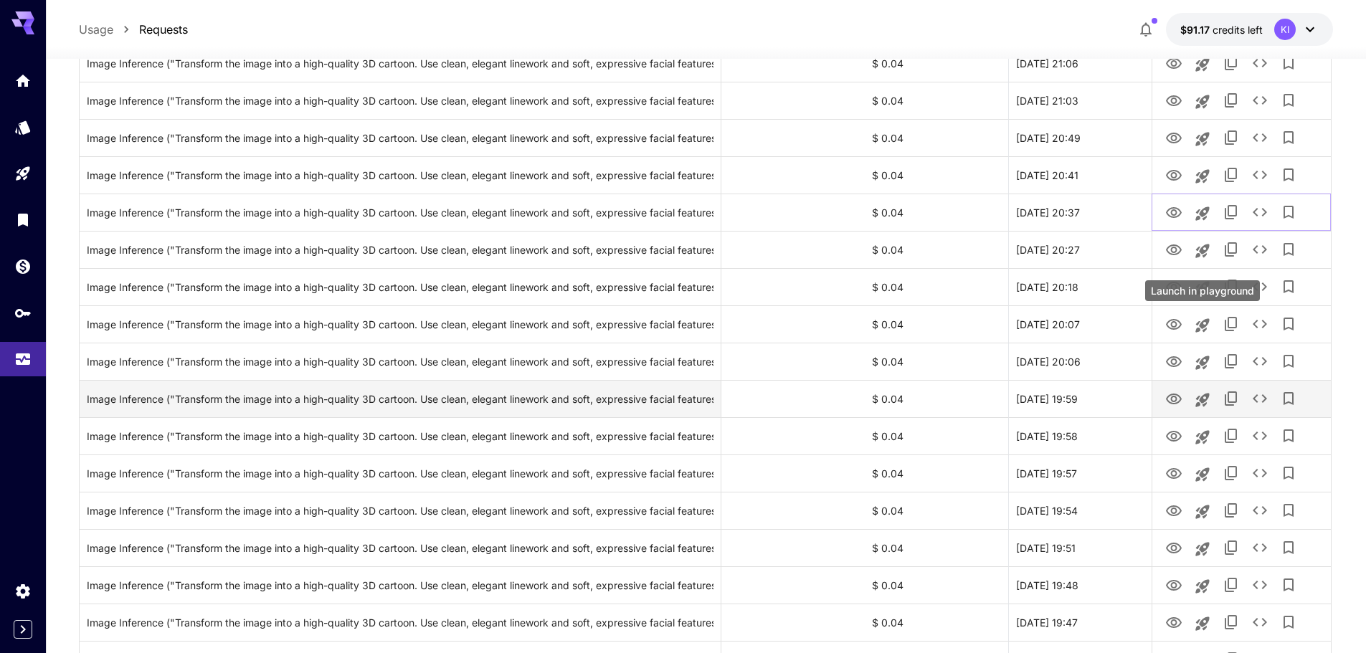
scroll to position [573, 0]
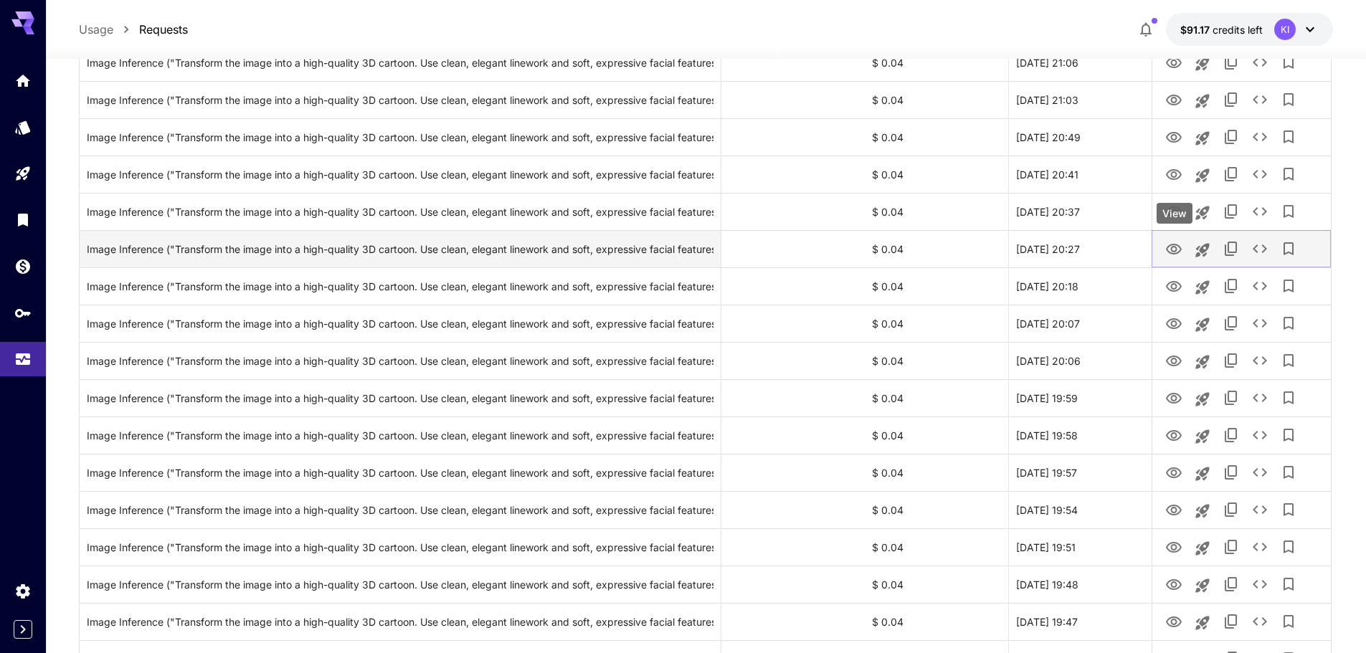
click at [1172, 248] on icon "View" at bounding box center [1174, 249] width 16 height 11
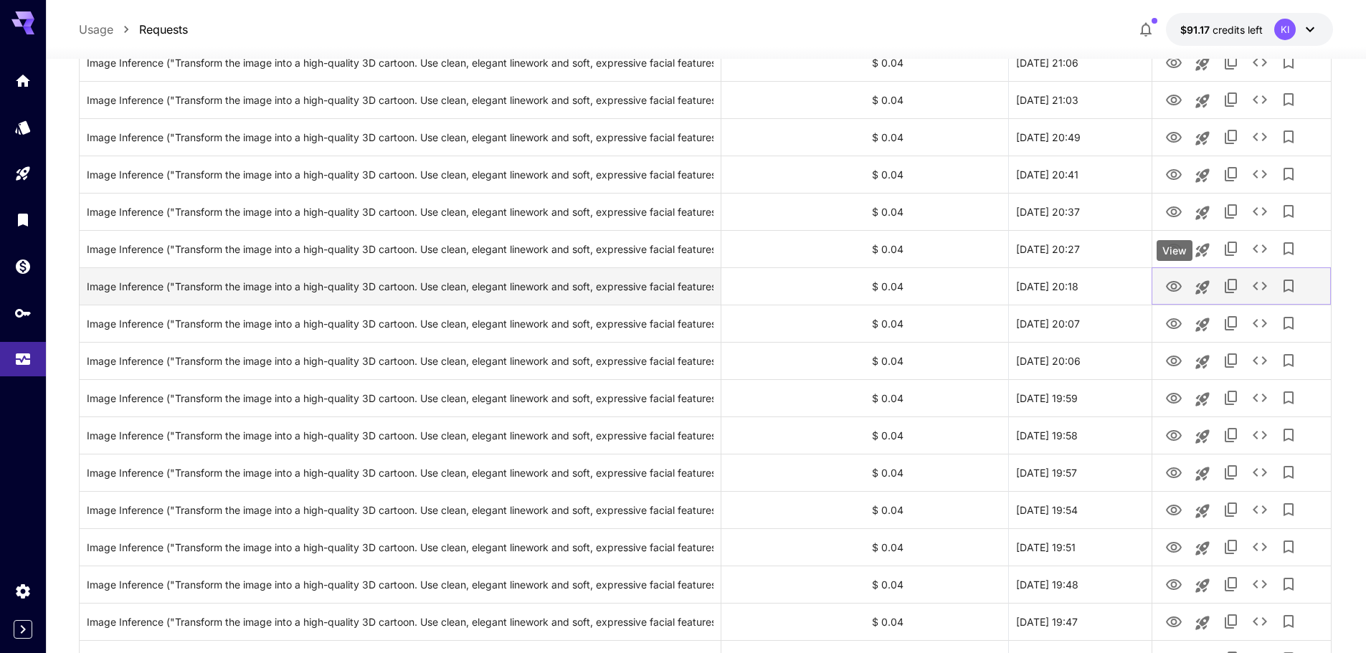
click at [1173, 287] on icon "View" at bounding box center [1173, 286] width 17 height 17
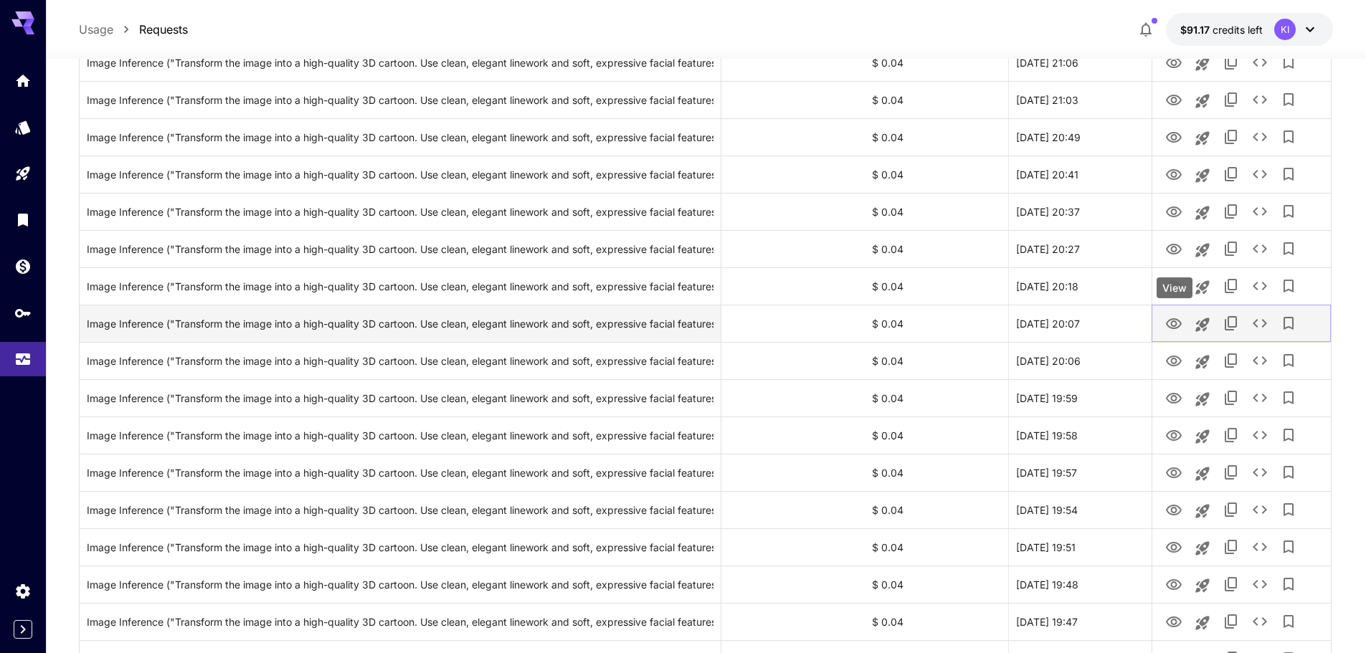
click at [1173, 320] on icon "View" at bounding box center [1174, 323] width 16 height 11
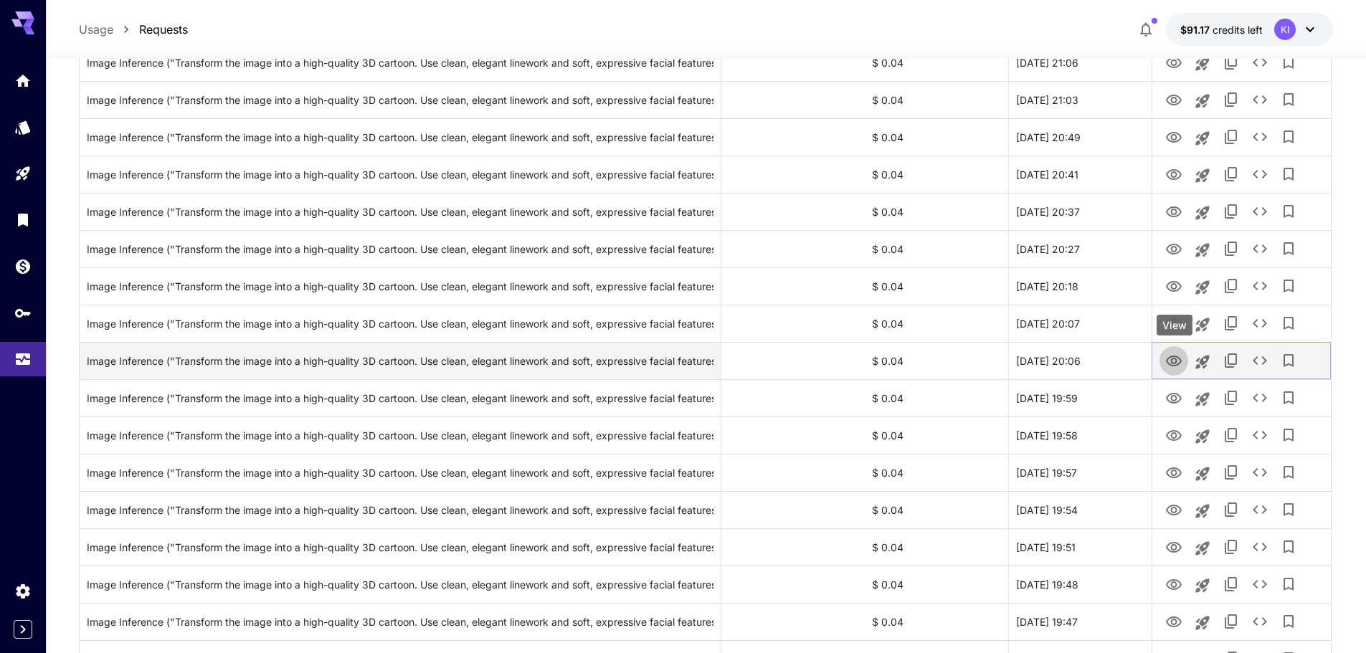
drag, startPoint x: 1173, startPoint y: 361, endPoint x: 1173, endPoint y: 373, distance: 11.5
click at [1173, 361] on icon "View" at bounding box center [1173, 361] width 17 height 17
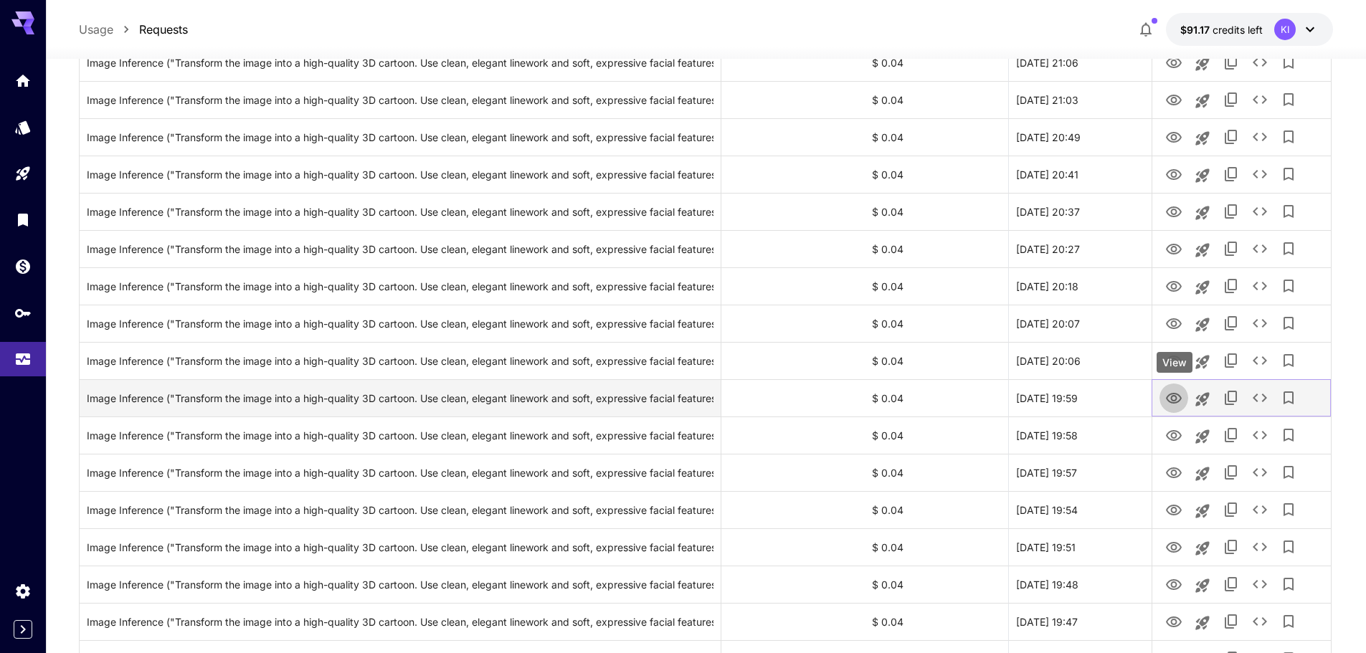
click at [1170, 404] on icon "View" at bounding box center [1173, 398] width 17 height 17
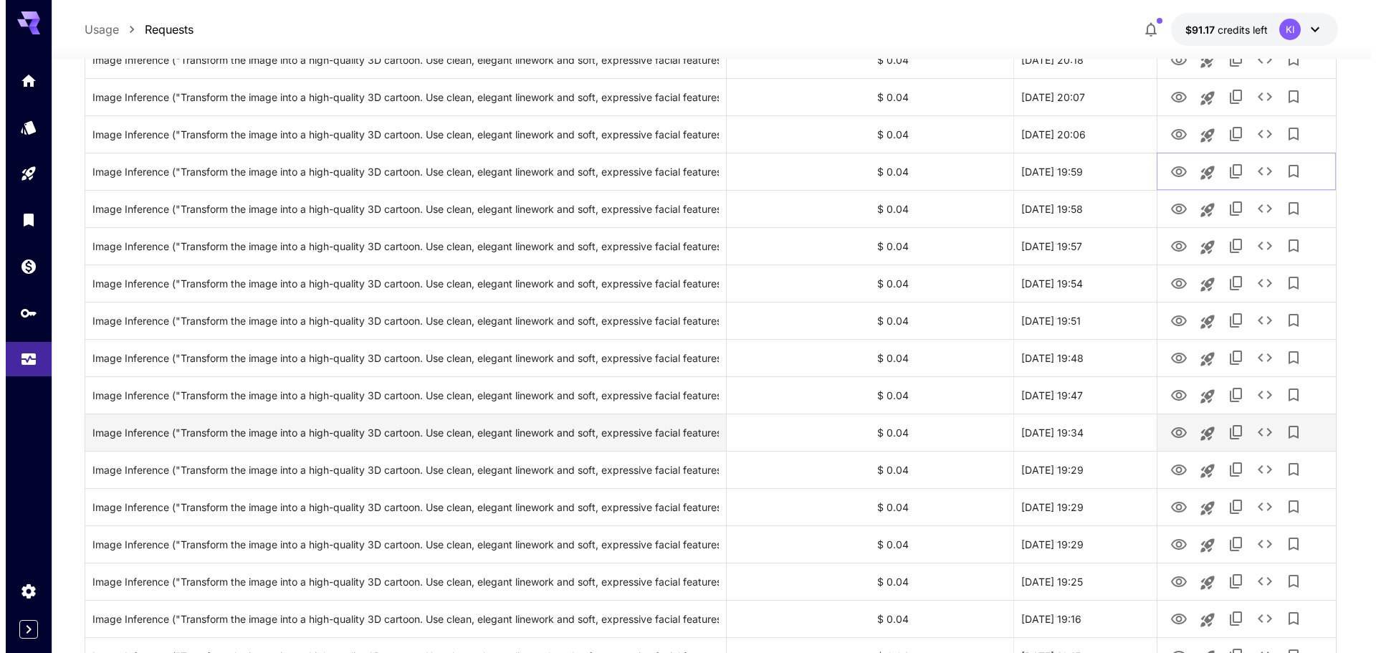
scroll to position [860, 0]
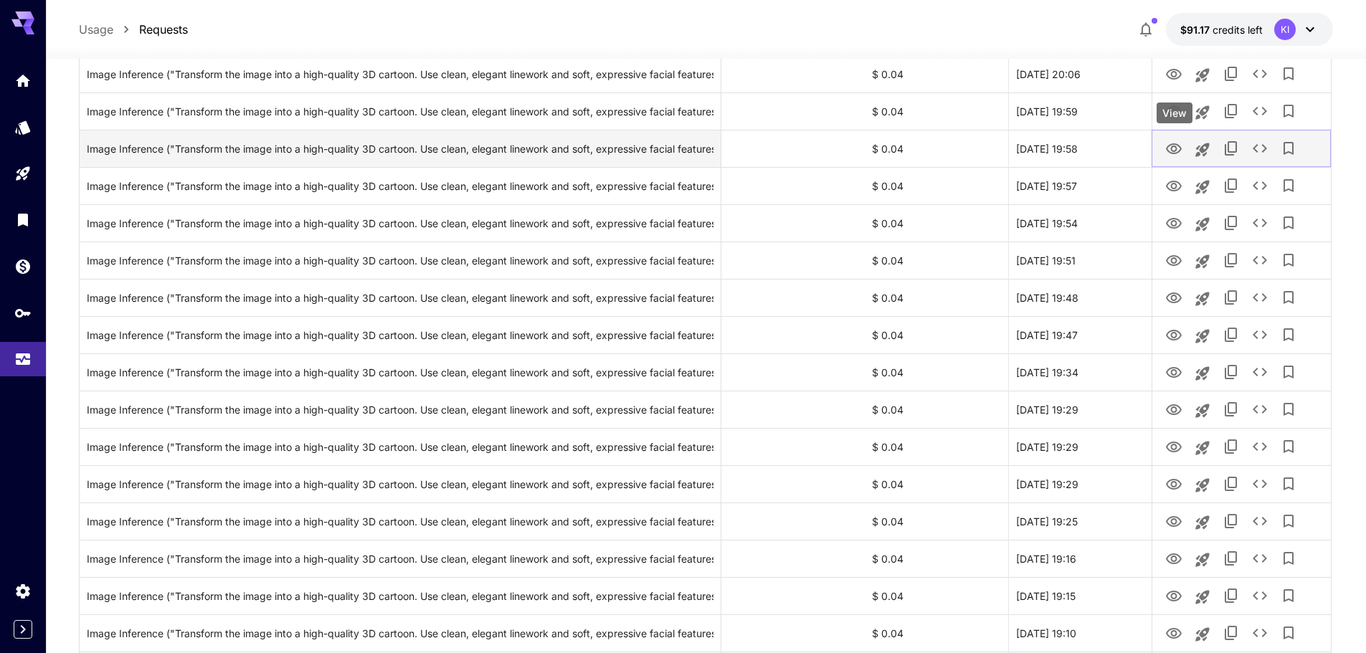
click at [1175, 150] on icon "View" at bounding box center [1174, 148] width 16 height 11
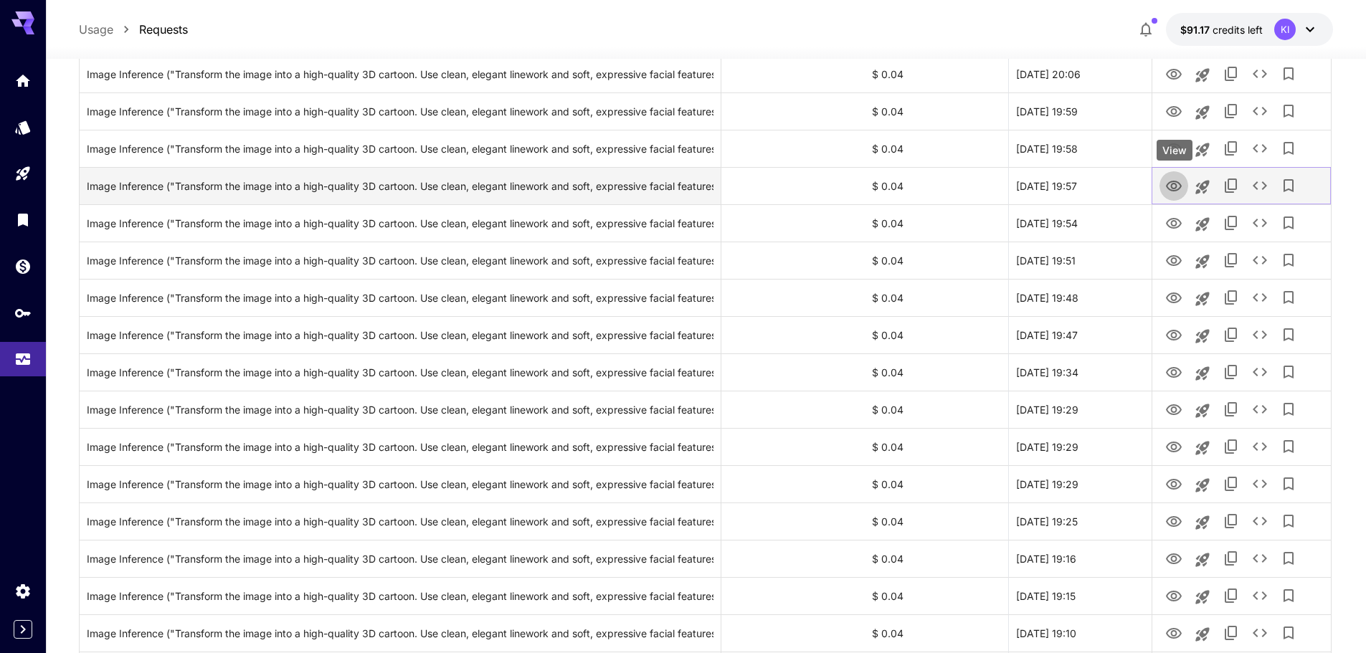
click at [1177, 190] on icon "View" at bounding box center [1174, 186] width 16 height 11
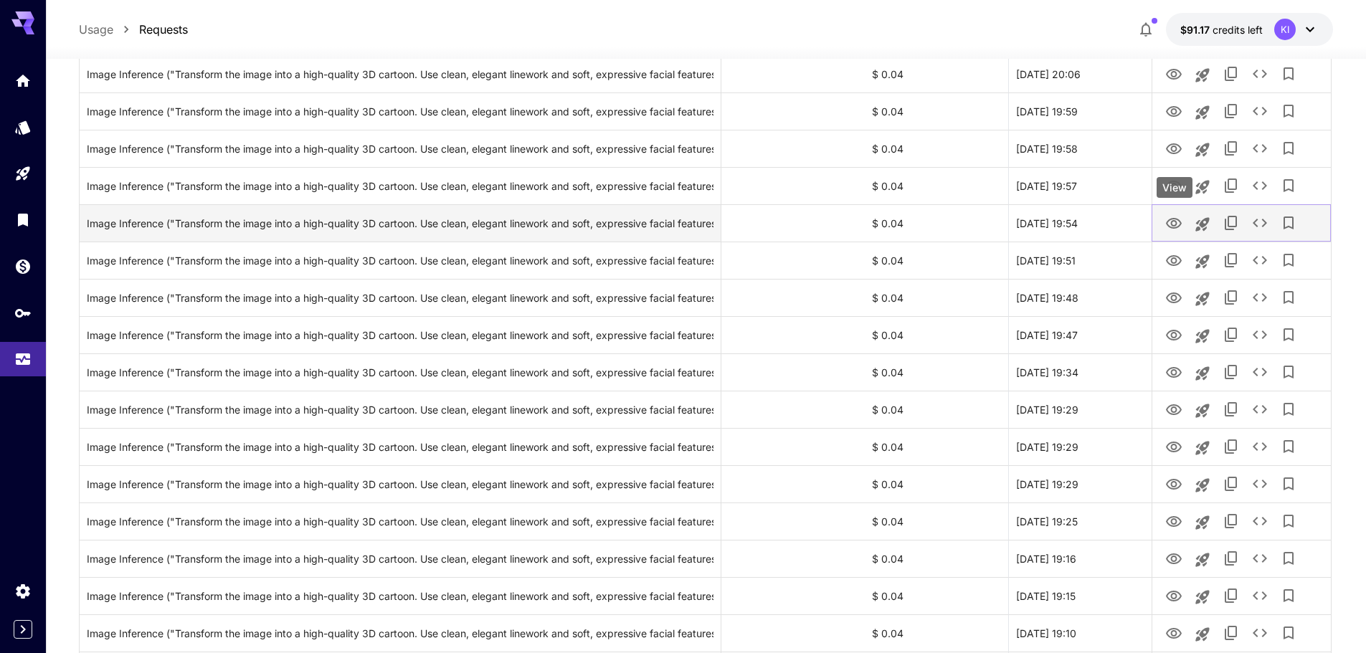
click at [1176, 225] on icon "View" at bounding box center [1174, 223] width 16 height 11
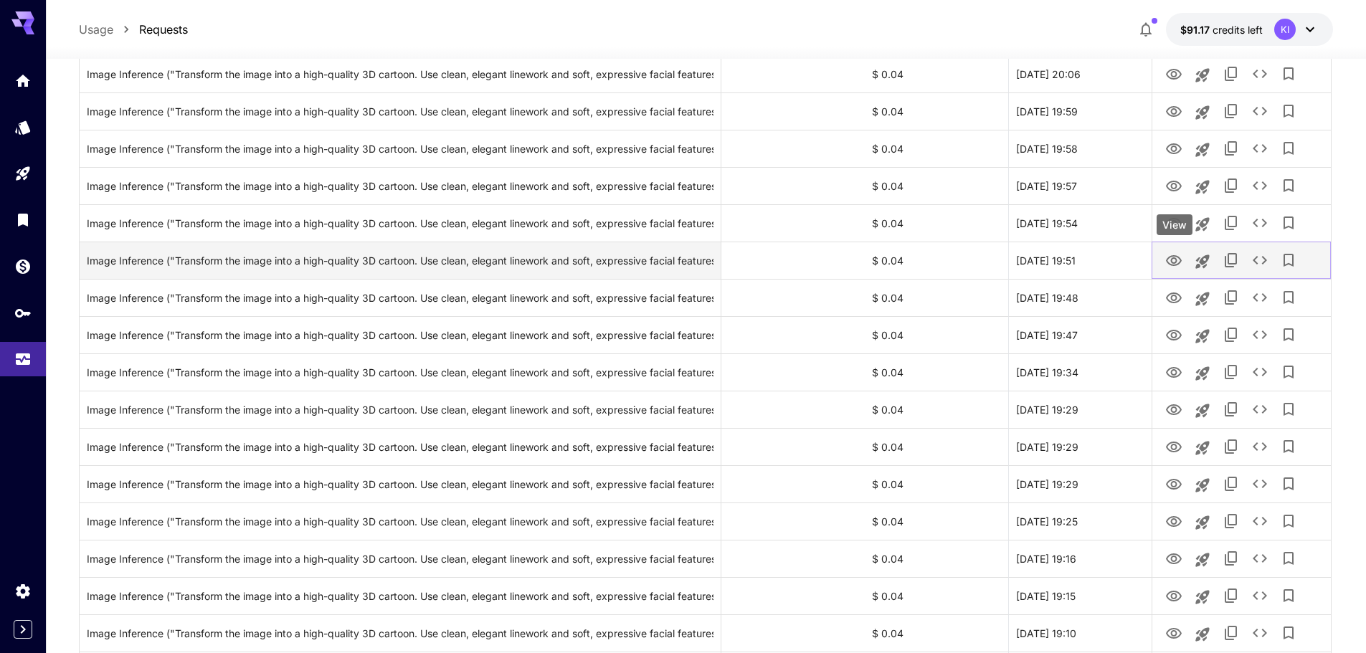
click at [1177, 257] on icon "View" at bounding box center [1173, 260] width 17 height 17
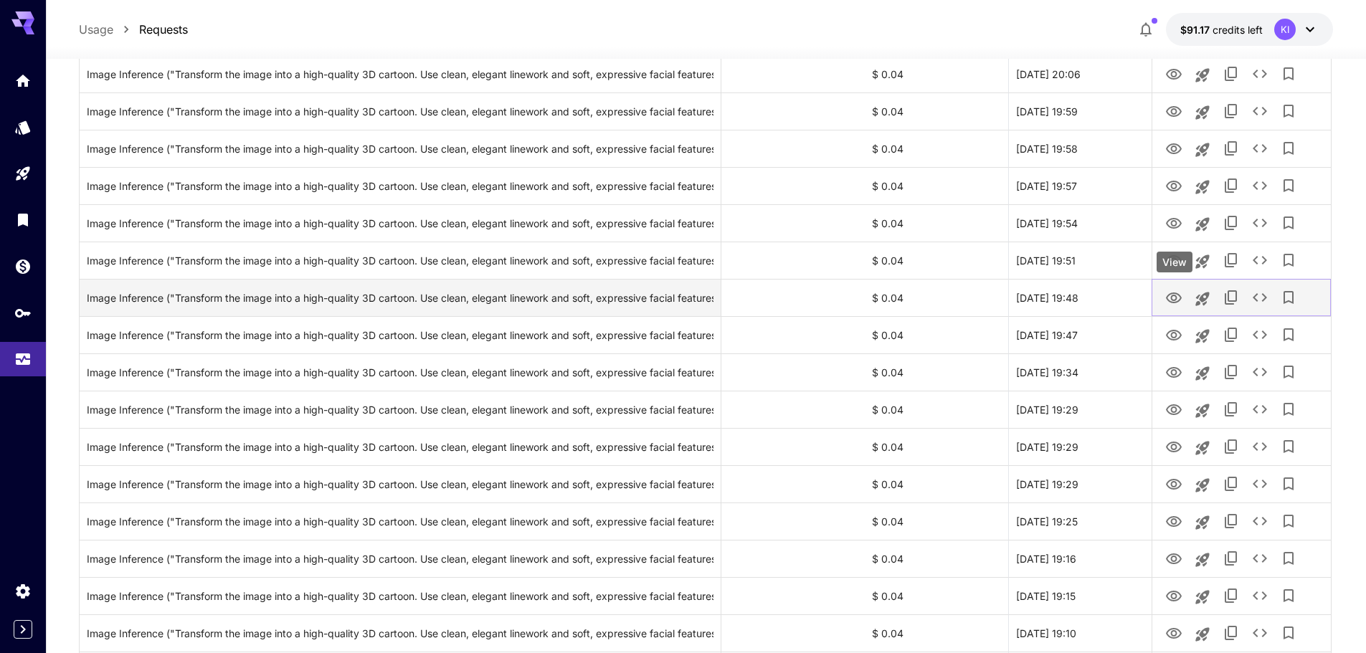
click at [1172, 299] on icon "View" at bounding box center [1174, 297] width 16 height 11
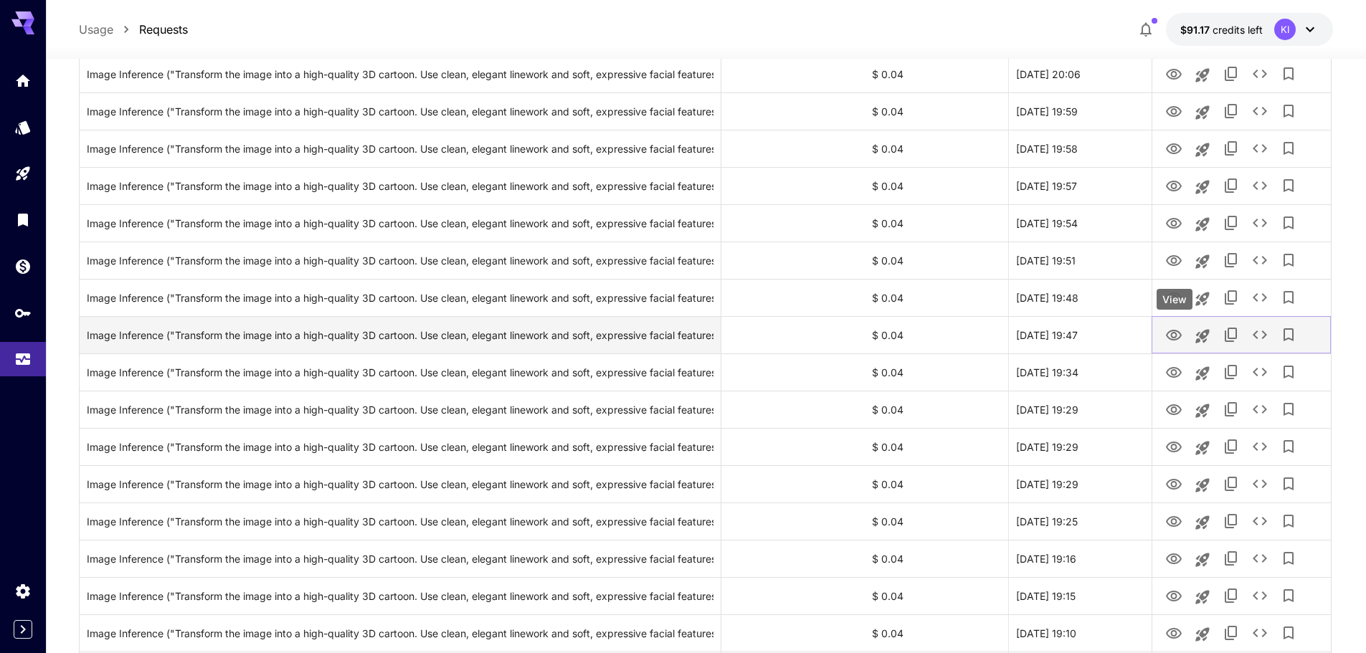
click at [1171, 330] on icon "View" at bounding box center [1174, 335] width 16 height 11
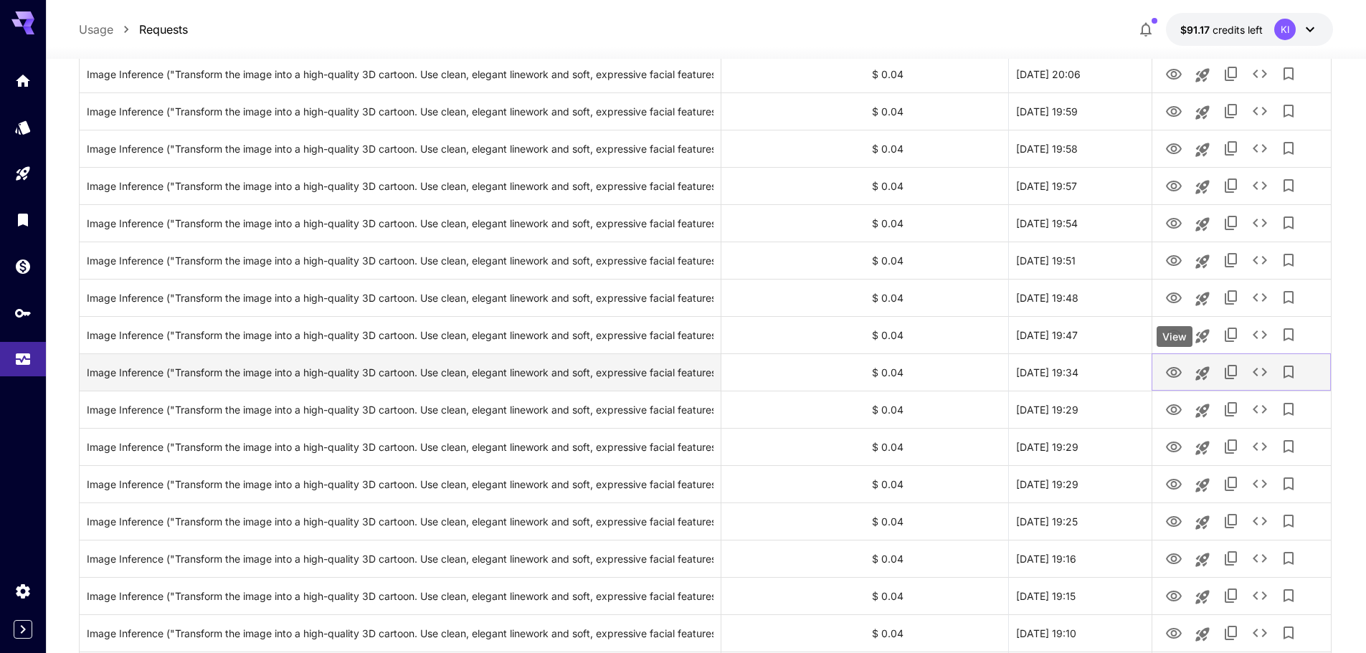
click at [1171, 368] on icon "View" at bounding box center [1174, 372] width 16 height 11
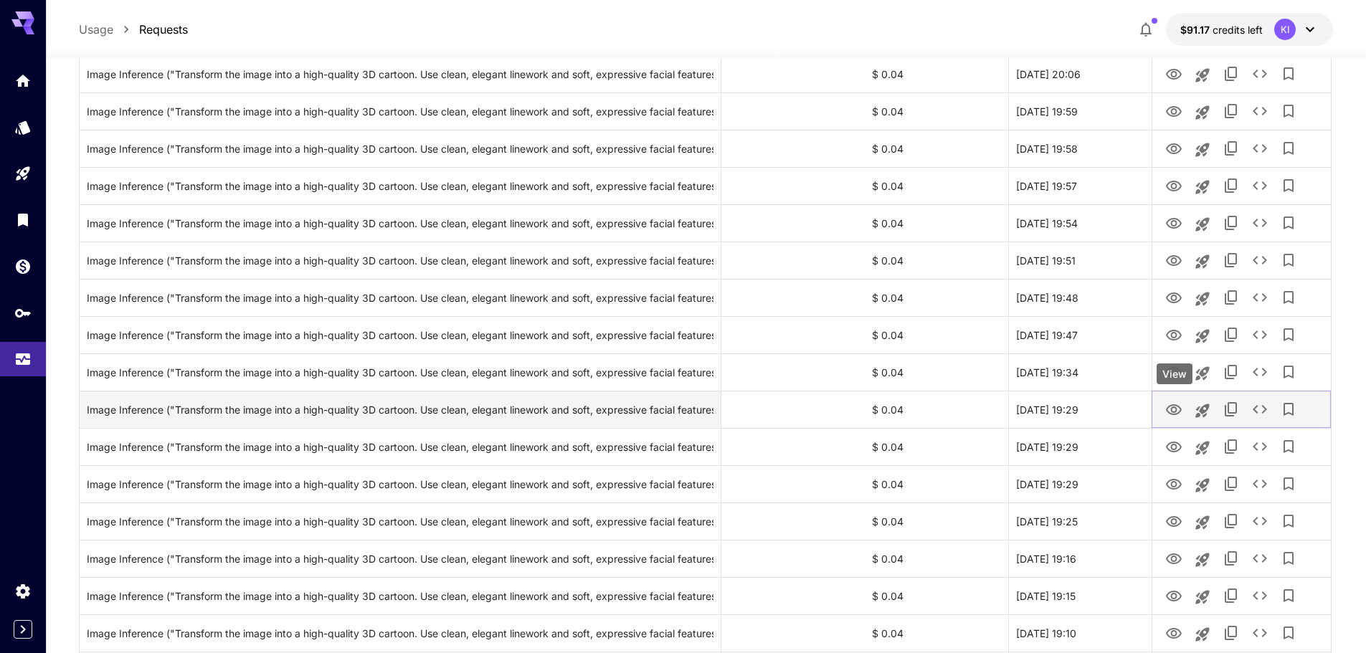
click at [1176, 409] on icon "View" at bounding box center [1174, 409] width 16 height 11
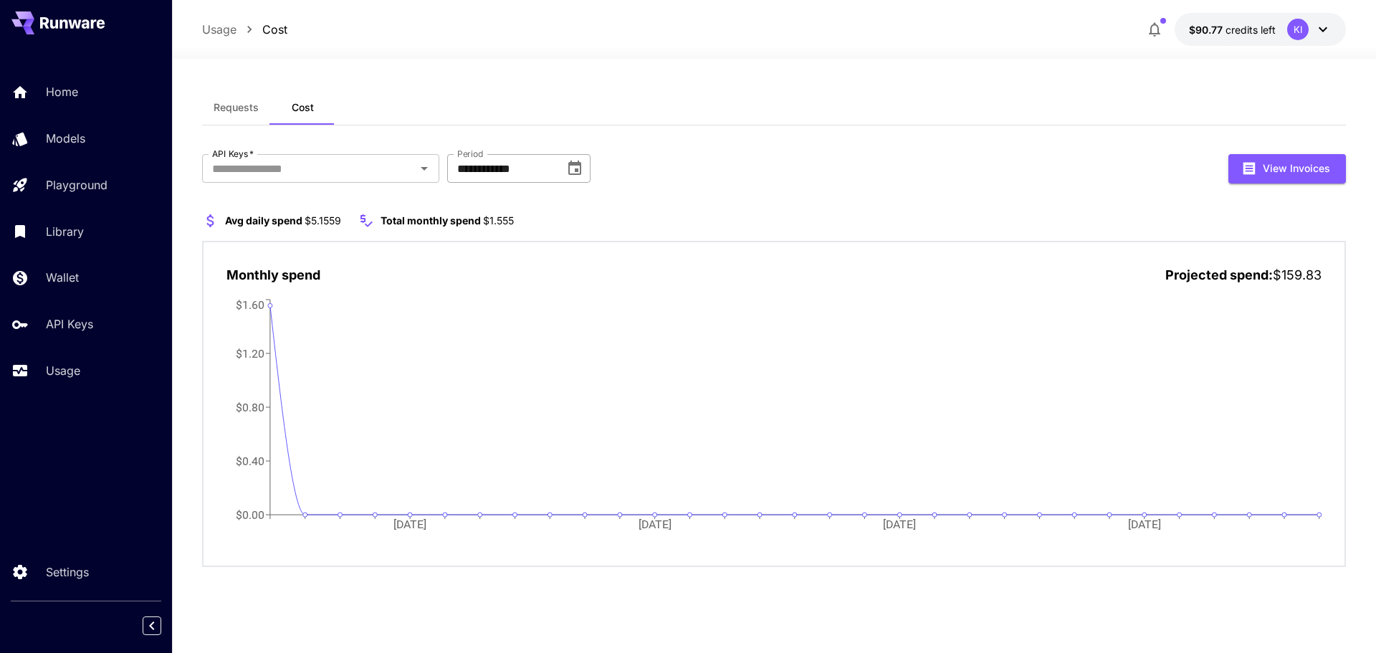
click at [561, 171] on button "Choose date, selected date is Oct 1, 2025" at bounding box center [575, 168] width 29 height 29
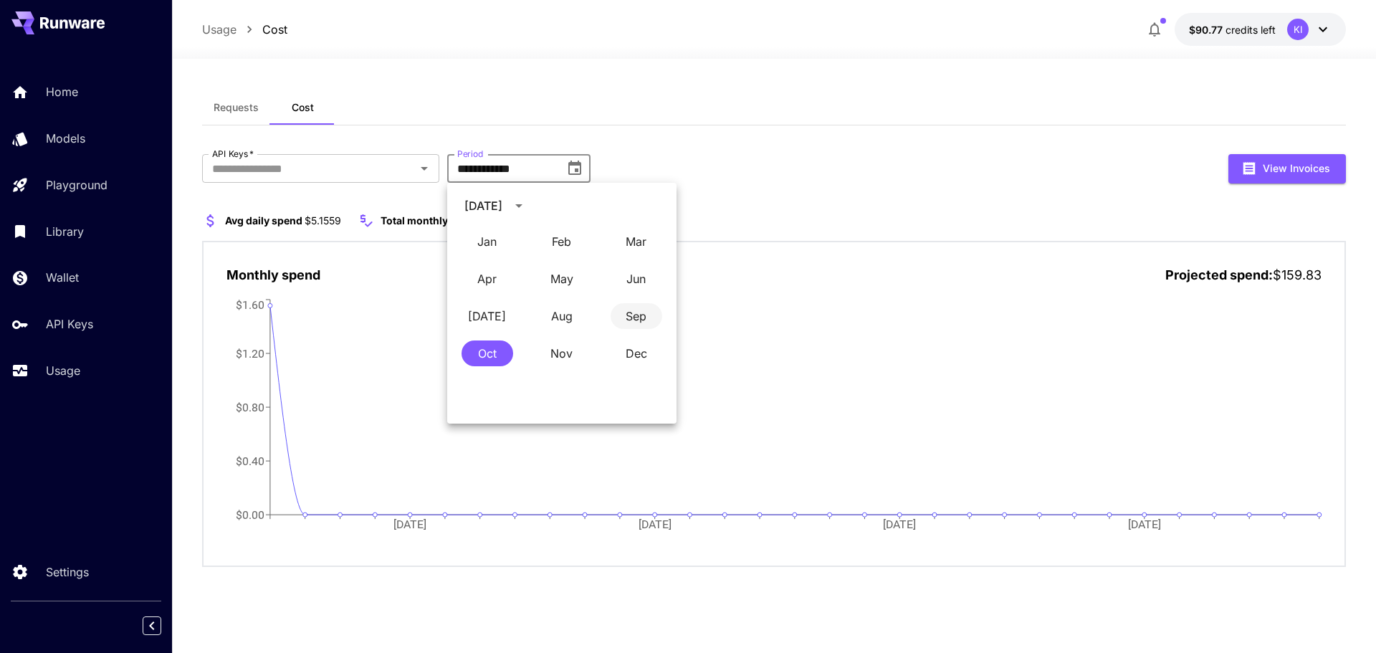
click at [634, 320] on button "Sep" at bounding box center [637, 316] width 52 height 26
type input "**********"
